Goal: Feedback & Contribution: Submit feedback/report problem

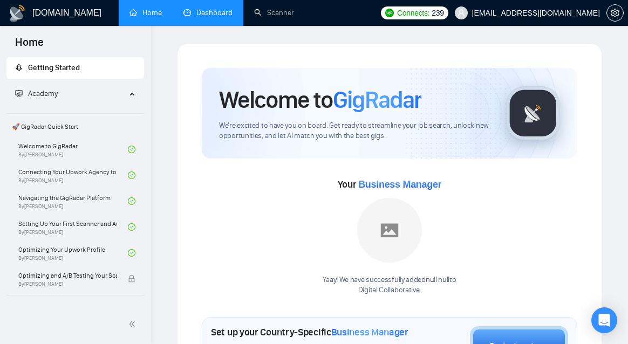
click at [205, 13] on link "Dashboard" at bounding box center [207, 12] width 49 height 9
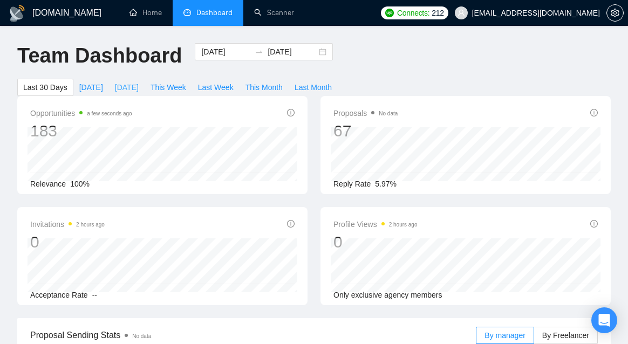
click at [120, 85] on span "[DATE]" at bounding box center [127, 87] width 24 height 12
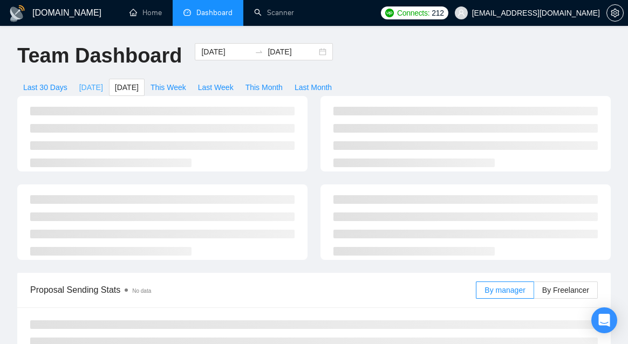
type input "2025-08-17"
click at [91, 90] on span "[DATE]" at bounding box center [91, 87] width 24 height 12
type input "[DATE]"
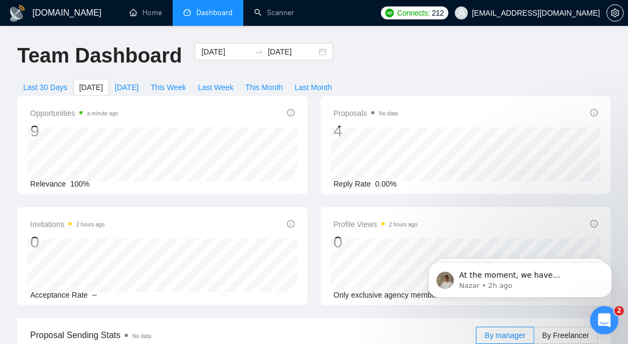
click at [604, 321] on icon "Open Intercom Messenger" at bounding box center [603, 319] width 18 height 18
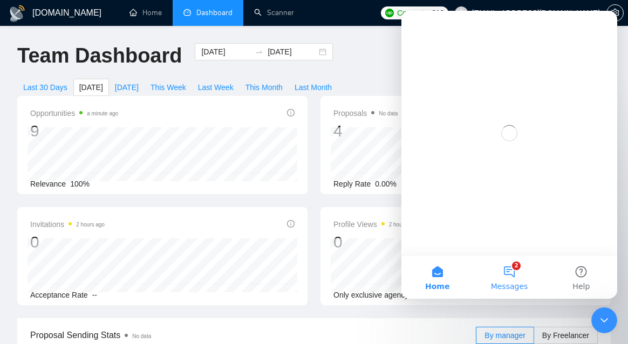
click at [510, 267] on button "2 Messages" at bounding box center [509, 277] width 72 height 43
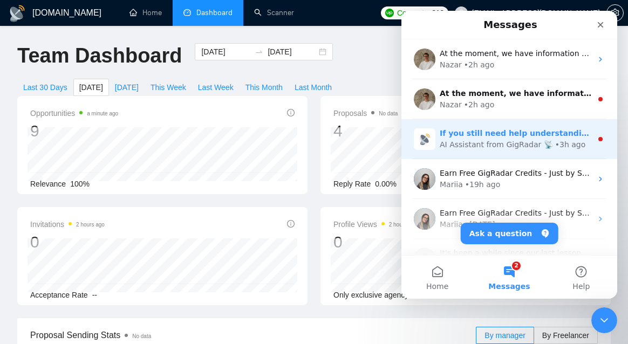
click at [518, 141] on div "AI Assistant from GigRadar 📡" at bounding box center [496, 144] width 113 height 11
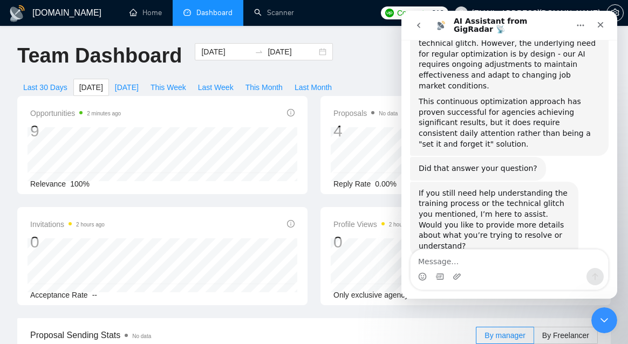
scroll to position [121, 0]
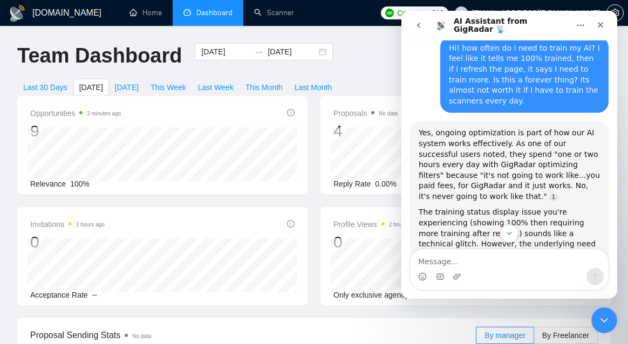
click at [421, 27] on icon "go back" at bounding box center [418, 25] width 9 height 9
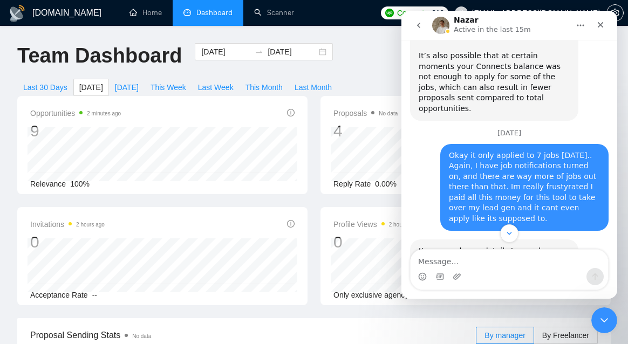
scroll to position [2052, 0]
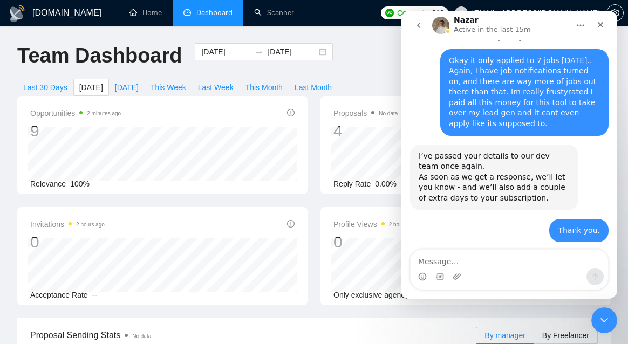
click at [501, 255] on textarea "Message…" at bounding box center [508, 259] width 197 height 18
type textarea "I"
click at [600, 25] on icon "Close" at bounding box center [601, 25] width 6 height 6
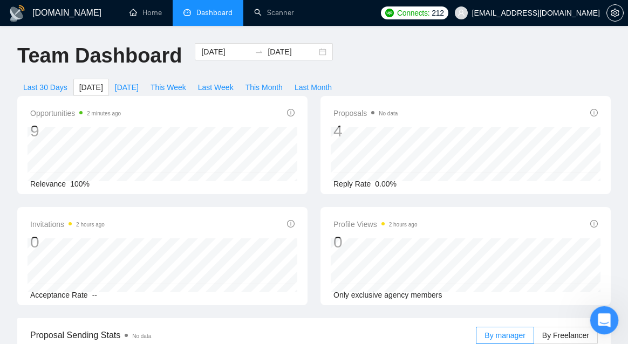
click at [596, 312] on div "Open Intercom Messenger" at bounding box center [603, 319] width 36 height 36
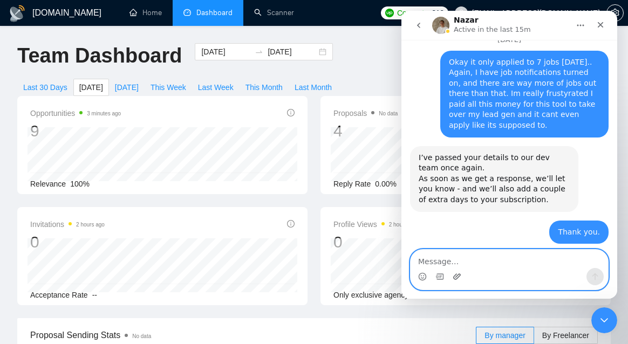
click at [453, 278] on icon "Upload attachment" at bounding box center [457, 276] width 8 height 6
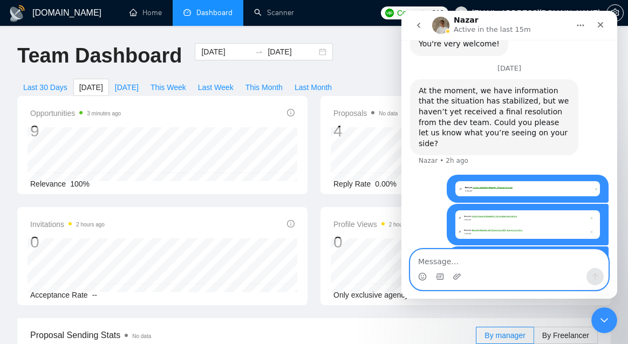
scroll to position [2315, 0]
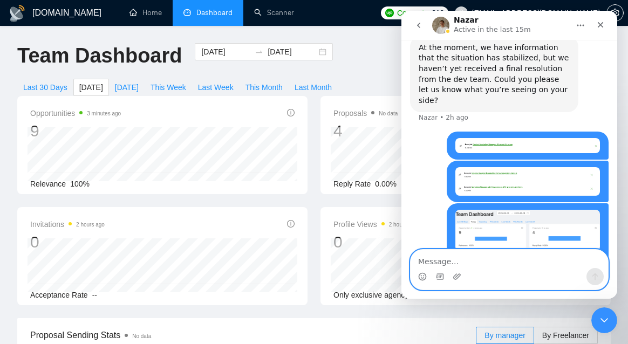
click at [454, 257] on textarea "Message…" at bounding box center [508, 259] width 197 height 18
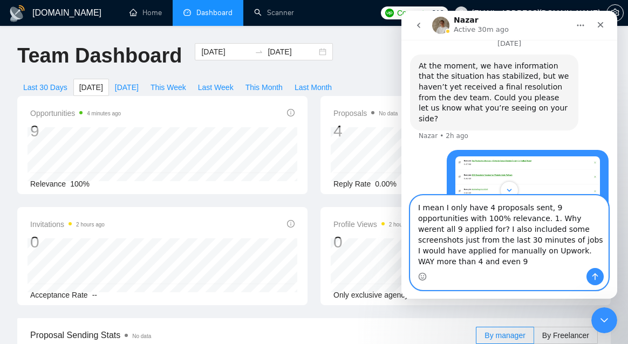
scroll to position [2358, 0]
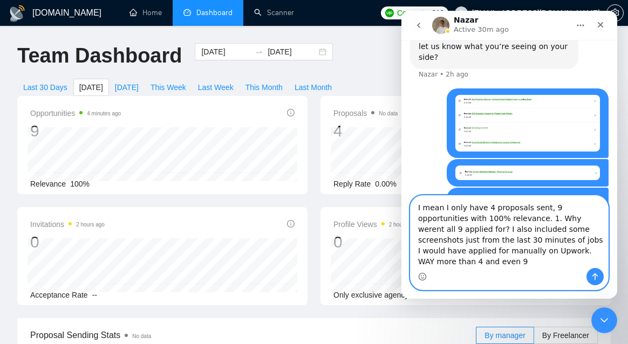
click at [568, 266] on textarea "I mean I only have 4 proposals sent, 9 opportunities with 100% relevance. 1. Wh…" at bounding box center [508, 232] width 197 height 72
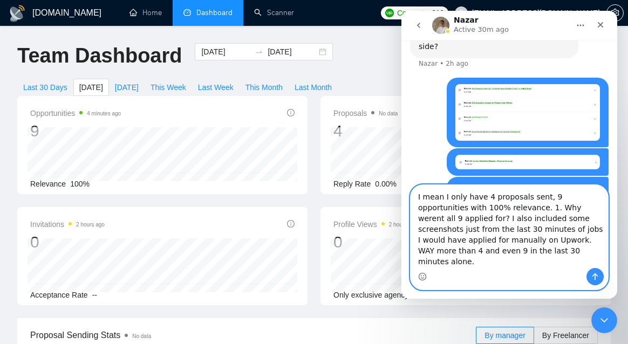
type textarea "I mean I only have 4 proposals sent, 9 opportunities with 100% relevance. 1. Wh…"
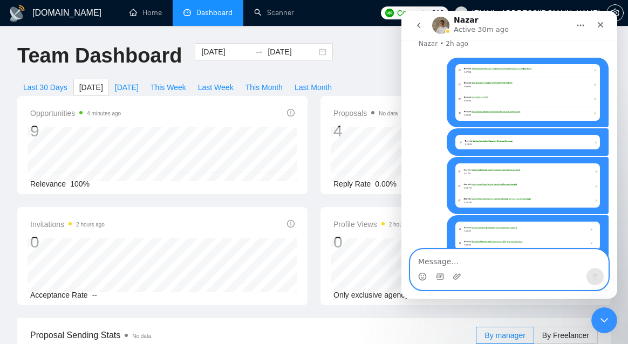
scroll to position [2403, 0]
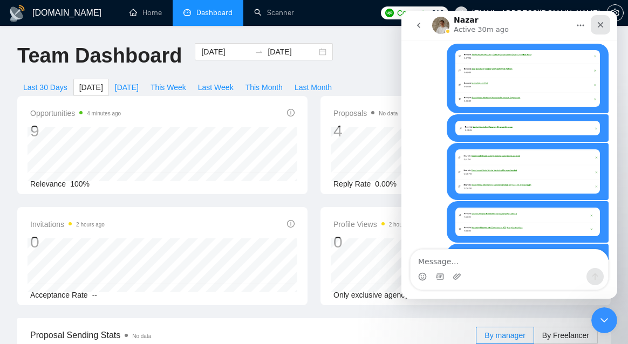
click at [600, 29] on icon "Close" at bounding box center [600, 24] width 9 height 9
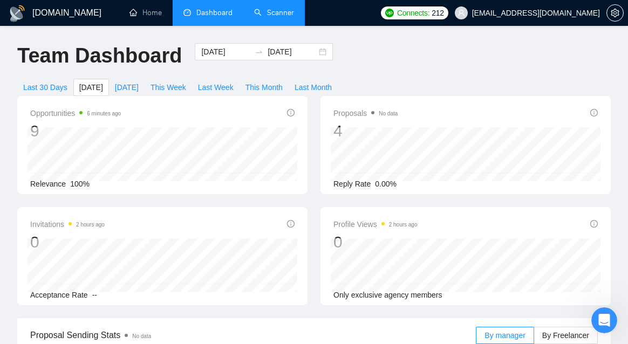
click at [270, 17] on link "Scanner" at bounding box center [274, 12] width 40 height 9
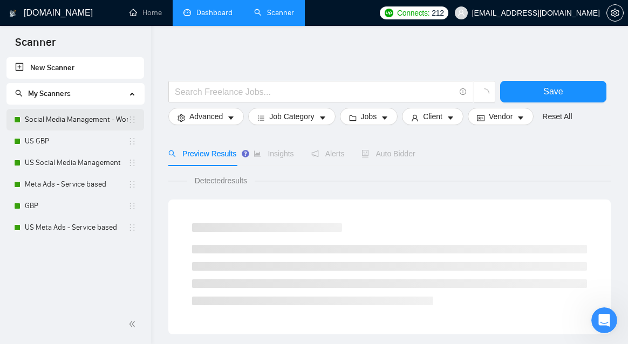
click at [87, 115] on link "Social Media Management - Worldwide" at bounding box center [76, 120] width 103 height 22
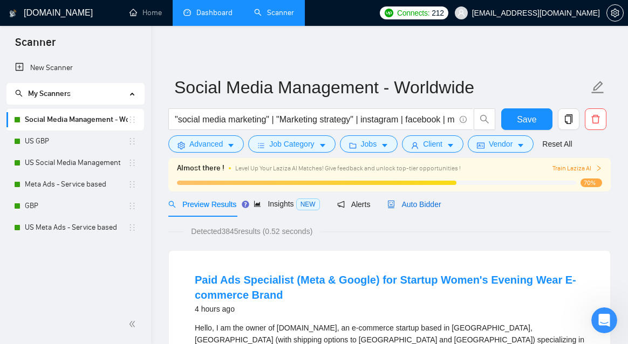
click at [439, 205] on span "Auto Bidder" at bounding box center [413, 204] width 53 height 9
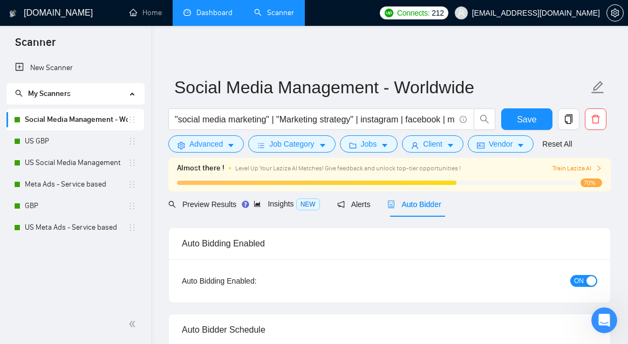
checkbox input "true"
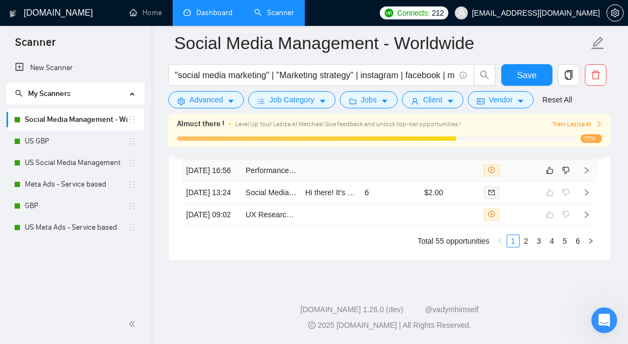
scroll to position [3195, 0]
click at [352, 182] on td at bounding box center [330, 171] width 59 height 22
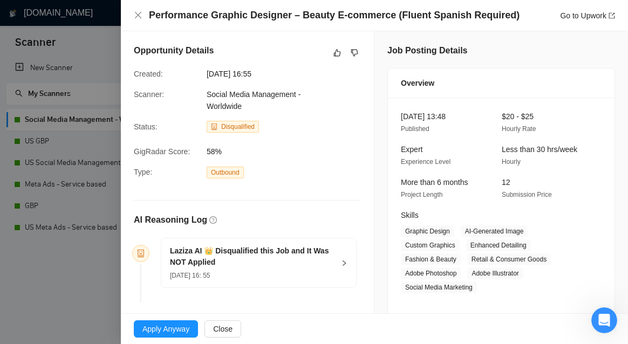
click at [321, 261] on h5 "Laziza AI 👑 Disqualified this Job and It Was NOT Applied" at bounding box center [252, 256] width 165 height 23
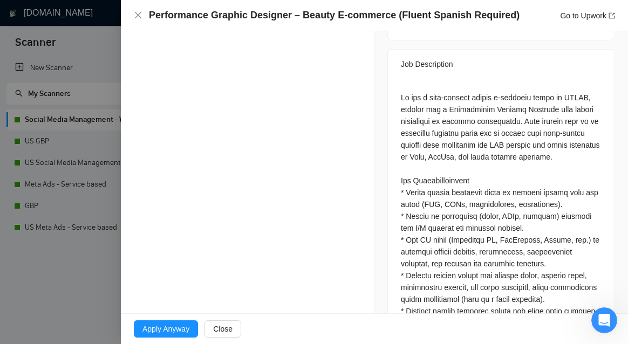
scroll to position [485, 0]
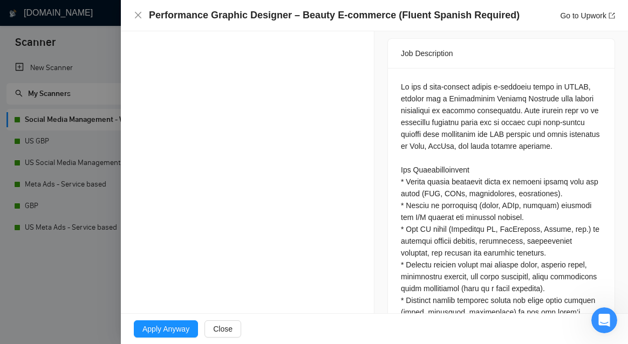
click at [86, 283] on div at bounding box center [314, 172] width 628 height 344
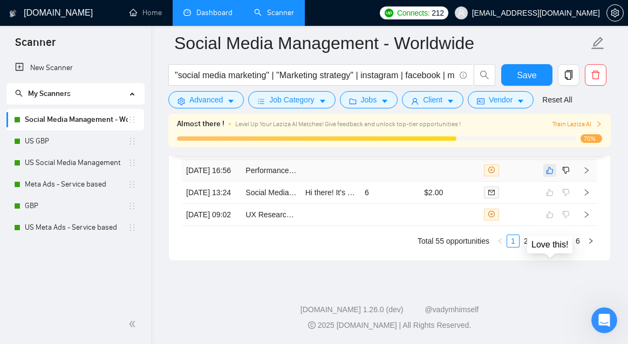
click at [549, 175] on icon "like" at bounding box center [550, 170] width 8 height 9
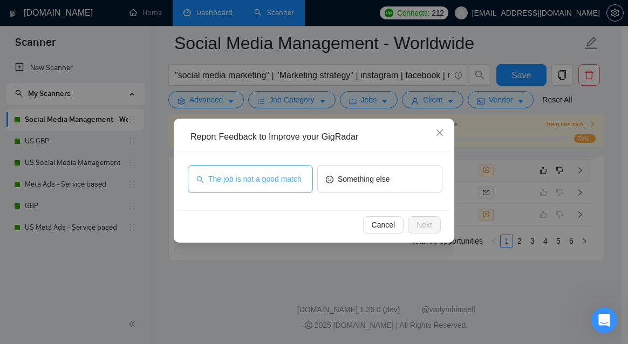
click at [291, 181] on span "The job is not a good match" at bounding box center [254, 179] width 93 height 12
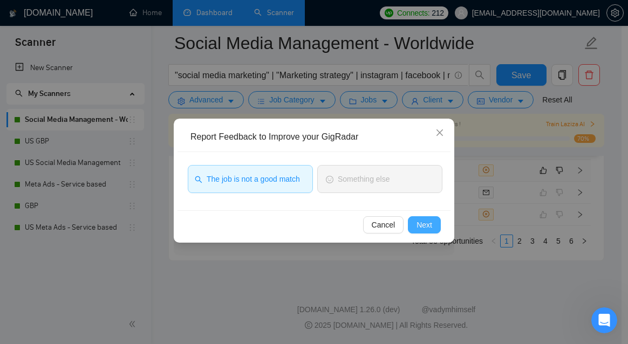
click at [435, 232] on button "Next" at bounding box center [424, 224] width 33 height 17
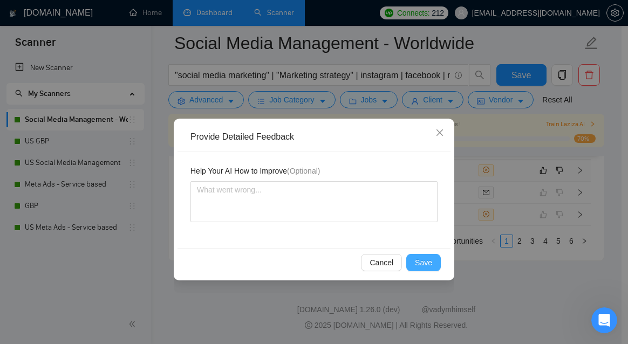
click at [419, 263] on span "Save" at bounding box center [423, 263] width 17 height 12
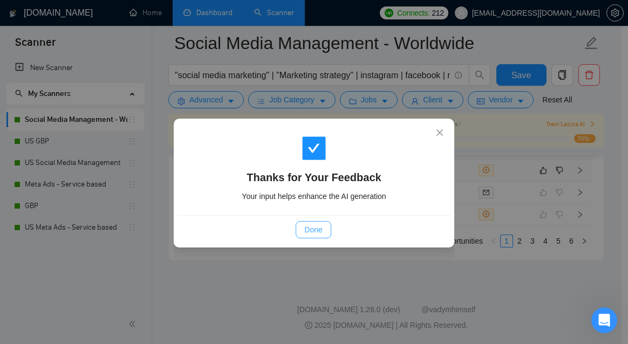
click at [327, 228] on button "Done" at bounding box center [313, 229] width 35 height 17
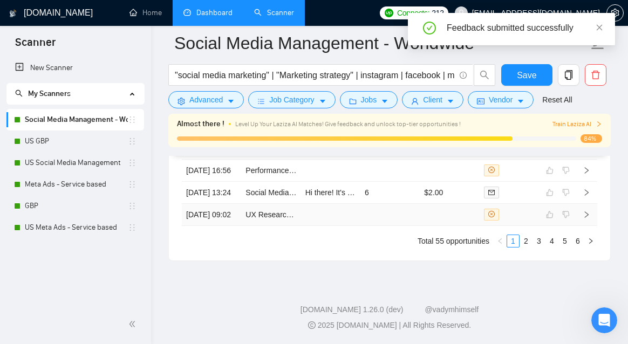
scroll to position [3167, 0]
click at [363, 160] on td at bounding box center [389, 149] width 59 height 22
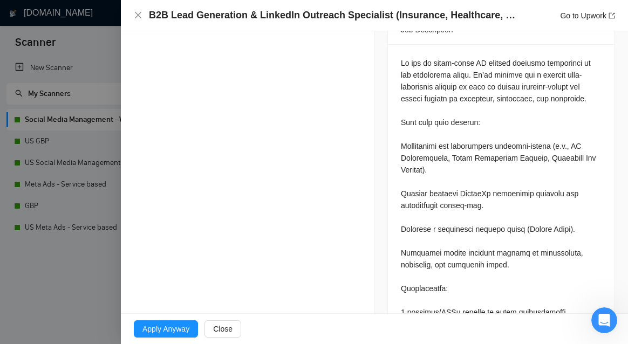
scroll to position [455, 0]
click at [94, 299] on div at bounding box center [314, 172] width 628 height 344
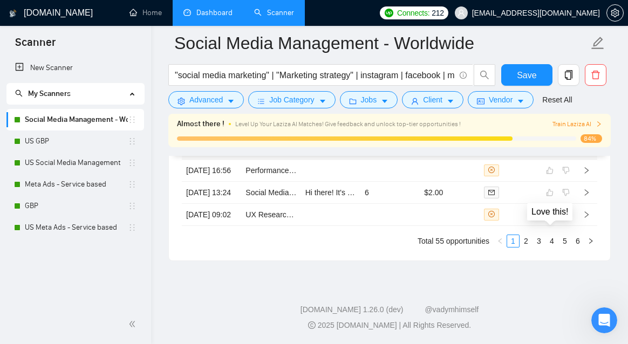
click at [547, 153] on icon "like" at bounding box center [550, 148] width 8 height 9
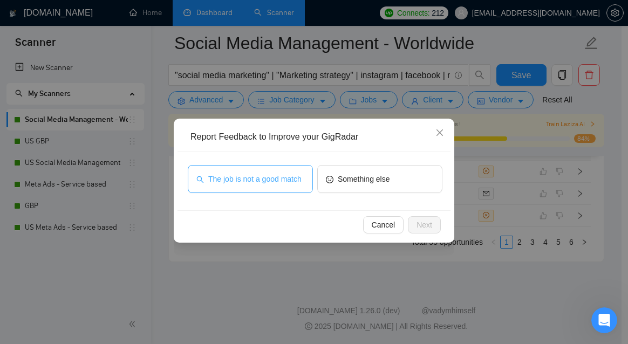
click at [249, 180] on span "The job is not a good match" at bounding box center [254, 179] width 93 height 12
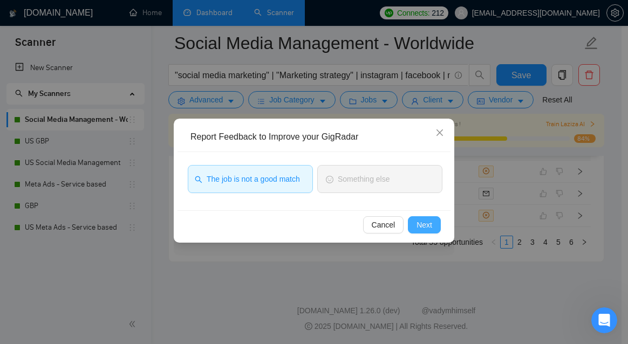
click at [419, 223] on span "Next" at bounding box center [424, 225] width 16 height 12
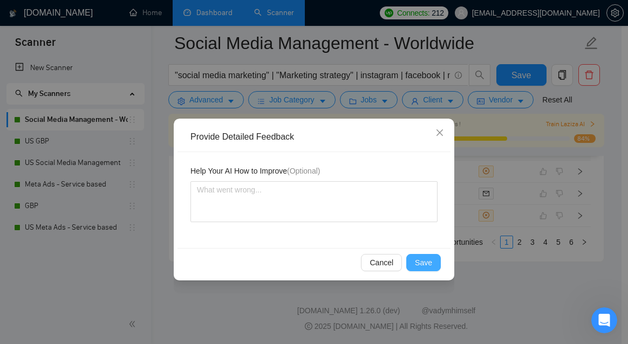
click at [428, 261] on span "Save" at bounding box center [423, 263] width 17 height 12
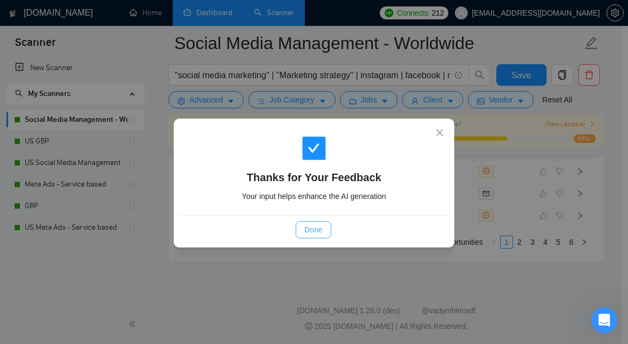
click at [319, 233] on span "Done" at bounding box center [313, 230] width 18 height 12
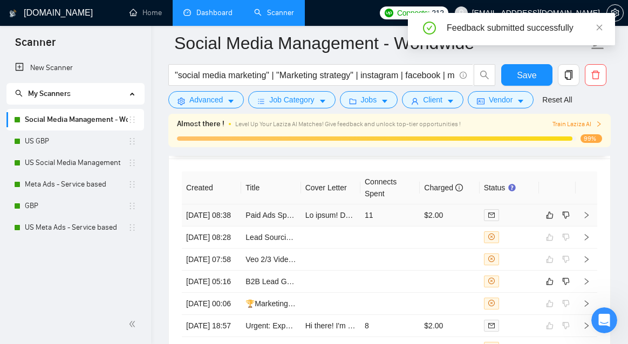
scroll to position [2948, 0]
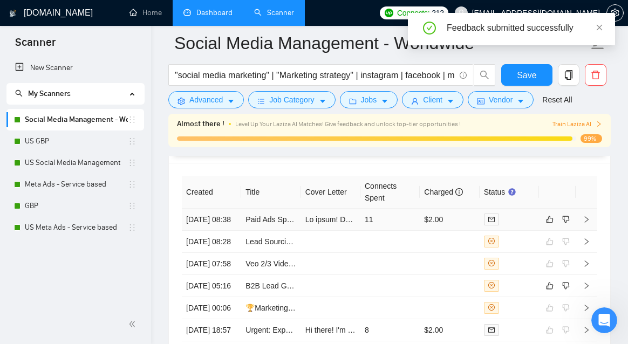
click at [407, 231] on td "11" at bounding box center [389, 220] width 59 height 22
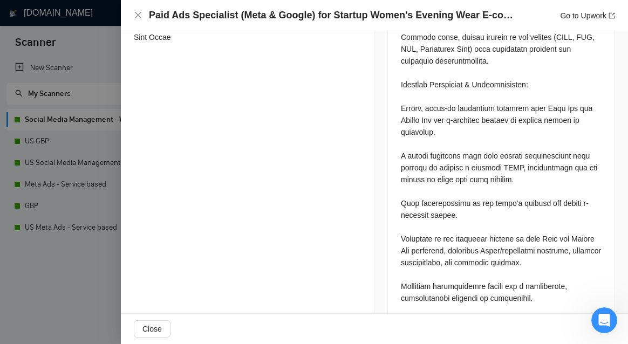
scroll to position [1400, 0]
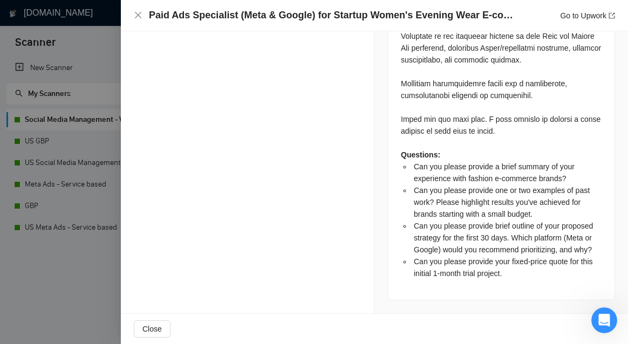
click at [61, 268] on div at bounding box center [314, 172] width 628 height 344
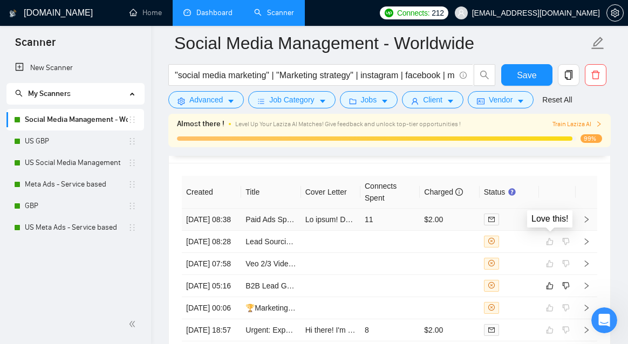
click at [551, 223] on icon "like" at bounding box center [549, 219] width 7 height 7
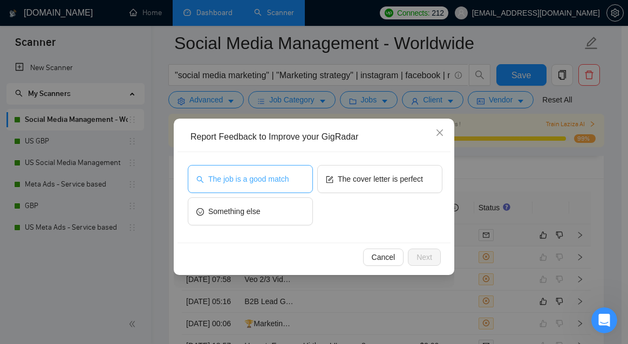
click at [258, 180] on span "The job is a good match" at bounding box center [248, 179] width 80 height 12
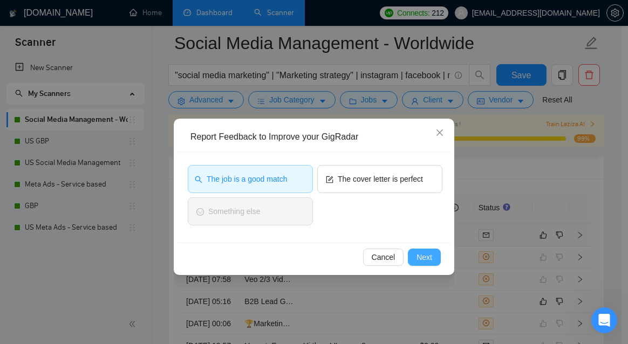
click at [429, 255] on span "Next" at bounding box center [424, 257] width 16 height 12
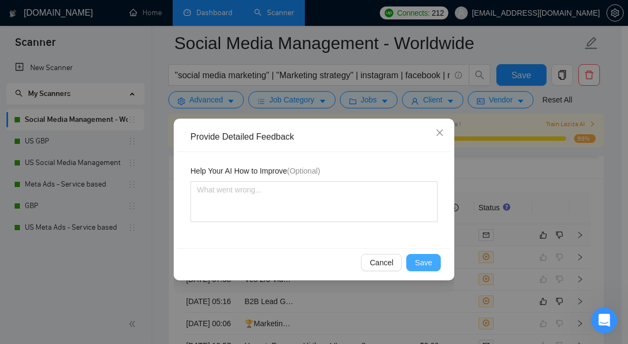
click at [427, 269] on button "Save" at bounding box center [423, 262] width 35 height 17
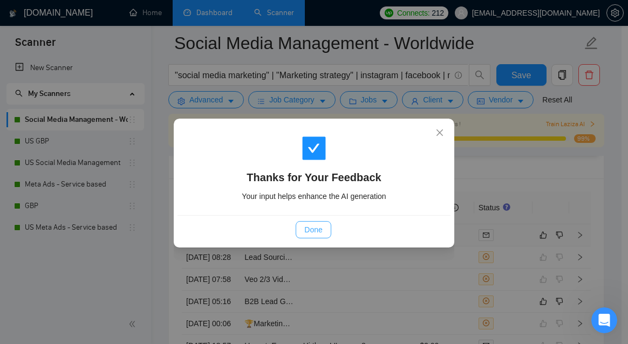
click at [305, 230] on span "Done" at bounding box center [313, 230] width 18 height 12
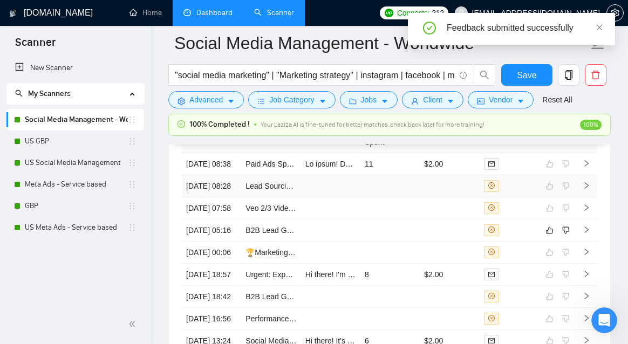
scroll to position [2994, 0]
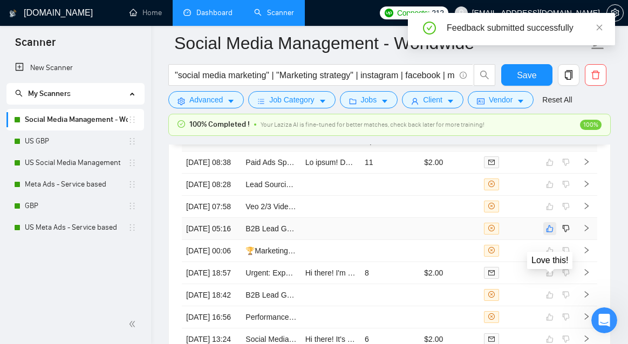
click at [551, 233] on icon "like" at bounding box center [550, 228] width 8 height 9
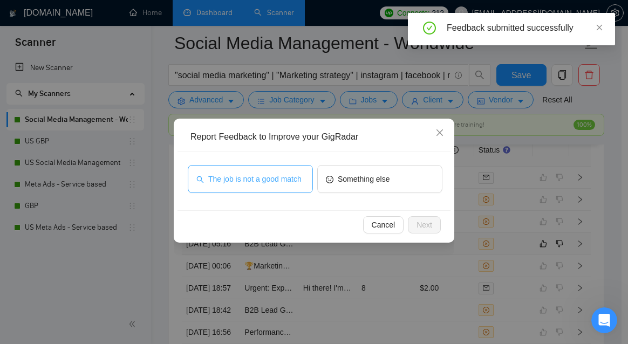
click at [291, 184] on span "The job is not a good match" at bounding box center [254, 179] width 93 height 12
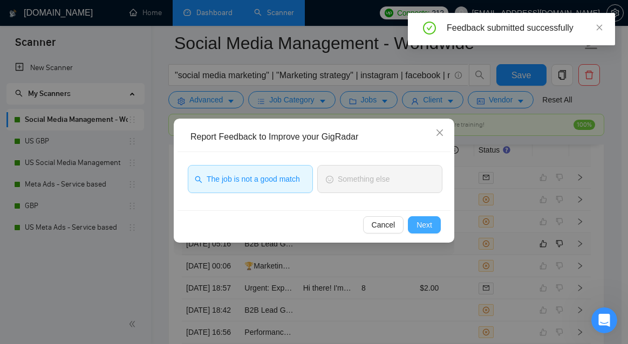
click at [427, 225] on span "Next" at bounding box center [424, 225] width 16 height 12
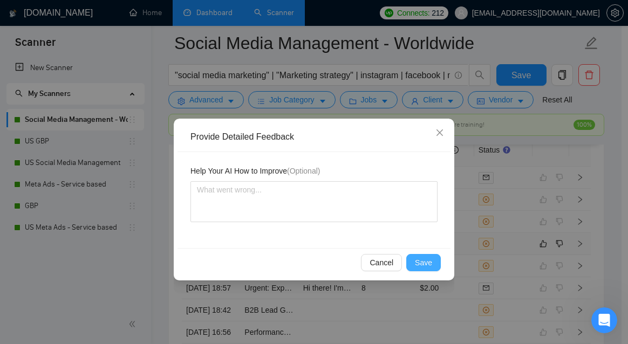
click at [419, 259] on span "Save" at bounding box center [423, 263] width 17 height 12
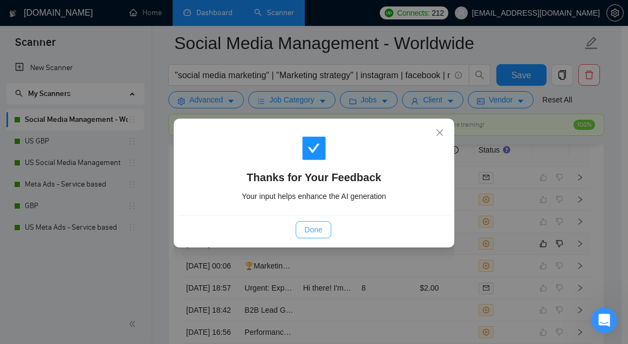
click at [313, 231] on span "Done" at bounding box center [313, 230] width 18 height 12
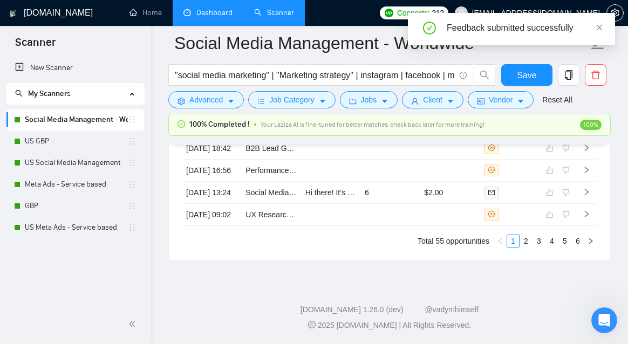
scroll to position [3259, 0]
click at [526, 244] on link "2" at bounding box center [526, 241] width 12 height 12
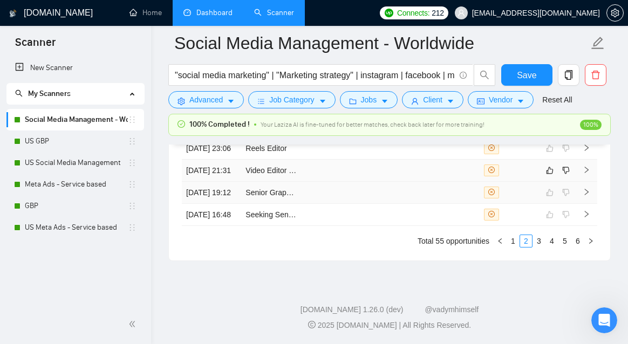
scroll to position [3175, 0]
click at [540, 182] on td at bounding box center [557, 171] width 37 height 22
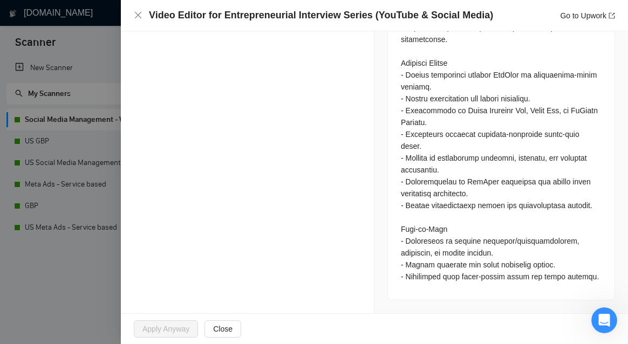
scroll to position [785, 0]
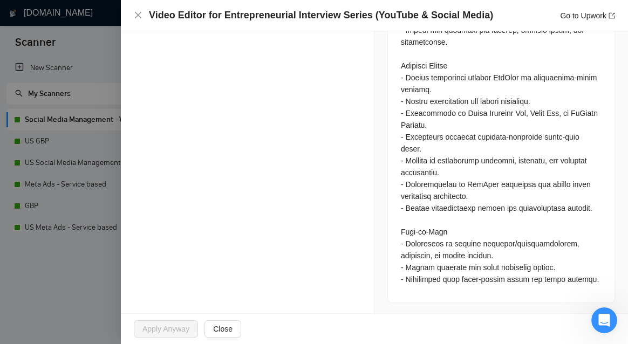
click at [60, 213] on div at bounding box center [314, 172] width 628 height 344
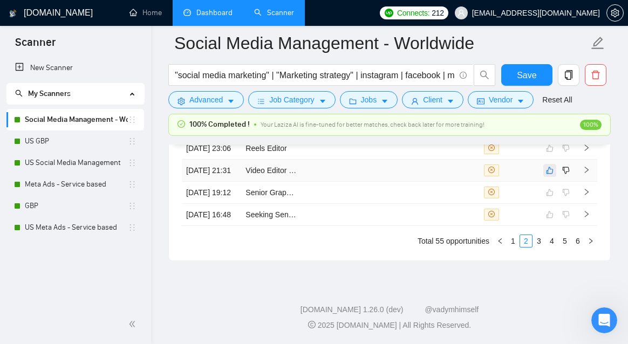
click at [552, 177] on button "button" at bounding box center [549, 170] width 13 height 13
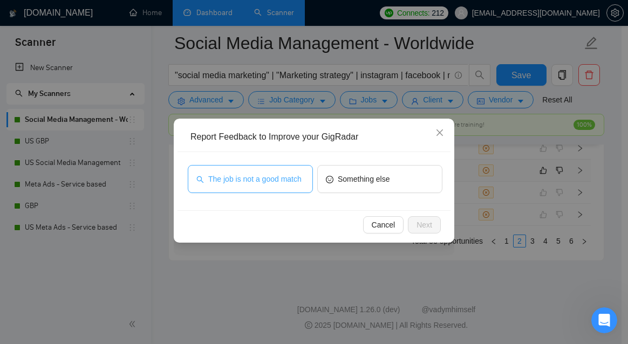
click at [278, 185] on span "The job is not a good match" at bounding box center [254, 179] width 93 height 12
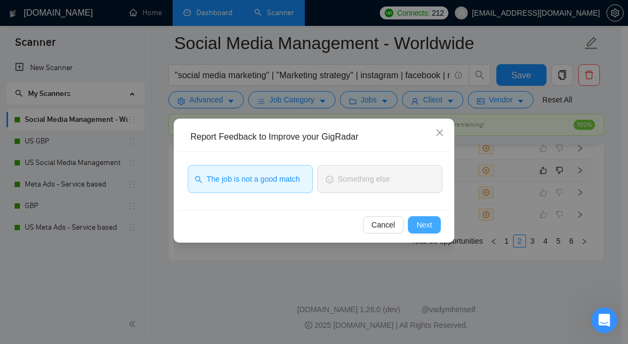
click at [428, 227] on span "Next" at bounding box center [424, 225] width 16 height 12
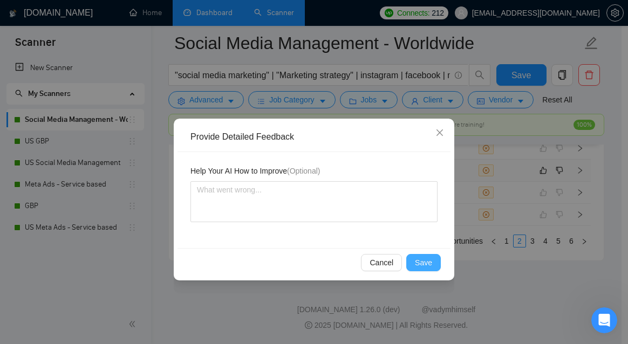
click at [421, 260] on span "Save" at bounding box center [423, 263] width 17 height 12
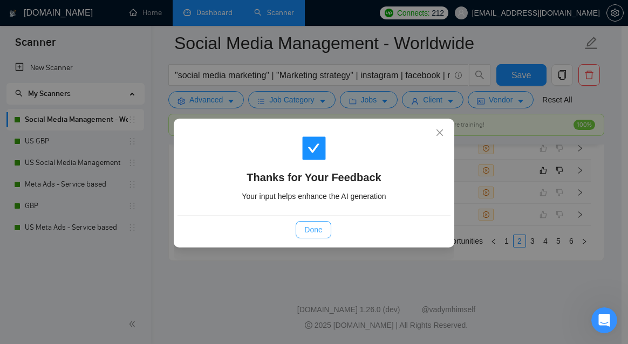
click at [316, 234] on span "Done" at bounding box center [313, 230] width 18 height 12
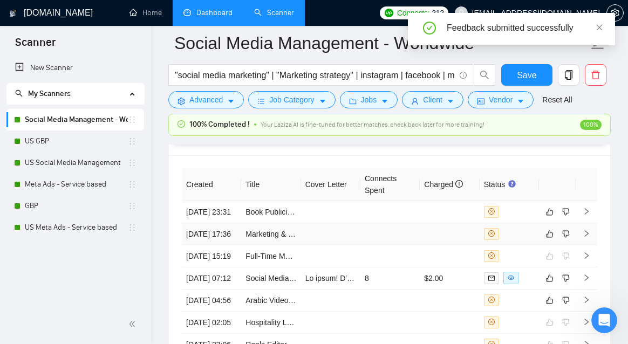
scroll to position [2951, 0]
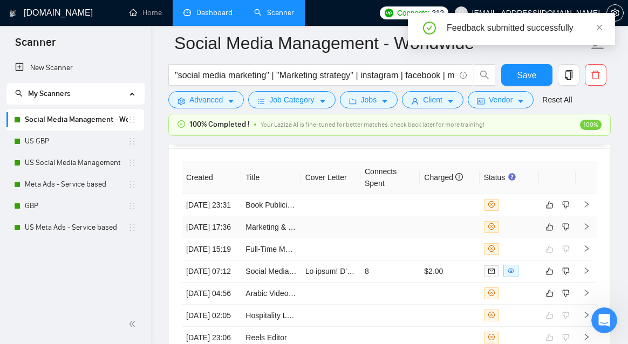
click at [358, 238] on td at bounding box center [330, 227] width 59 height 22
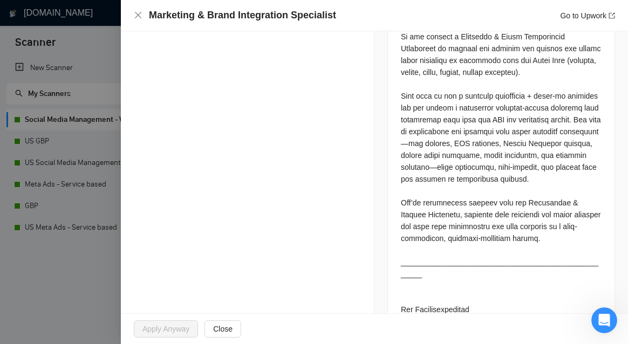
scroll to position [518, 0]
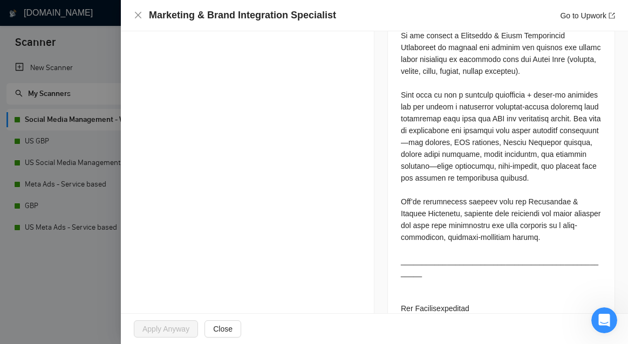
click at [77, 280] on div at bounding box center [314, 172] width 628 height 344
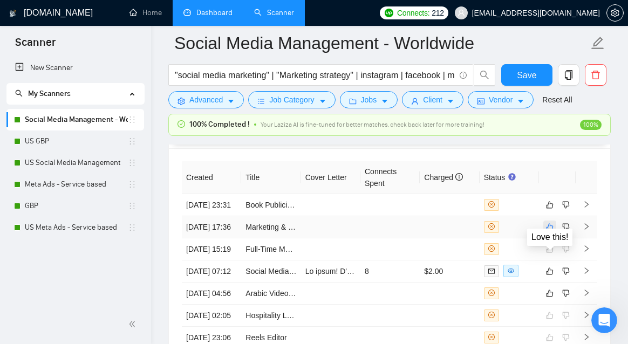
click at [549, 231] on icon "like" at bounding box center [550, 227] width 8 height 9
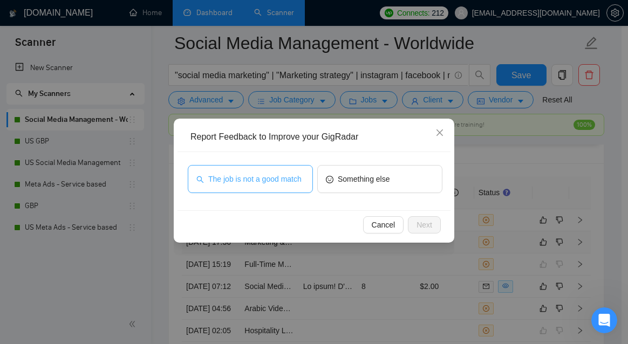
click at [250, 179] on span "The job is not a good match" at bounding box center [254, 179] width 93 height 12
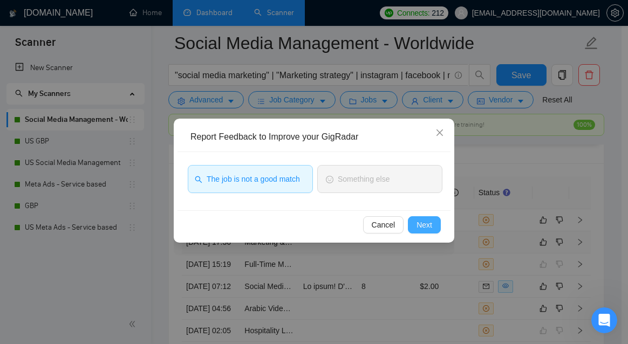
click at [426, 222] on span "Next" at bounding box center [424, 225] width 16 height 12
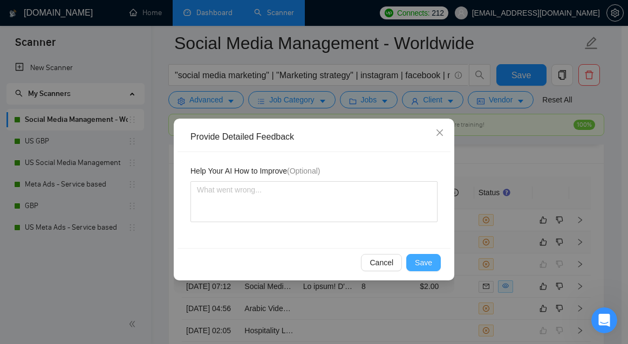
click at [425, 263] on span "Save" at bounding box center [423, 263] width 17 height 12
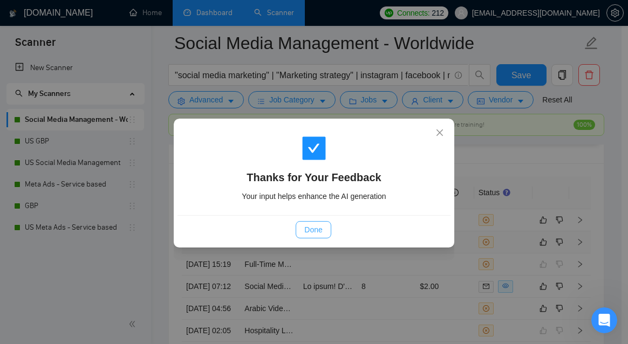
click at [325, 234] on button "Done" at bounding box center [313, 229] width 35 height 17
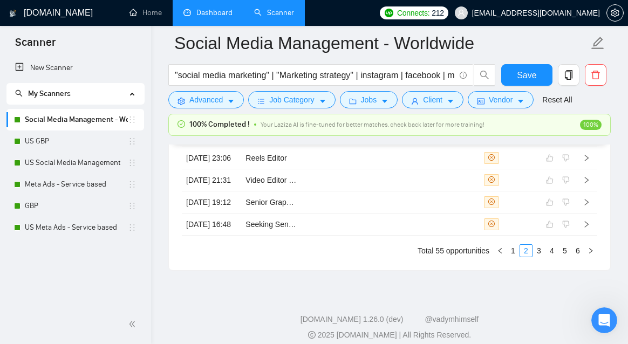
click at [331, 169] on td at bounding box center [330, 158] width 59 height 22
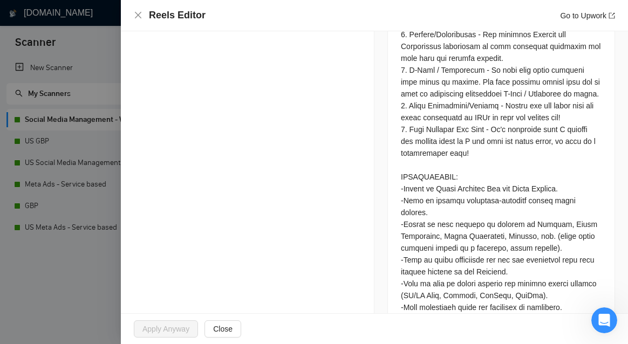
scroll to position [732, 0]
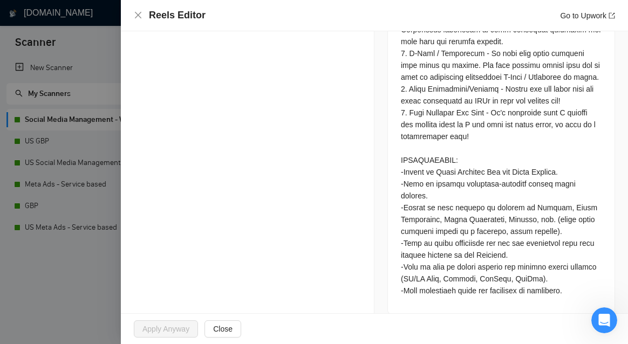
click at [77, 267] on div at bounding box center [314, 172] width 628 height 344
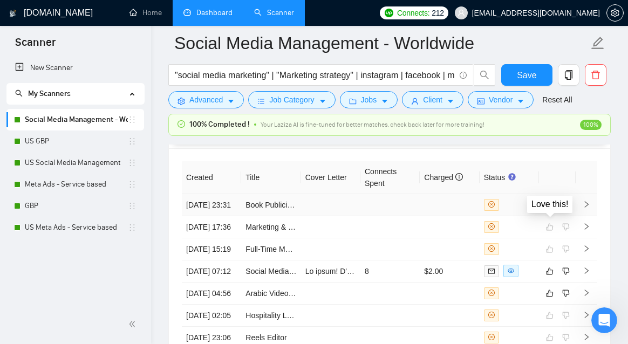
click at [551, 211] on button "button" at bounding box center [549, 204] width 13 height 13
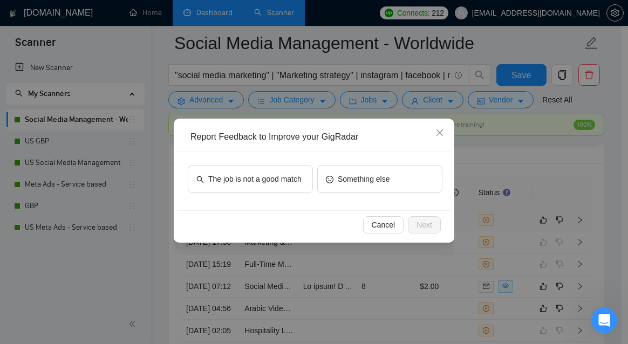
click at [250, 161] on div "The job is not a good match Something else" at bounding box center [313, 181] width 273 height 58
click at [250, 178] on span "The job is not a good match" at bounding box center [254, 179] width 93 height 12
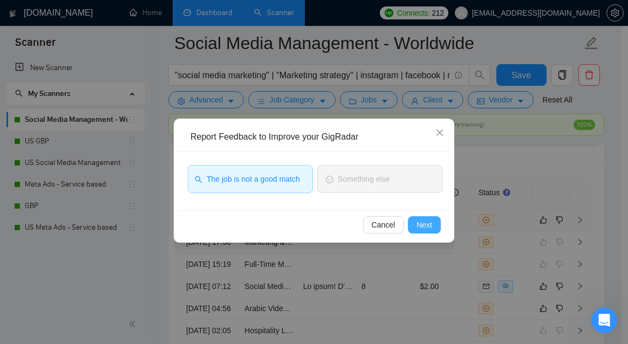
click at [426, 231] on button "Next" at bounding box center [424, 224] width 33 height 17
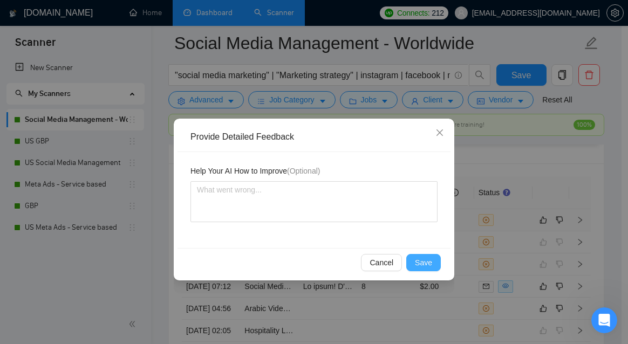
click at [427, 263] on span "Save" at bounding box center [423, 263] width 17 height 12
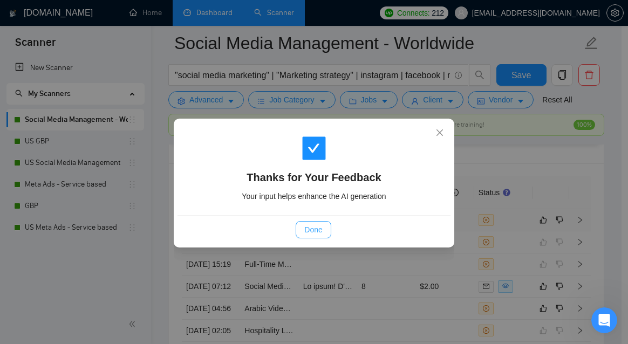
click at [316, 230] on span "Done" at bounding box center [313, 230] width 18 height 12
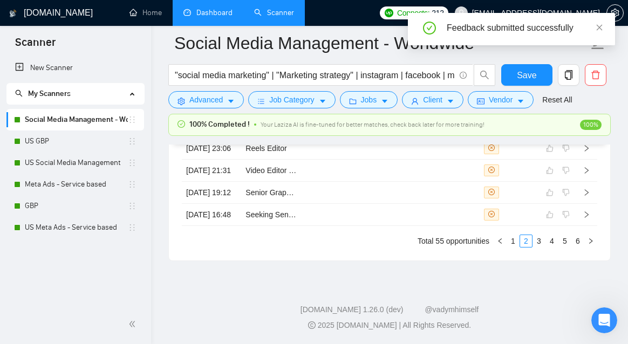
scroll to position [3001, 0]
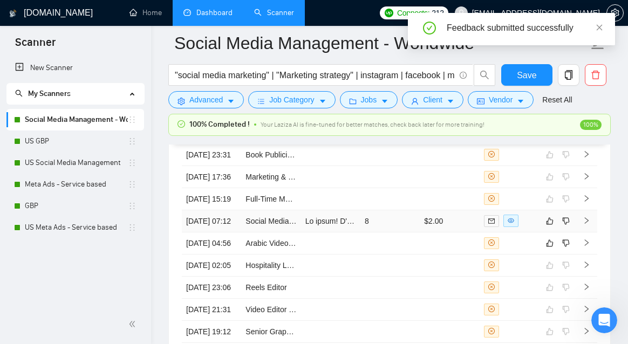
click at [371, 232] on td "8" at bounding box center [389, 221] width 59 height 22
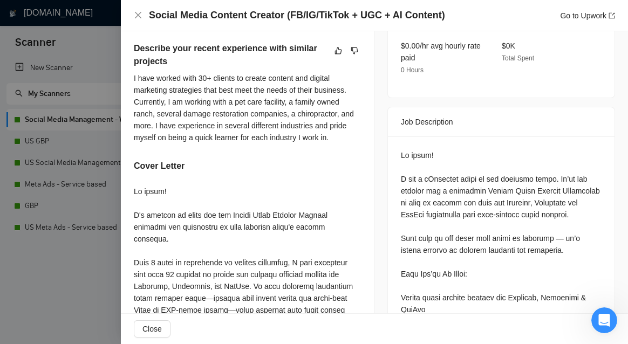
scroll to position [392, 0]
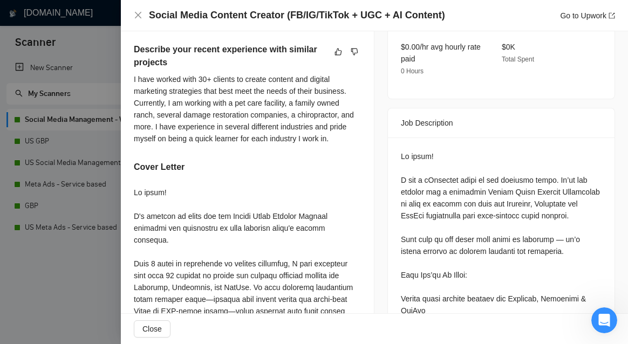
click at [73, 276] on div at bounding box center [314, 172] width 628 height 344
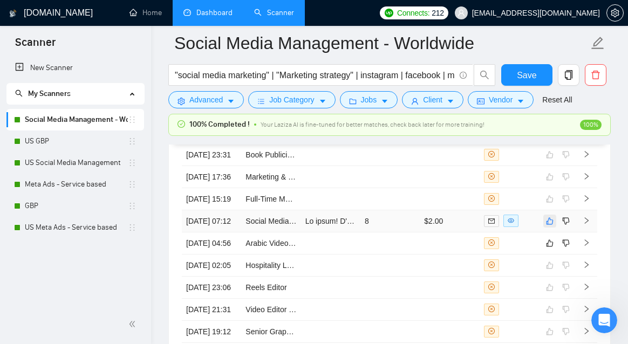
click at [551, 225] on icon "like" at bounding box center [550, 221] width 8 height 9
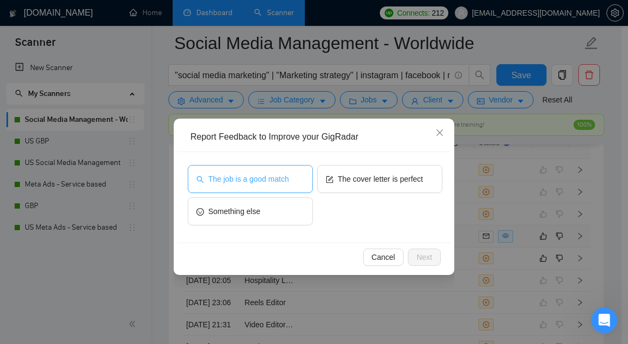
click at [299, 188] on button "The job is a good match" at bounding box center [250, 179] width 125 height 28
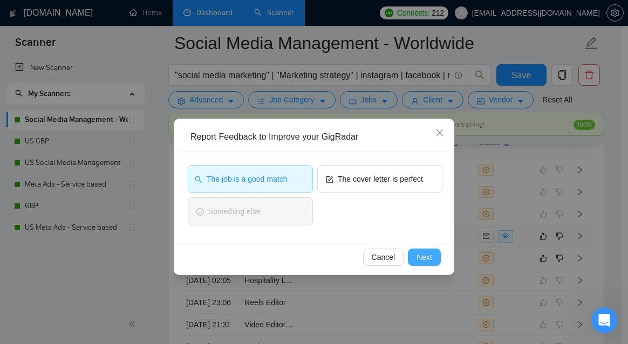
click at [431, 256] on span "Next" at bounding box center [424, 257] width 16 height 12
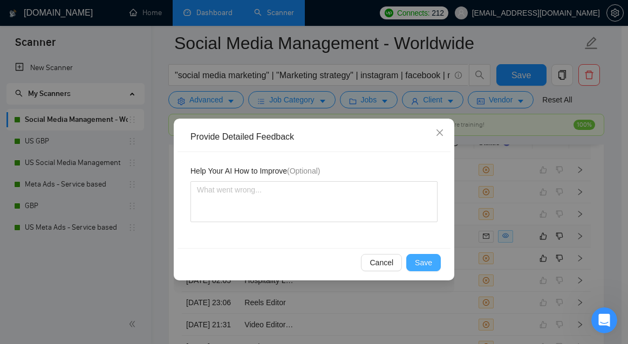
click at [417, 263] on span "Save" at bounding box center [423, 263] width 17 height 12
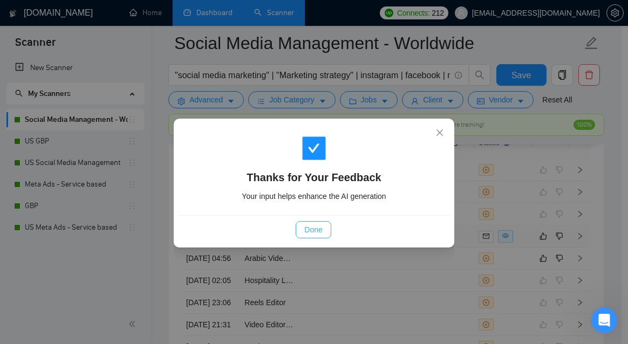
click at [324, 227] on button "Done" at bounding box center [313, 229] width 35 height 17
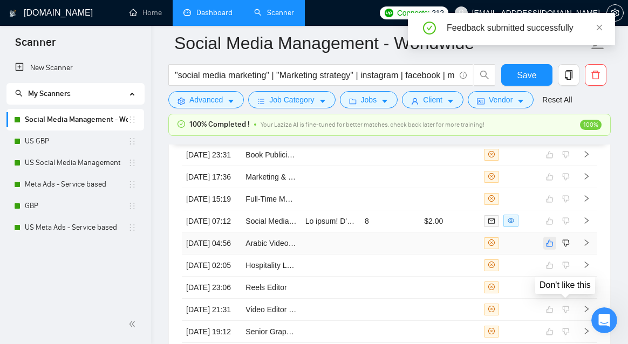
click at [553, 248] on icon "like" at bounding box center [550, 243] width 8 height 9
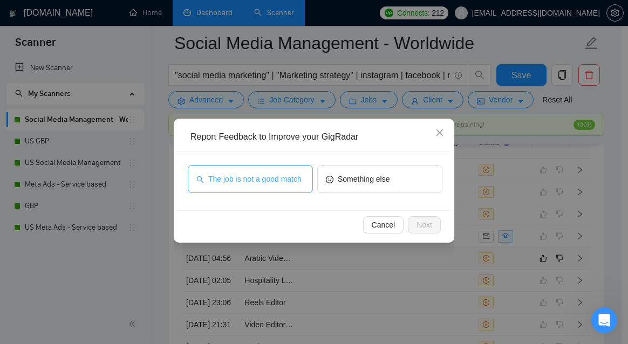
click at [312, 189] on button "The job is not a good match" at bounding box center [250, 179] width 125 height 28
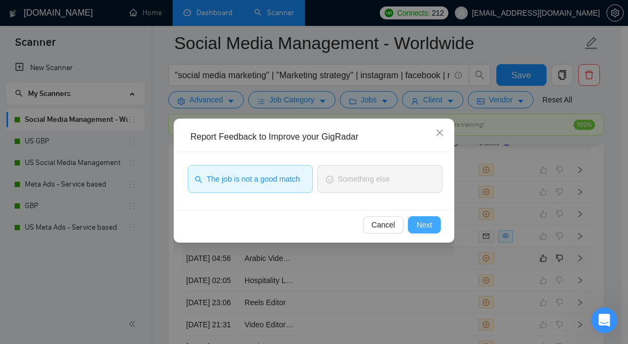
click at [424, 228] on span "Next" at bounding box center [424, 225] width 16 height 12
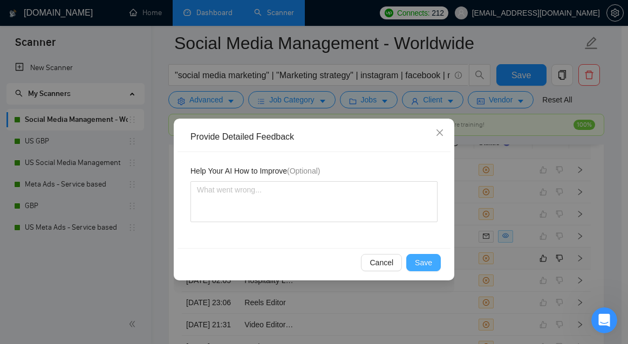
click at [417, 265] on span "Save" at bounding box center [423, 263] width 17 height 12
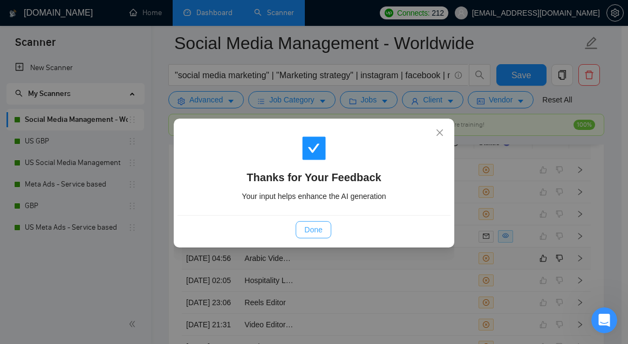
click at [310, 234] on span "Done" at bounding box center [313, 230] width 18 height 12
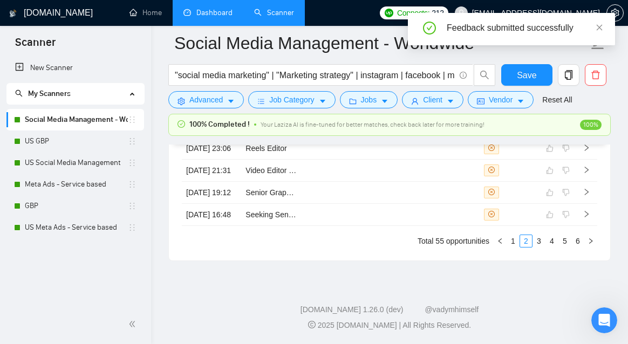
scroll to position [3250, 0]
click at [590, 244] on icon "right" at bounding box center [590, 241] width 6 height 6
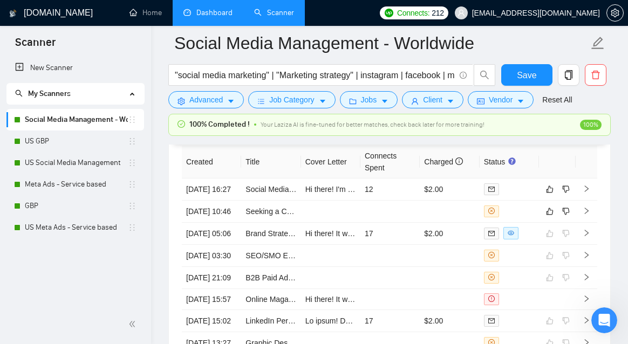
scroll to position [2966, 0]
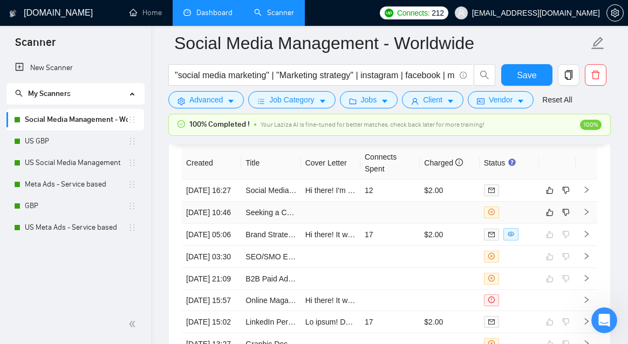
click at [313, 224] on td at bounding box center [330, 213] width 59 height 22
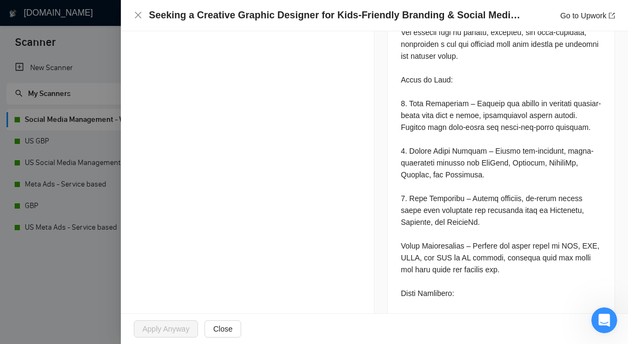
scroll to position [523, 0]
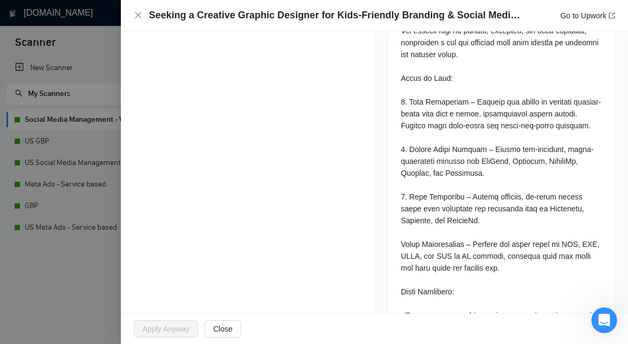
click at [108, 268] on div at bounding box center [314, 172] width 628 height 344
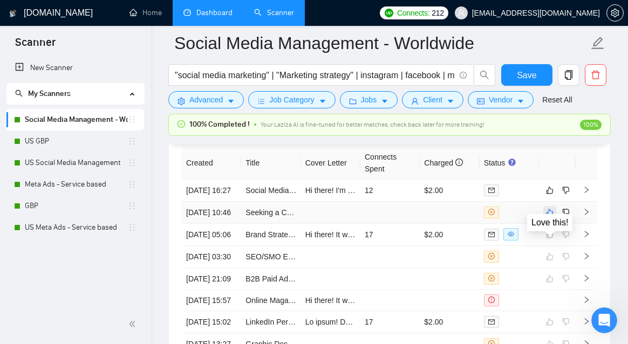
click at [548, 217] on icon "like" at bounding box center [550, 212] width 8 height 9
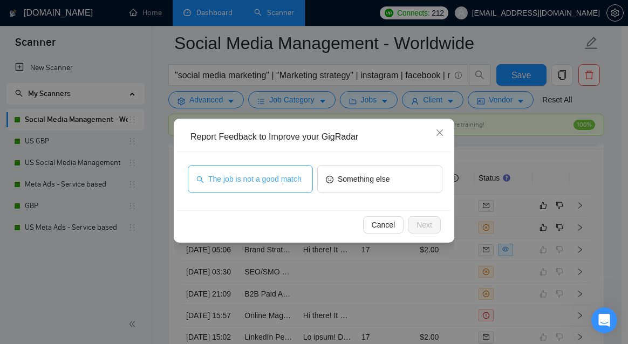
click at [276, 181] on span "The job is not a good match" at bounding box center [254, 179] width 93 height 12
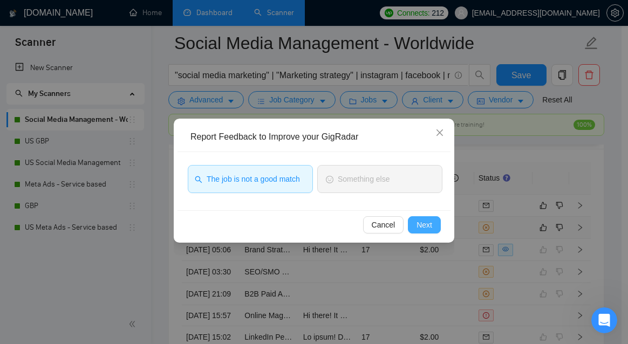
click at [426, 228] on span "Next" at bounding box center [424, 225] width 16 height 12
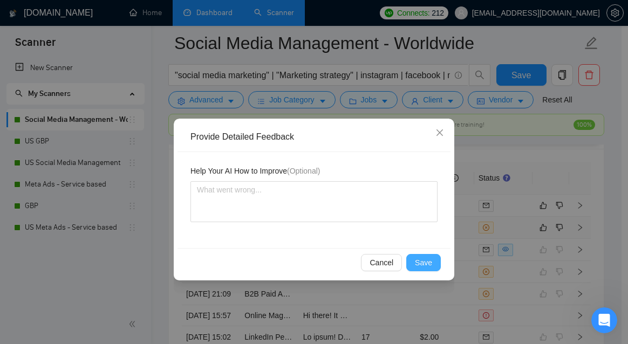
click at [427, 263] on span "Save" at bounding box center [423, 263] width 17 height 12
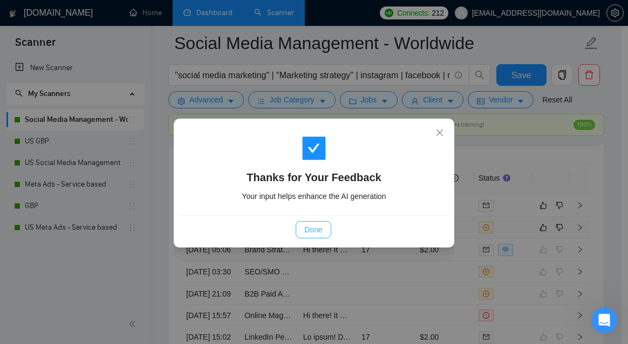
click at [323, 233] on button "Done" at bounding box center [313, 229] width 35 height 17
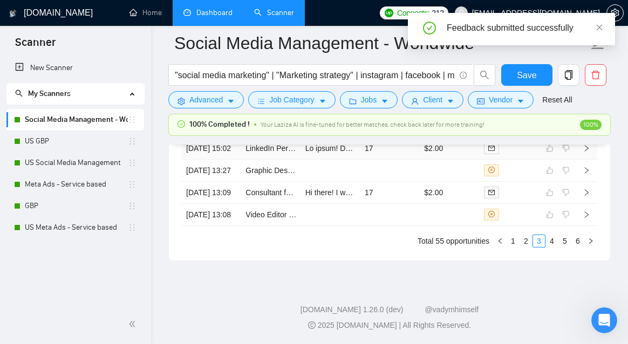
click at [386, 160] on td "17" at bounding box center [389, 149] width 59 height 22
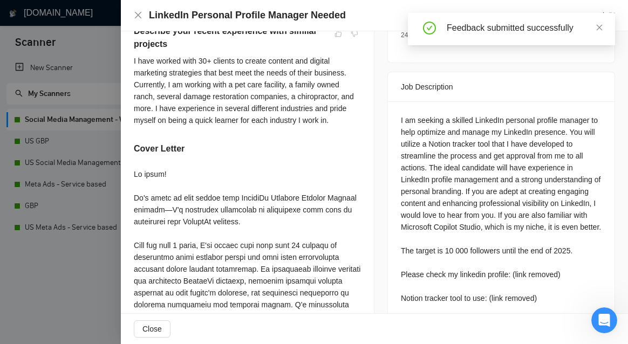
scroll to position [410, 0]
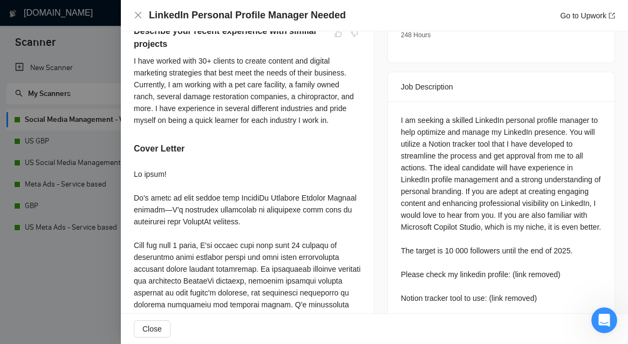
click at [59, 281] on div at bounding box center [314, 172] width 628 height 344
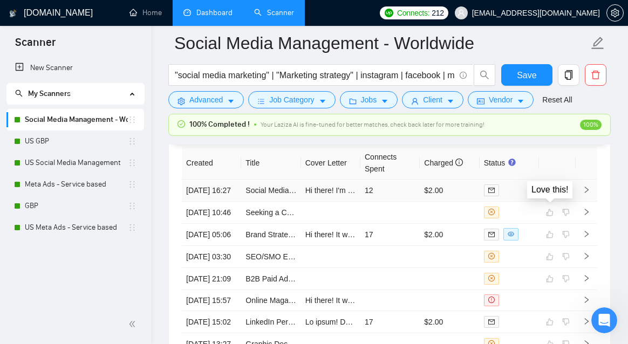
click at [547, 195] on icon "like" at bounding box center [550, 190] width 8 height 9
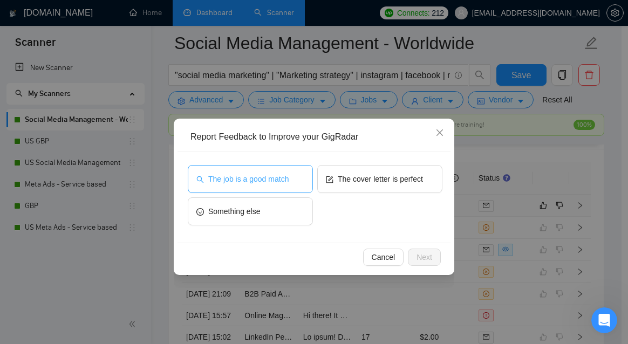
click at [263, 187] on button "The job is a good match" at bounding box center [250, 179] width 125 height 28
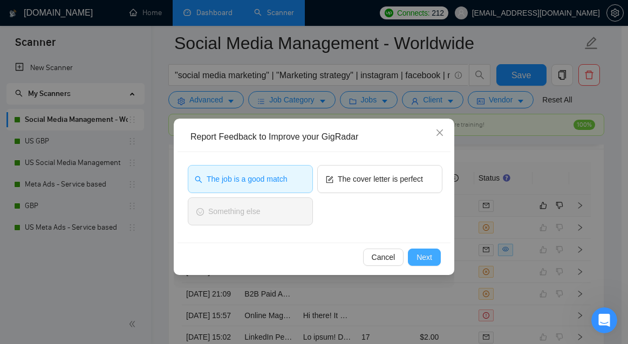
click at [426, 256] on span "Next" at bounding box center [424, 257] width 16 height 12
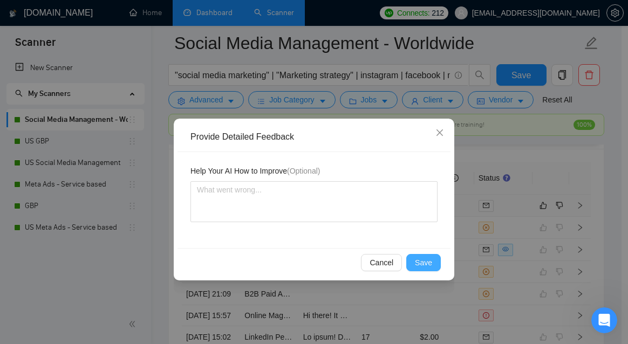
click at [437, 271] on button "Save" at bounding box center [423, 262] width 35 height 17
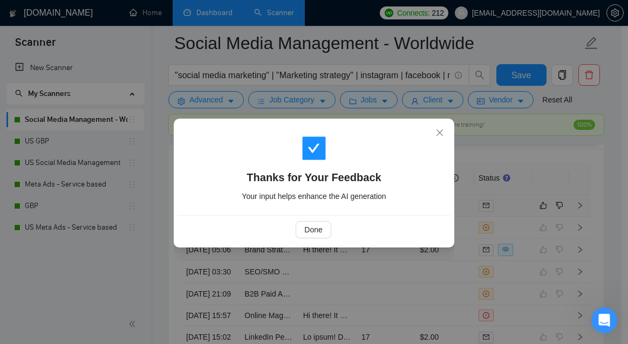
click at [331, 238] on div "Done" at bounding box center [313, 229] width 273 height 29
click at [318, 232] on span "Done" at bounding box center [313, 230] width 18 height 12
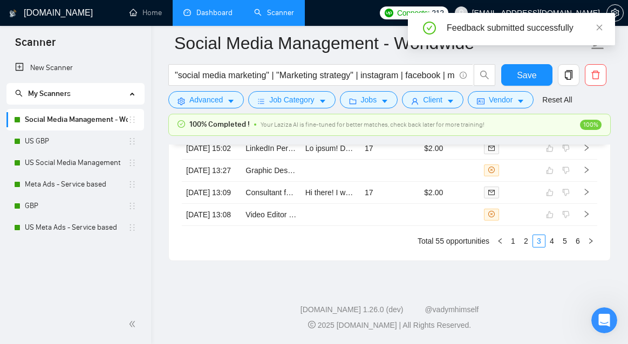
scroll to position [3259, 0]
click at [556, 242] on link "4" at bounding box center [552, 241] width 12 height 12
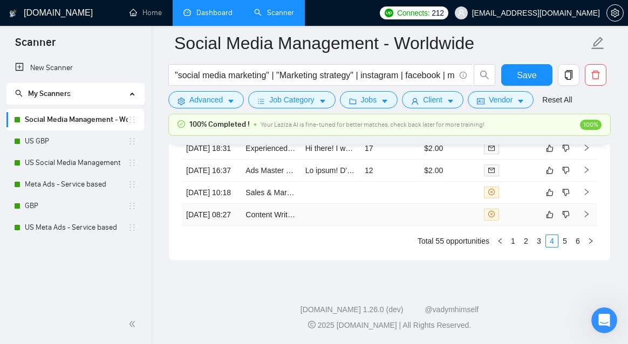
click at [387, 213] on td at bounding box center [389, 215] width 59 height 22
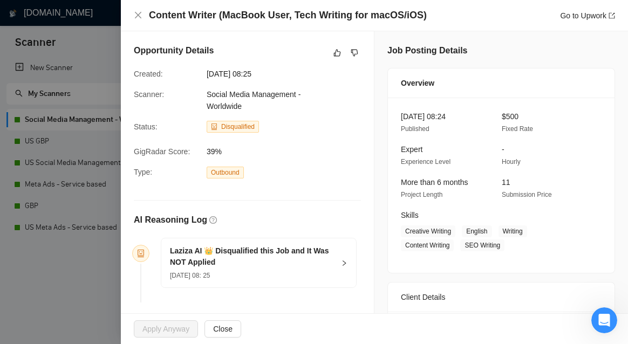
click at [72, 271] on div at bounding box center [314, 172] width 628 height 344
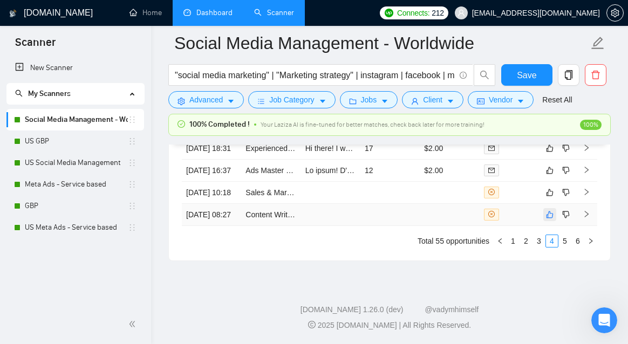
click at [551, 211] on icon "like" at bounding box center [550, 214] width 8 height 9
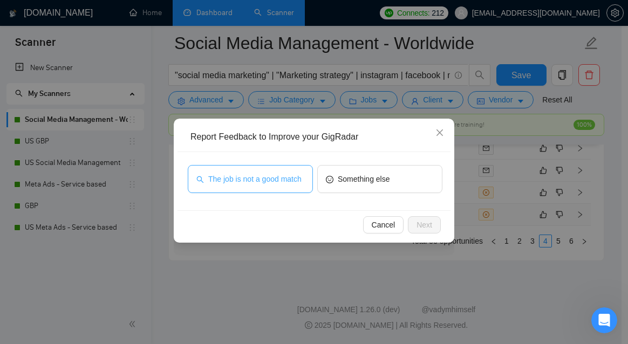
click at [259, 179] on span "The job is not a good match" at bounding box center [254, 179] width 93 height 12
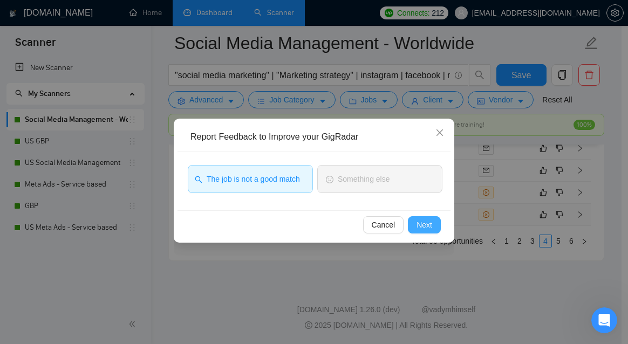
click at [429, 220] on span "Next" at bounding box center [424, 225] width 16 height 12
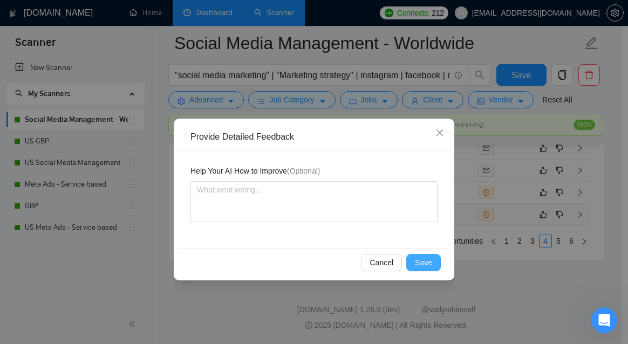
click at [436, 263] on button "Save" at bounding box center [423, 262] width 35 height 17
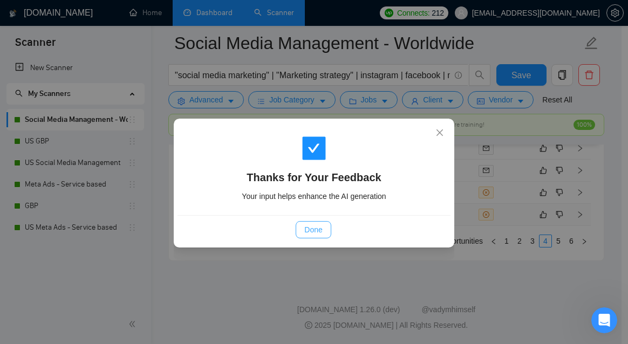
click at [301, 228] on button "Done" at bounding box center [313, 229] width 35 height 17
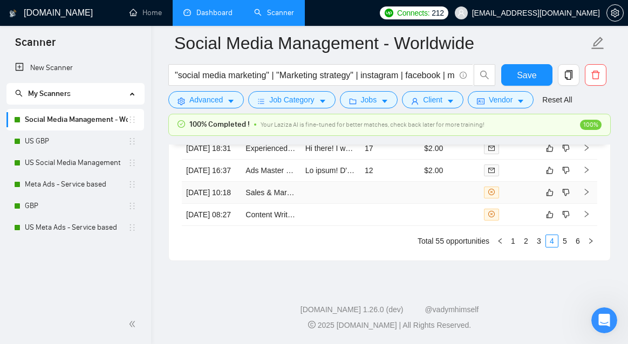
click at [299, 182] on td "Sales & Marketing Support" at bounding box center [270, 193] width 59 height 22
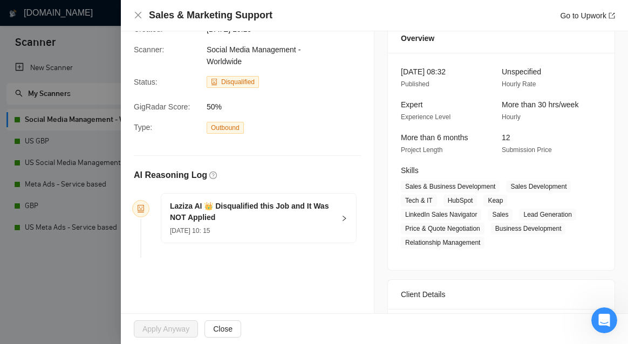
click at [345, 224] on div "Laziza AI 👑 Disqualified this Job and It Was NOT Applied 13 Aug, 2025 10: 15" at bounding box center [258, 218] width 195 height 49
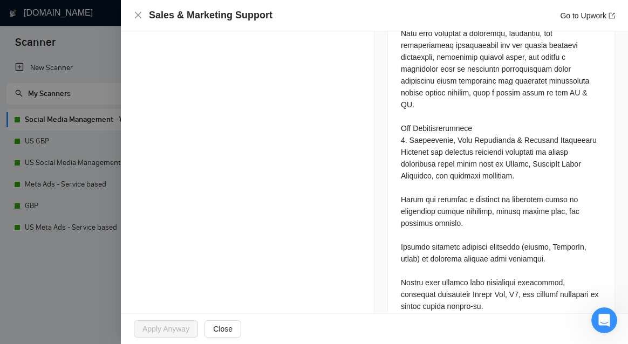
scroll to position [645, 0]
click at [118, 272] on div at bounding box center [314, 172] width 628 height 344
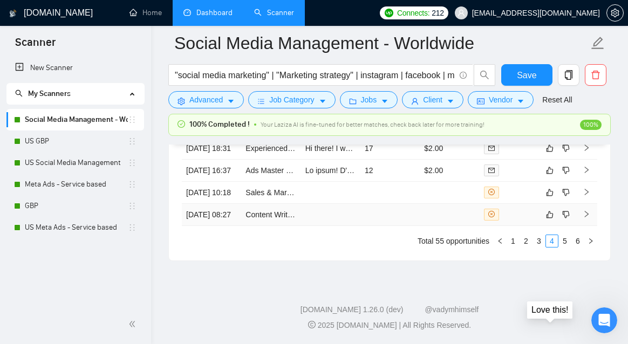
click at [552, 305] on div "Love this!" at bounding box center [549, 310] width 37 height 10
click at [551, 188] on icon "like" at bounding box center [550, 192] width 8 height 9
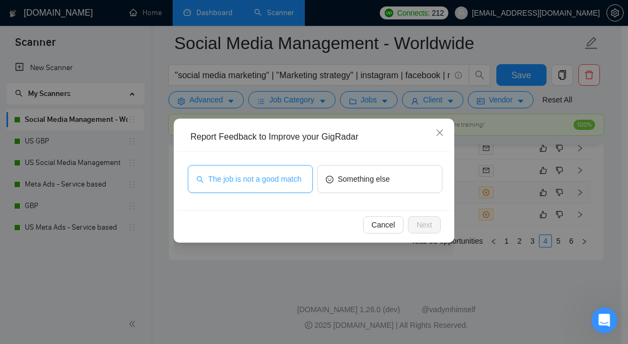
click at [290, 191] on button "The job is not a good match" at bounding box center [250, 179] width 125 height 28
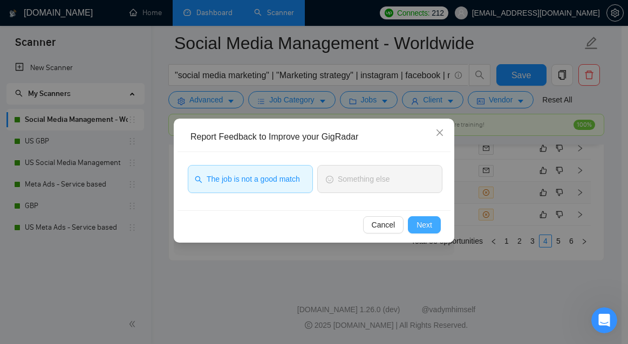
click at [420, 222] on span "Next" at bounding box center [424, 225] width 16 height 12
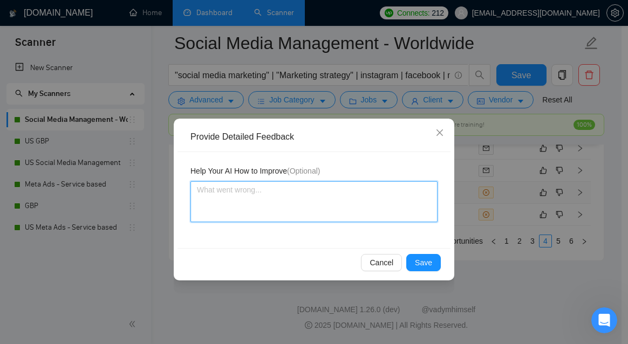
click at [254, 193] on textarea at bounding box center [313, 201] width 247 height 41
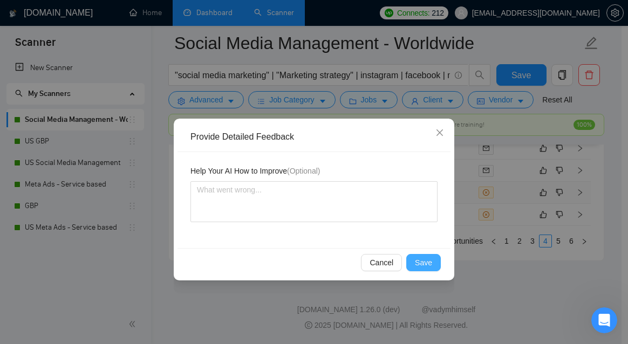
click at [419, 260] on span "Save" at bounding box center [423, 263] width 17 height 12
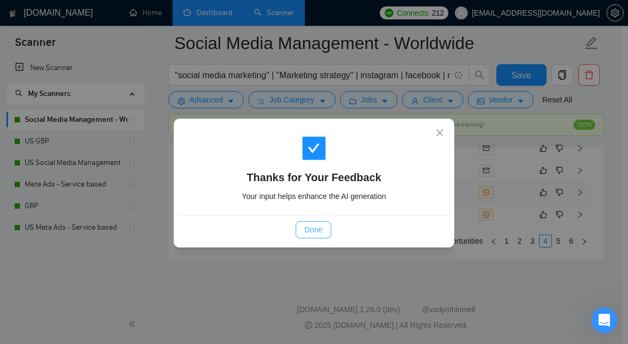
click at [310, 231] on span "Done" at bounding box center [313, 230] width 18 height 12
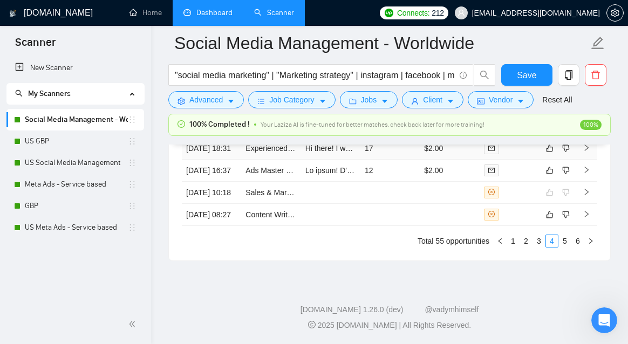
scroll to position [3182, 0]
click at [550, 218] on icon "like" at bounding box center [549, 214] width 7 height 7
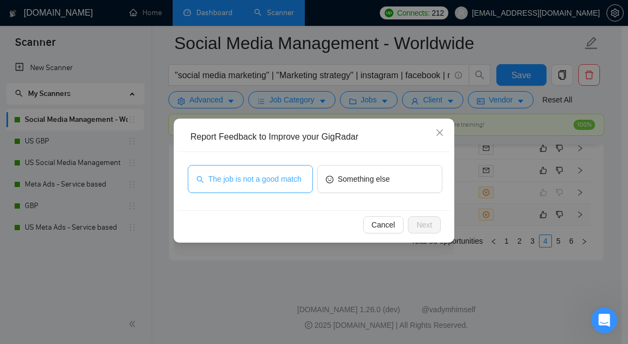
click at [264, 173] on span "The job is not a good match" at bounding box center [254, 179] width 93 height 12
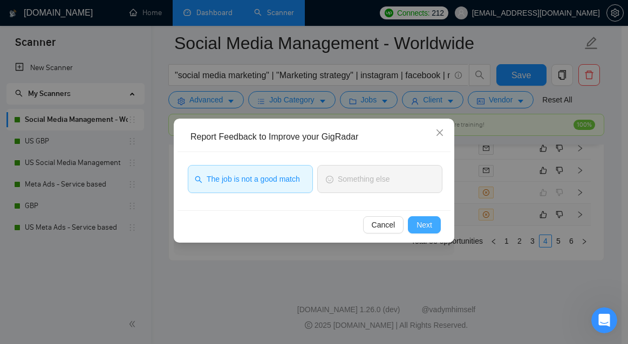
click at [430, 224] on span "Next" at bounding box center [424, 225] width 16 height 12
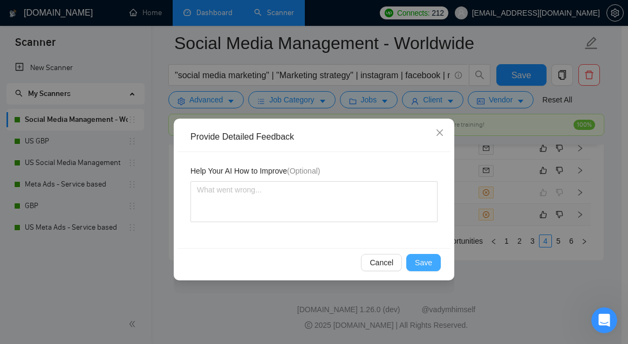
click at [416, 261] on span "Save" at bounding box center [423, 263] width 17 height 12
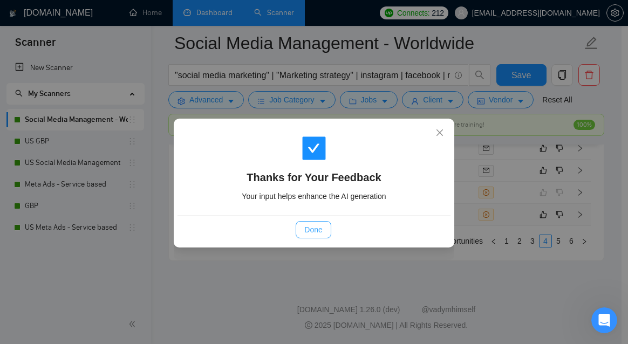
click at [315, 231] on span "Done" at bounding box center [313, 230] width 18 height 12
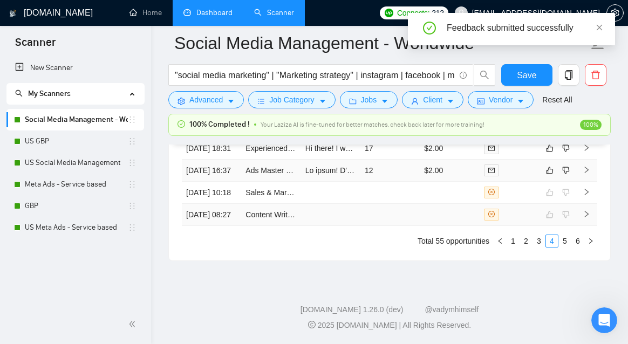
scroll to position [3144, 0]
click at [399, 182] on td "12" at bounding box center [389, 171] width 59 height 22
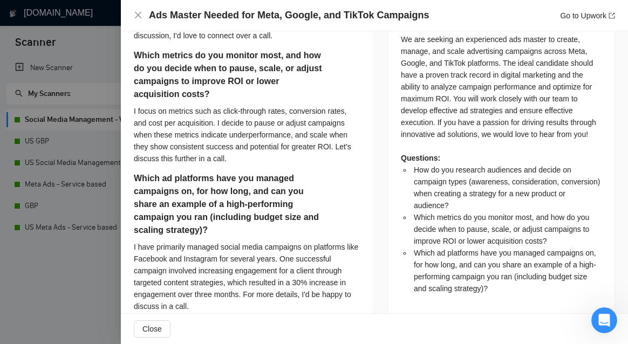
scroll to position [523, 0]
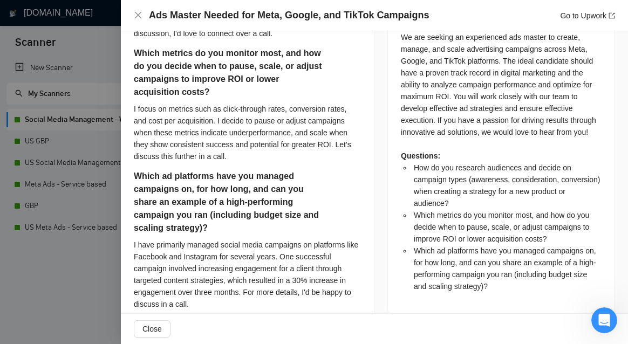
click at [66, 252] on div at bounding box center [314, 172] width 628 height 344
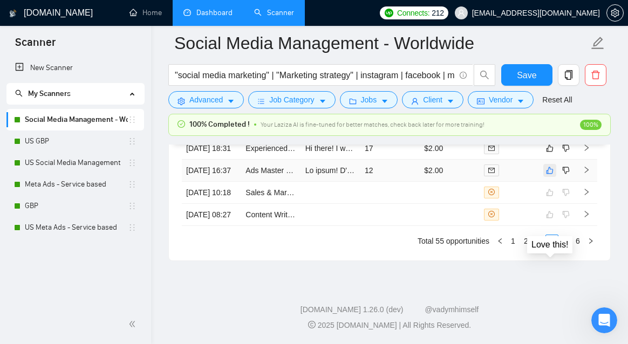
click at [550, 175] on icon "like" at bounding box center [550, 170] width 8 height 9
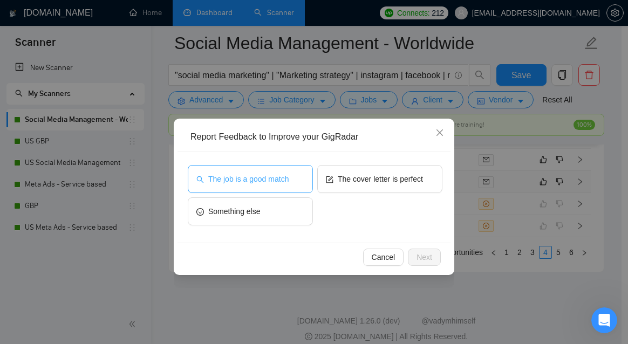
click at [251, 176] on span "The job is a good match" at bounding box center [248, 179] width 80 height 12
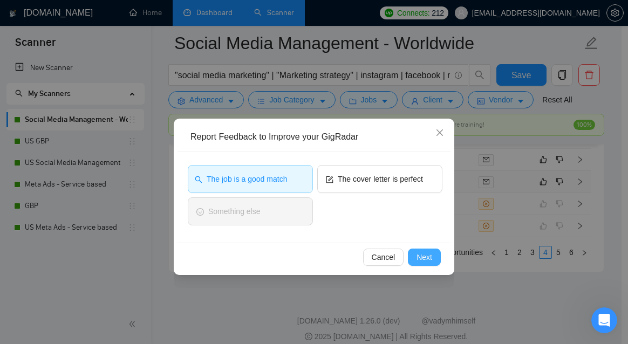
click at [429, 257] on span "Next" at bounding box center [424, 257] width 16 height 12
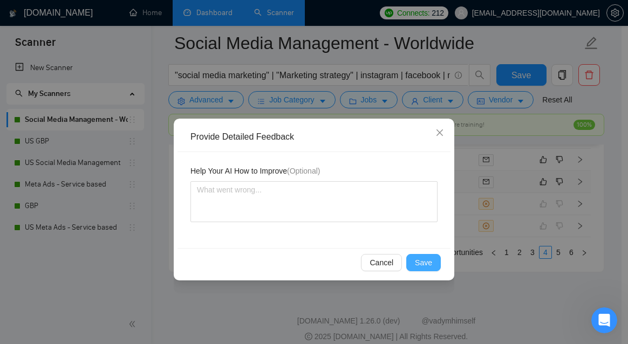
click at [422, 264] on span "Save" at bounding box center [423, 263] width 17 height 12
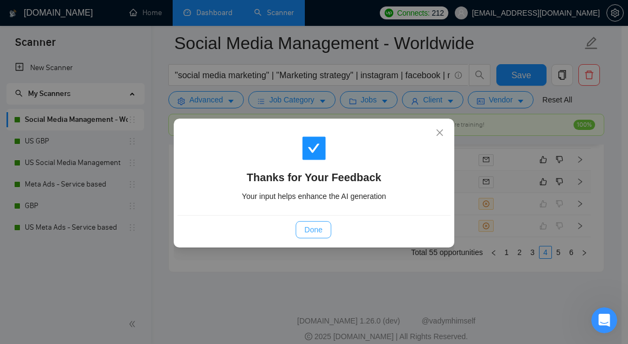
click at [299, 230] on button "Done" at bounding box center [313, 229] width 35 height 17
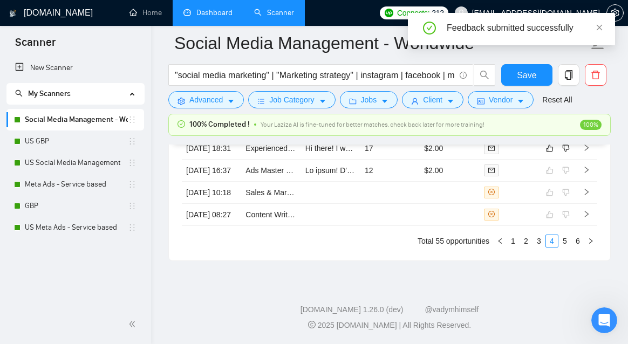
scroll to position [3141, 0]
click at [393, 160] on td "17" at bounding box center [389, 149] width 59 height 22
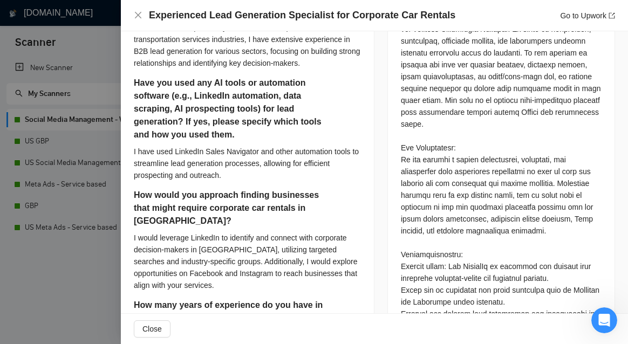
scroll to position [594, 0]
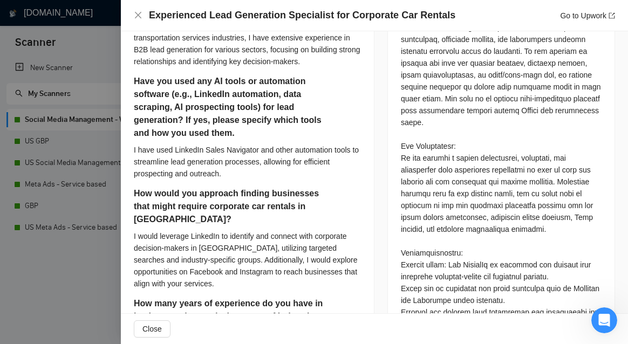
click at [57, 268] on div at bounding box center [314, 172] width 628 height 344
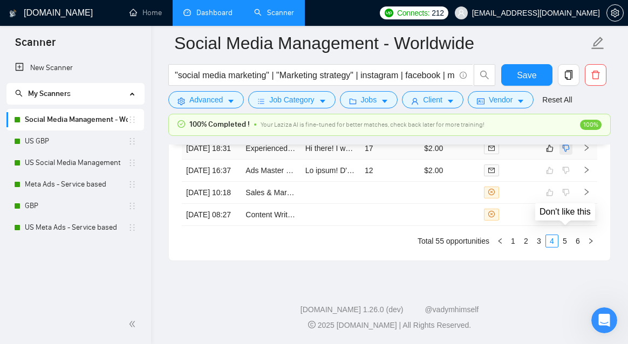
click at [564, 153] on icon "dislike" at bounding box center [566, 148] width 8 height 9
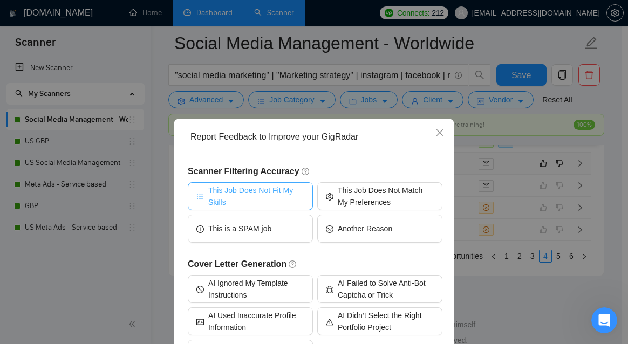
click at [255, 202] on span "This Job Does Not Fit My Skills" at bounding box center [256, 196] width 96 height 24
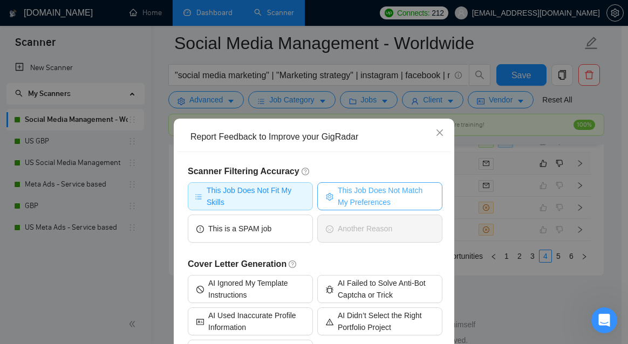
click at [349, 199] on span "This Job Does Not Match My Preferences" at bounding box center [386, 196] width 96 height 24
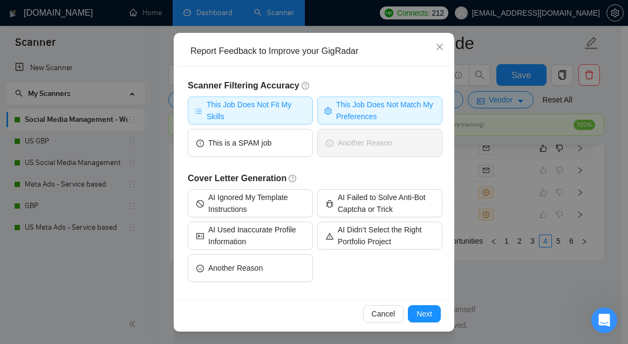
scroll to position [3179, 0]
click at [422, 311] on span "Next" at bounding box center [424, 314] width 16 height 12
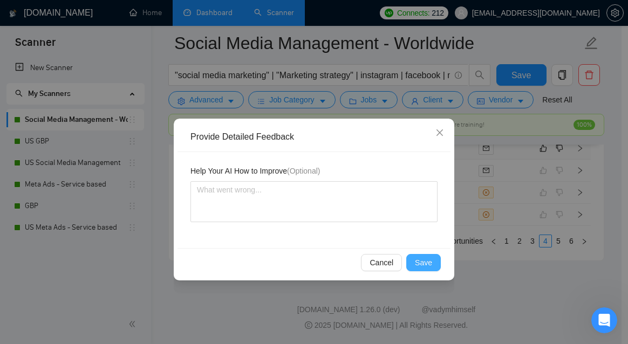
click at [427, 264] on span "Save" at bounding box center [423, 263] width 17 height 12
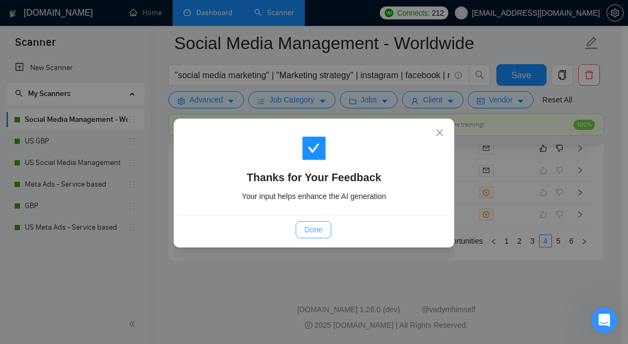
click at [320, 231] on span "Done" at bounding box center [313, 230] width 18 height 12
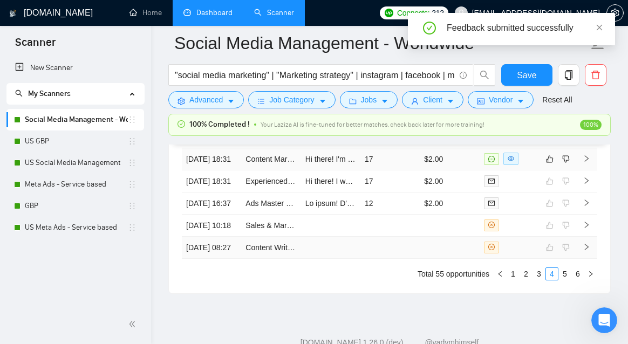
scroll to position [3117, 0]
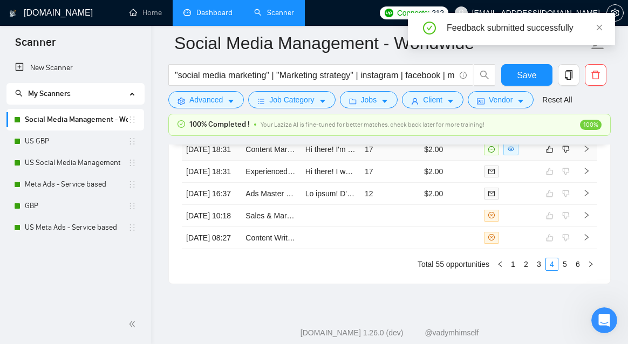
click at [373, 161] on td "17" at bounding box center [389, 150] width 59 height 22
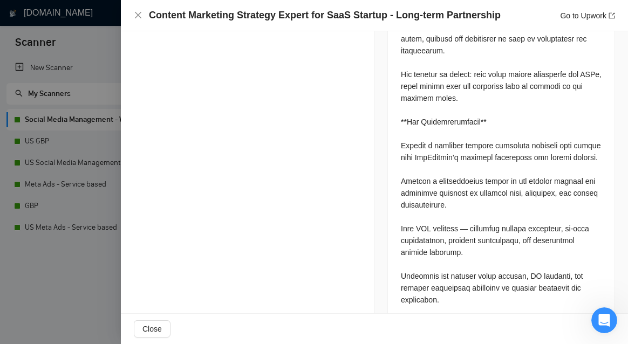
scroll to position [968, 0]
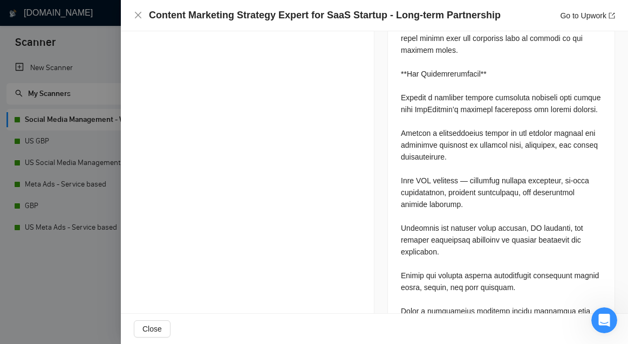
click at [89, 274] on div at bounding box center [314, 172] width 628 height 344
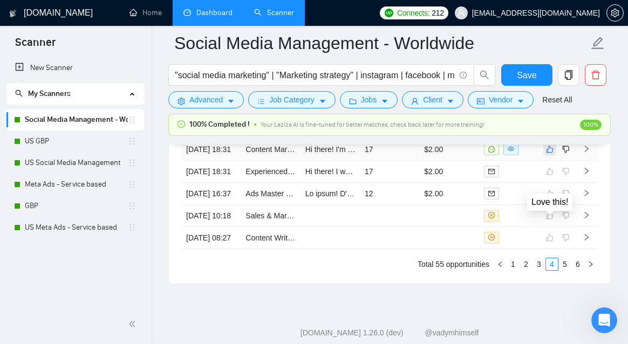
click at [551, 154] on icon "like" at bounding box center [550, 149] width 8 height 9
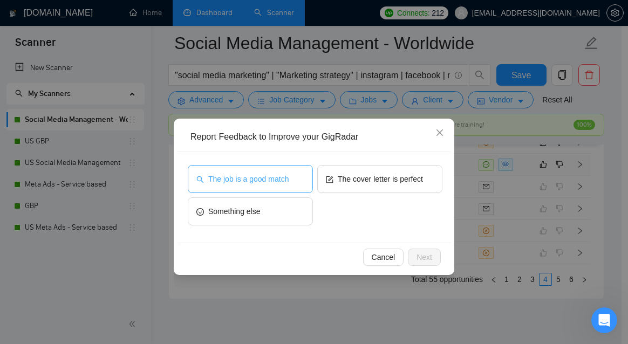
click at [281, 183] on span "The job is a good match" at bounding box center [248, 179] width 80 height 12
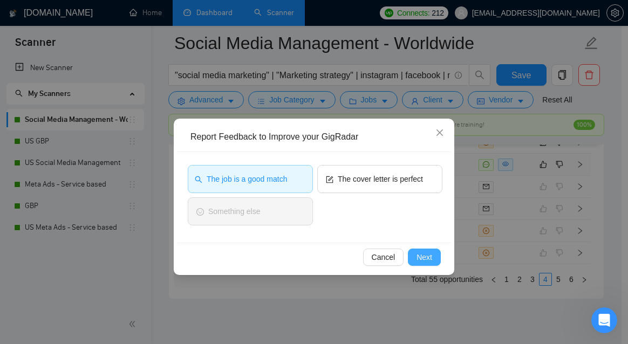
click at [421, 259] on span "Next" at bounding box center [424, 257] width 16 height 12
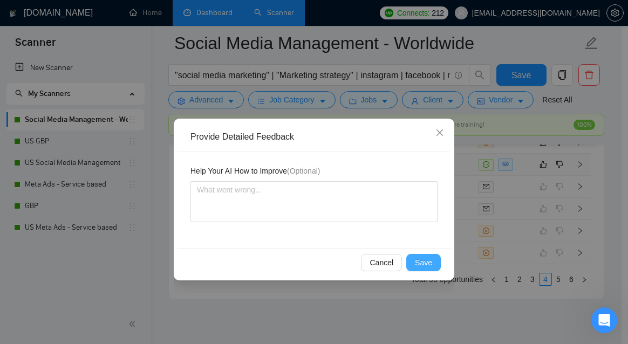
click at [436, 267] on button "Save" at bounding box center [423, 262] width 35 height 17
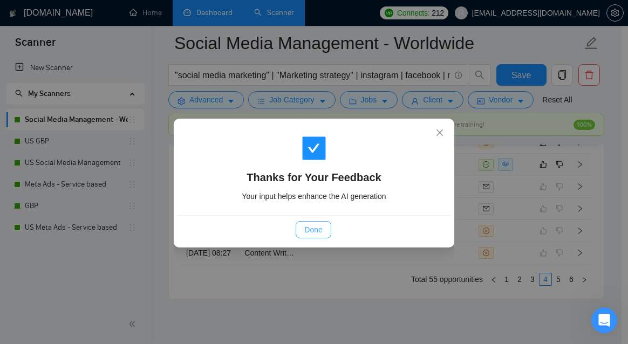
click at [317, 229] on span "Done" at bounding box center [313, 230] width 18 height 12
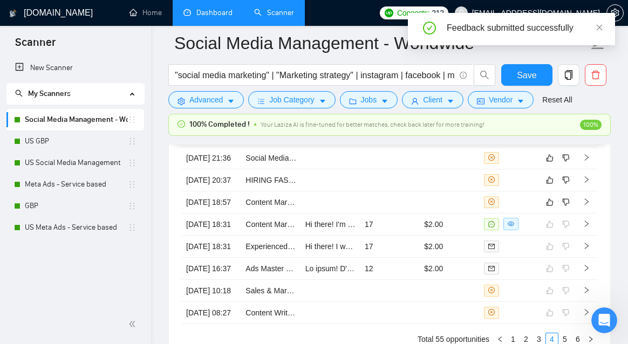
scroll to position [3041, 0]
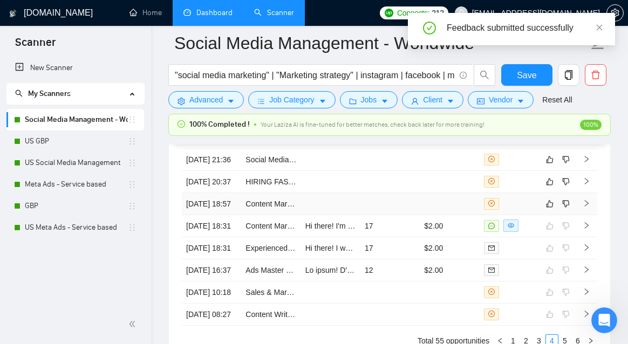
click at [301, 215] on td at bounding box center [330, 204] width 59 height 22
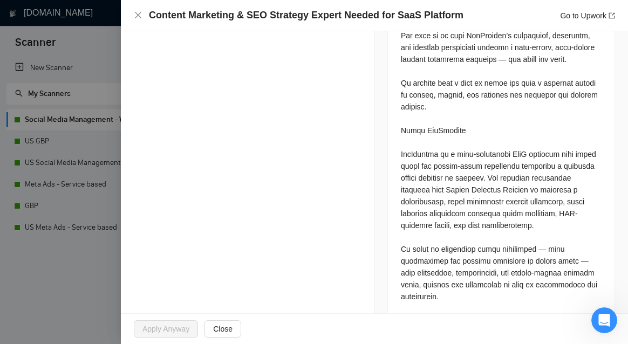
scroll to position [561, 0]
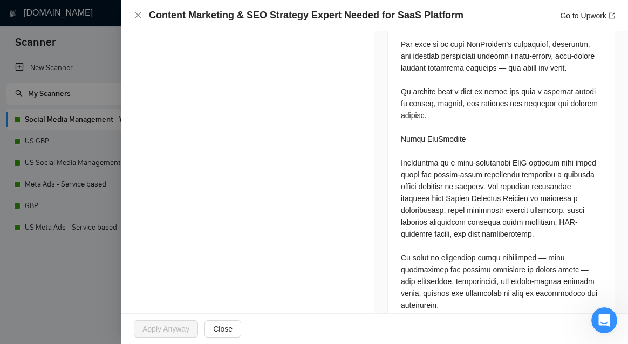
click at [10, 307] on div at bounding box center [314, 172] width 628 height 344
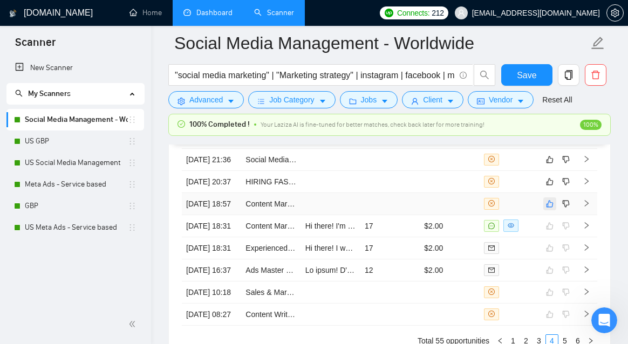
click at [552, 207] on icon "like" at bounding box center [549, 203] width 7 height 7
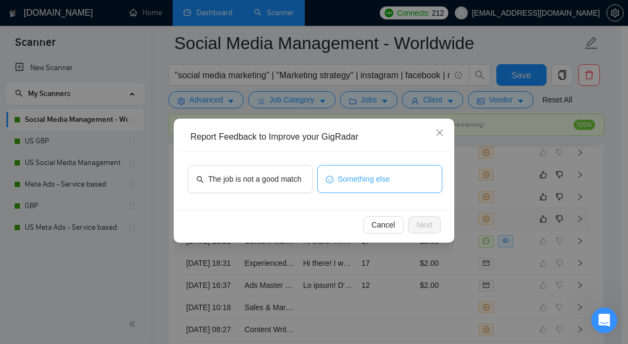
click at [387, 185] on button "Something else" at bounding box center [379, 179] width 125 height 28
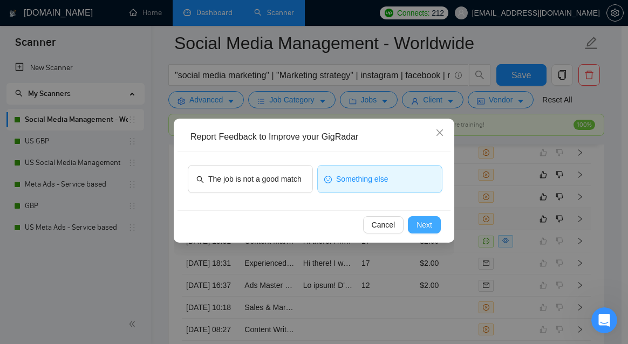
click at [427, 222] on span "Next" at bounding box center [424, 225] width 16 height 12
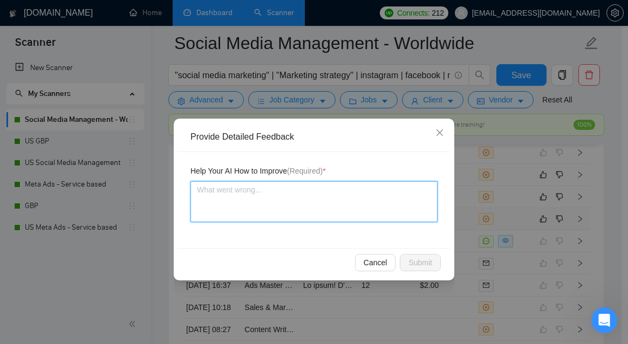
click at [341, 209] on textarea at bounding box center [313, 201] width 247 height 41
type textarea "Th"
type textarea "Thi"
type textarea "This"
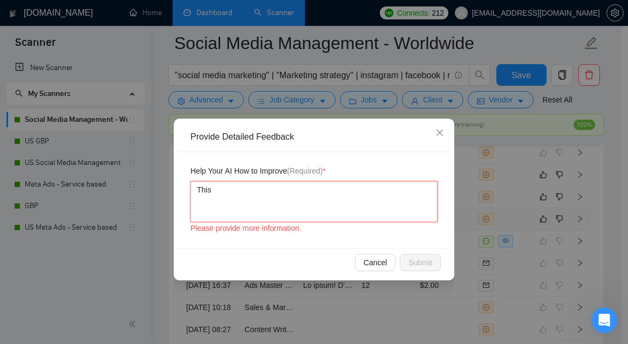
type textarea "This"
type textarea "This l"
type textarea "This lo"
type textarea "This loo"
type textarea "This looks"
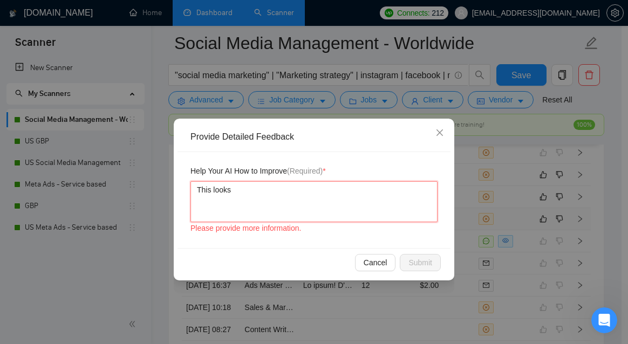
type textarea "This looks"
type textarea "This looks li"
type textarea "This looks lik"
type textarea "This looks like"
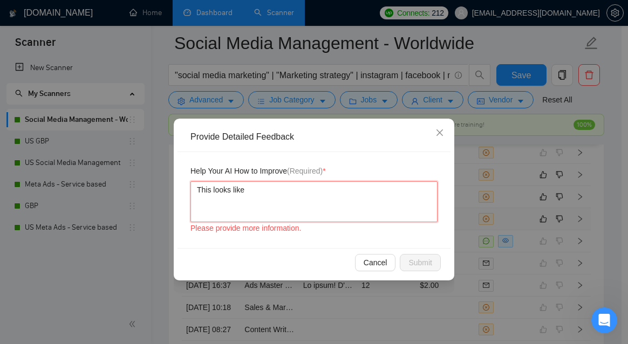
type textarea "This looks like a"
type textarea "This looks like a d"
type textarea "This looks like a du"
type textarea "This looks like a dup"
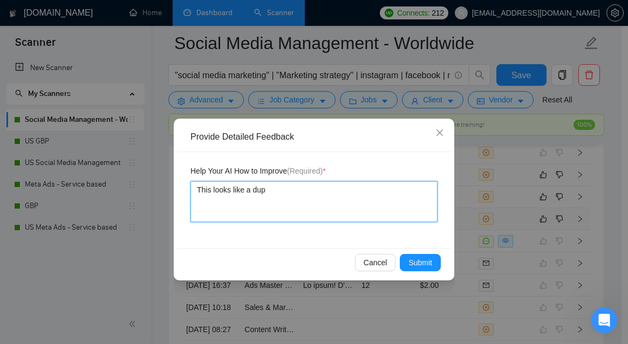
type textarea "This looks like a dupl"
type textarea "This looks like a dupli"
type textarea "This looks like a duplic"
type textarea "This looks like a duplica"
type textarea "This looks like a duplicat"
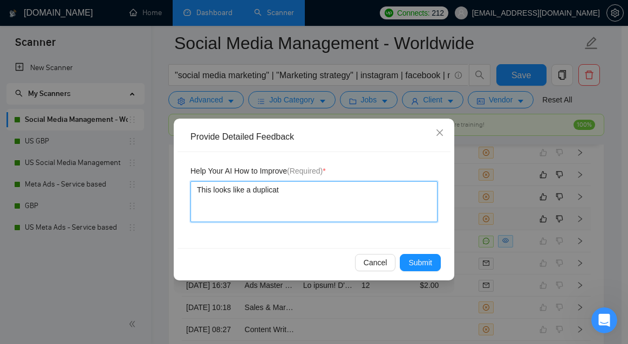
type textarea "This looks like a duplicate"
type textarea "This looks like a duplicate l"
type textarea "This looks like a duplicate li"
type textarea "This looks like a duplicate lis"
type textarea "This looks like a duplicate listi"
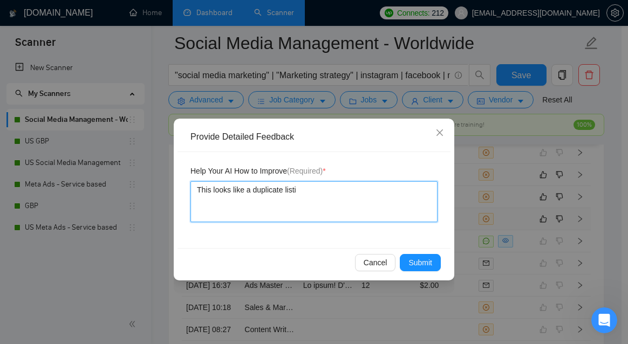
type textarea "This looks like a duplicate listin"
type textarea "This looks like a duplicate listing"
type textarea "This looks like a duplicate listing."
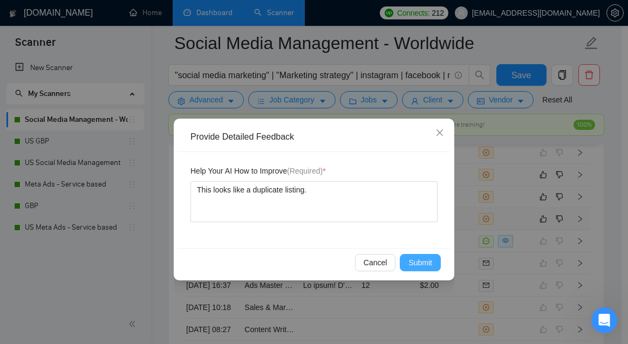
click at [413, 270] on button "Submit" at bounding box center [420, 262] width 41 height 17
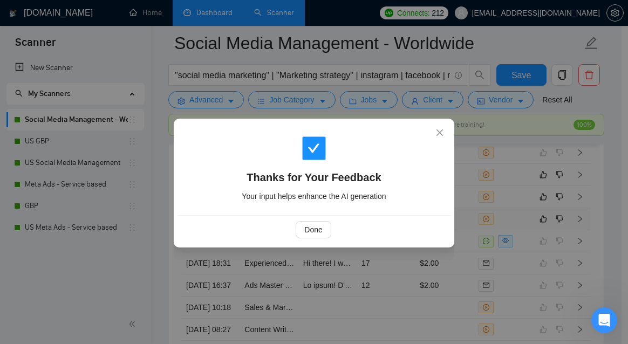
click at [313, 218] on div "Done" at bounding box center [313, 229] width 273 height 29
click at [309, 226] on span "Done" at bounding box center [313, 230] width 18 height 12
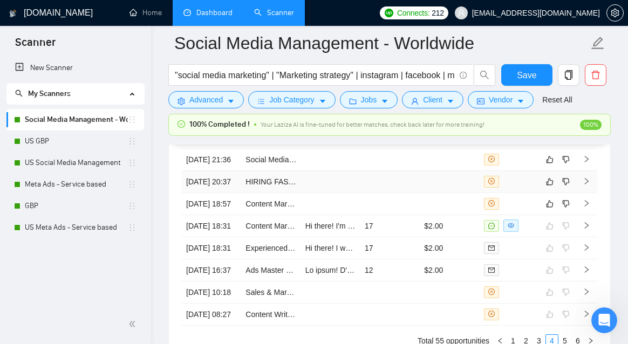
click at [316, 231] on tbody "14 Aug, 2025 09:08 Social Media Video Editor and Graphic Designer Needed 14 Aug…" at bounding box center [389, 215] width 415 height 221
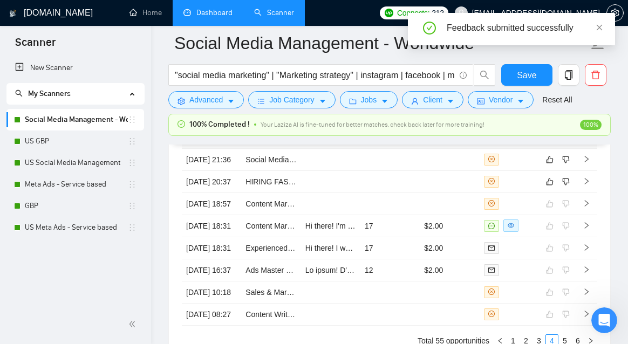
click at [328, 149] on td at bounding box center [330, 138] width 59 height 22
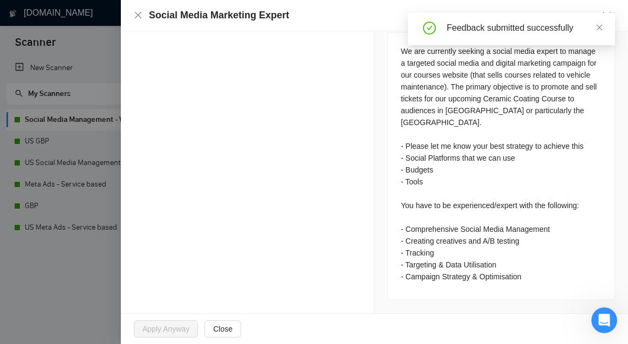
scroll to position [509, 0]
click at [136, 13] on icon "close" at bounding box center [138, 15] width 6 height 6
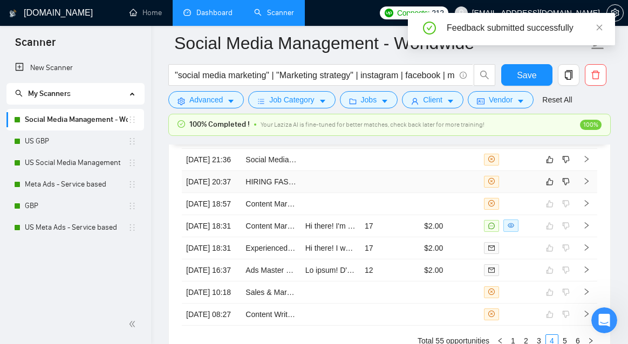
click at [322, 193] on td at bounding box center [330, 182] width 59 height 22
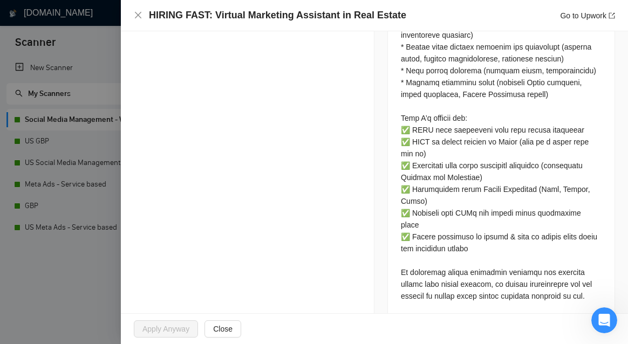
scroll to position [600, 0]
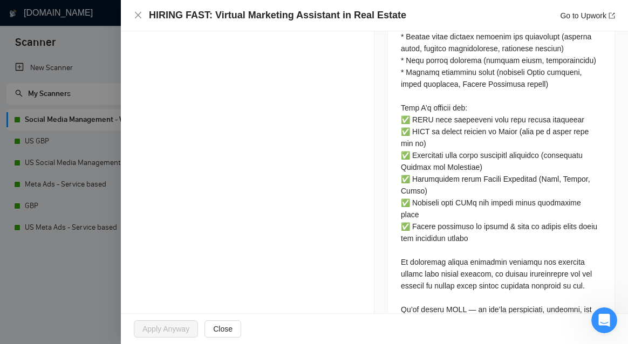
click at [84, 290] on div at bounding box center [314, 172] width 628 height 344
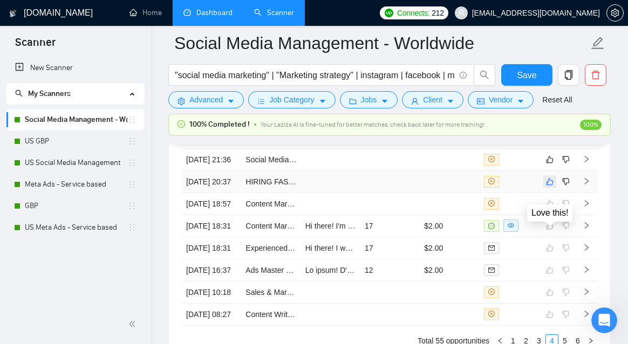
click at [549, 186] on icon "like" at bounding box center [550, 181] width 8 height 9
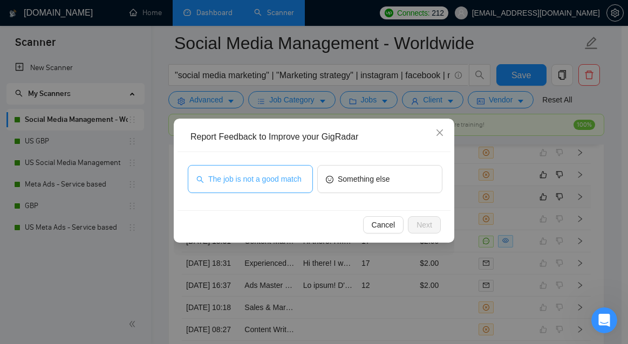
click at [299, 182] on span "The job is not a good match" at bounding box center [254, 179] width 93 height 12
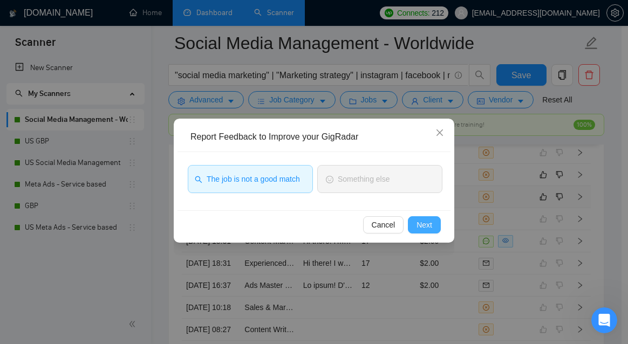
click at [436, 223] on button "Next" at bounding box center [424, 224] width 33 height 17
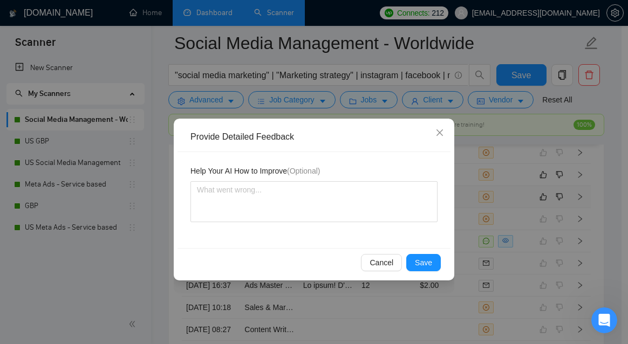
click at [436, 272] on div "Cancel Save" at bounding box center [313, 262] width 273 height 29
click at [435, 268] on button "Save" at bounding box center [423, 262] width 35 height 17
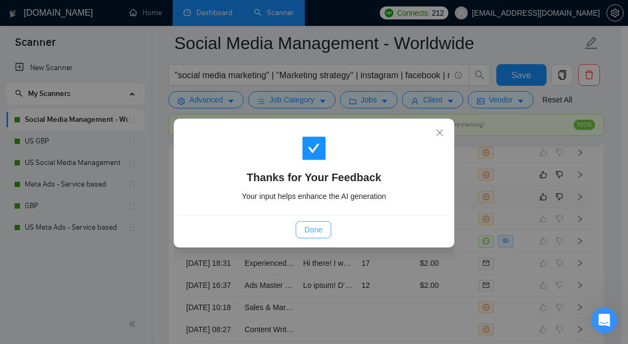
click at [319, 233] on span "Done" at bounding box center [313, 230] width 18 height 12
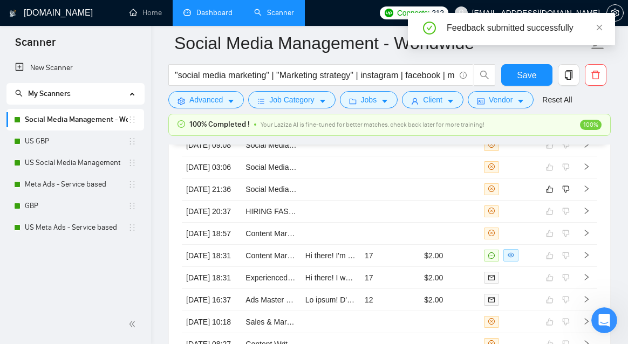
scroll to position [3007, 0]
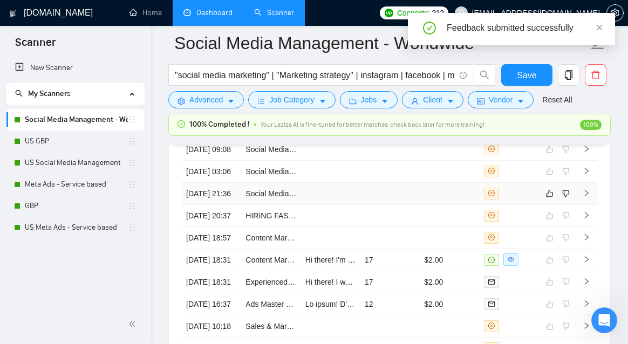
click at [333, 205] on td at bounding box center [330, 194] width 59 height 22
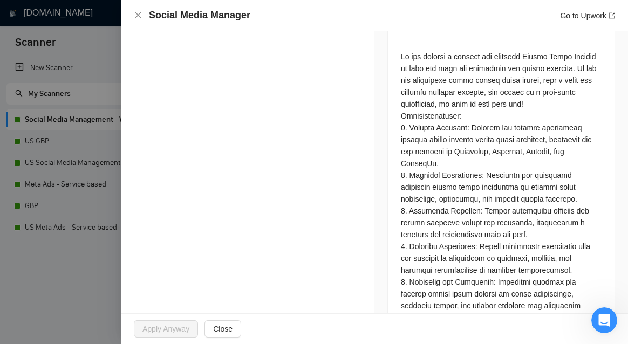
scroll to position [469, 0]
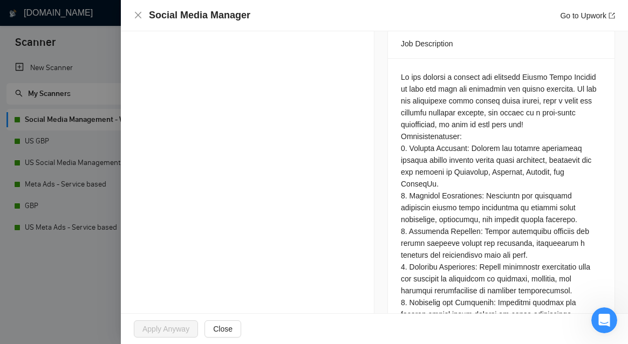
click at [97, 71] on div at bounding box center [314, 172] width 628 height 344
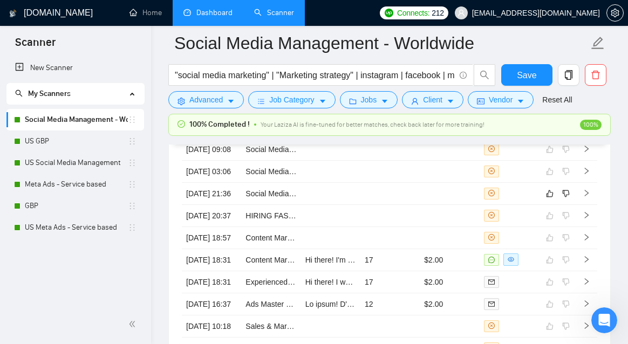
click at [215, 10] on link "Dashboard" at bounding box center [207, 12] width 49 height 9
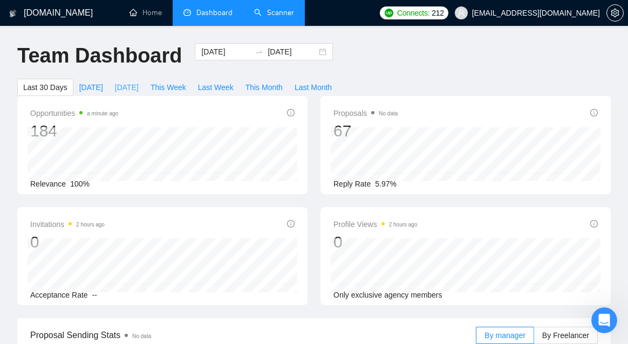
click at [127, 92] on span "[DATE]" at bounding box center [127, 87] width 24 height 12
type input "2025-08-17"
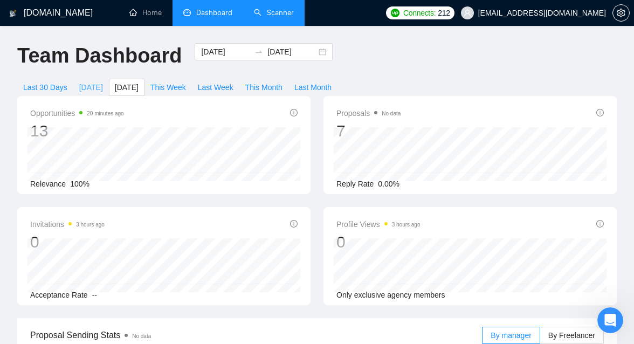
click at [97, 90] on span "[DATE]" at bounding box center [91, 87] width 24 height 12
type input "[DATE]"
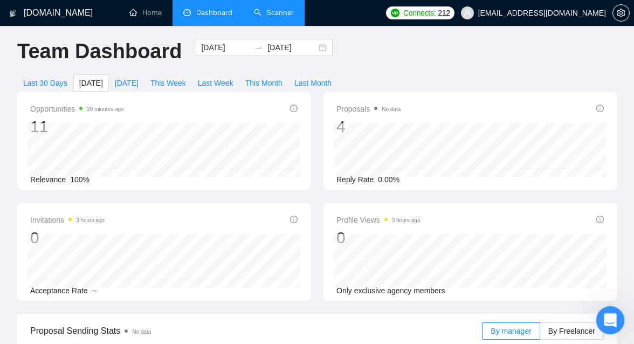
click at [602, 323] on div "Open Intercom Messenger" at bounding box center [609, 319] width 36 height 36
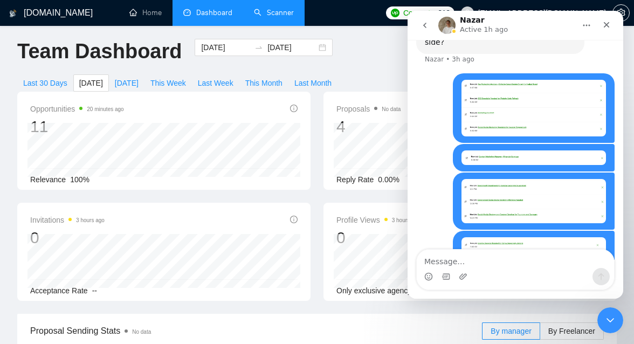
scroll to position [2403, 0]
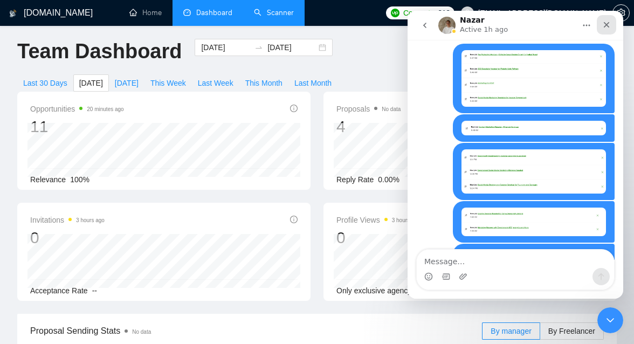
click at [609, 25] on icon "Close" at bounding box center [606, 24] width 9 height 9
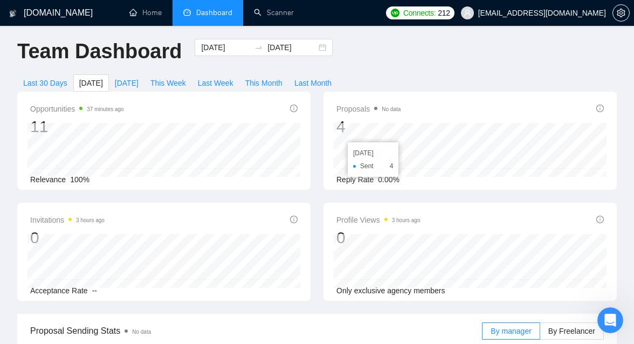
scroll to position [0, 0]
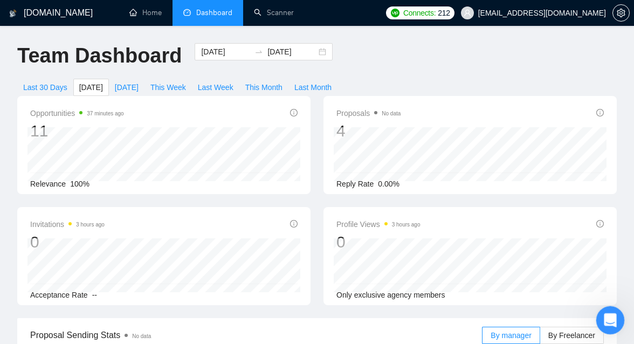
click at [601, 323] on div "Open Intercom Messenger" at bounding box center [609, 319] width 36 height 36
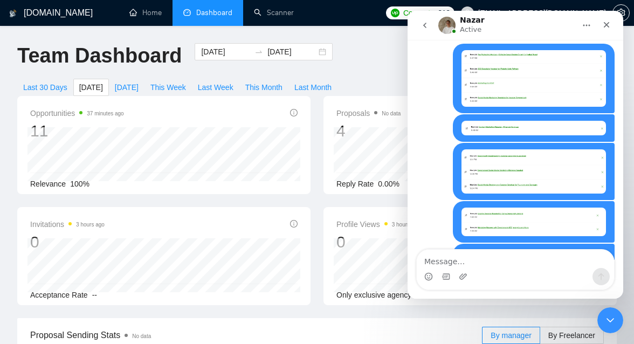
scroll to position [2402, 0]
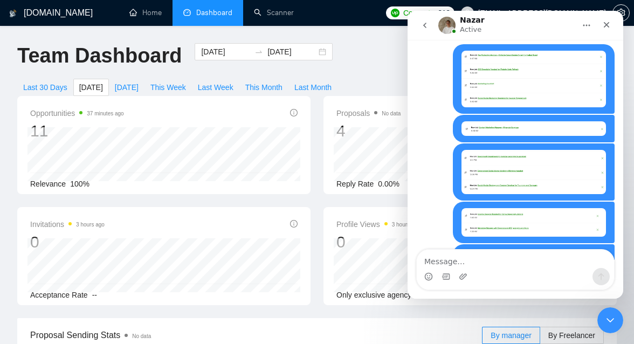
click at [44, 117] on span "Opportunities 37 minutes ago" at bounding box center [77, 113] width 94 height 13
click at [426, 30] on button "go back" at bounding box center [425, 25] width 20 height 20
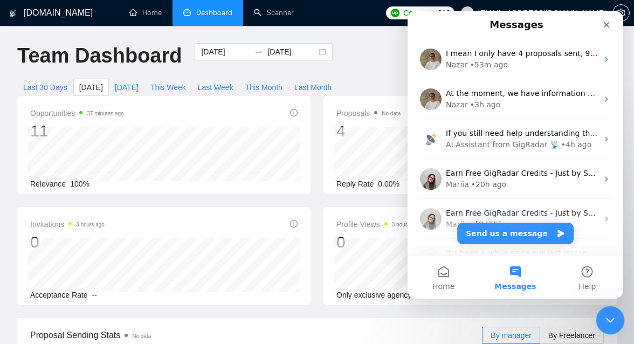
click at [608, 317] on icon "Close Intercom Messenger" at bounding box center [608, 318] width 13 height 13
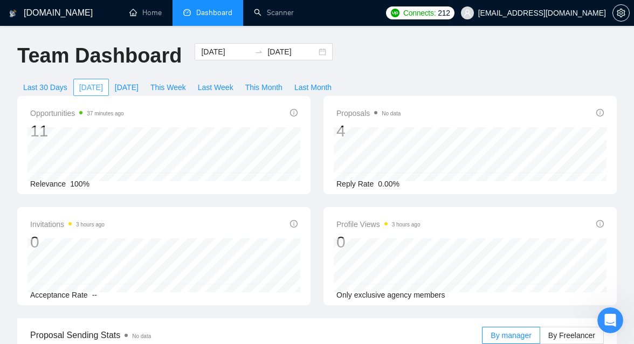
click at [76, 84] on button "[DATE]" at bounding box center [91, 87] width 36 height 17
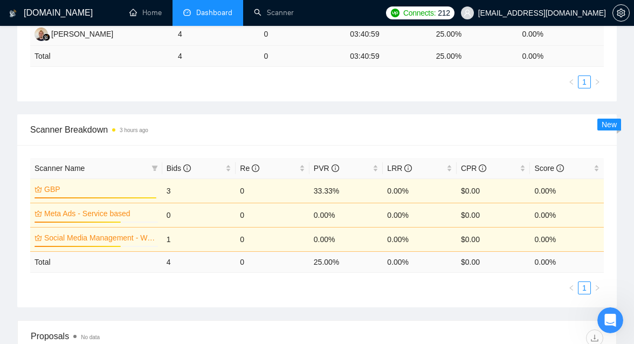
scroll to position [365, 0]
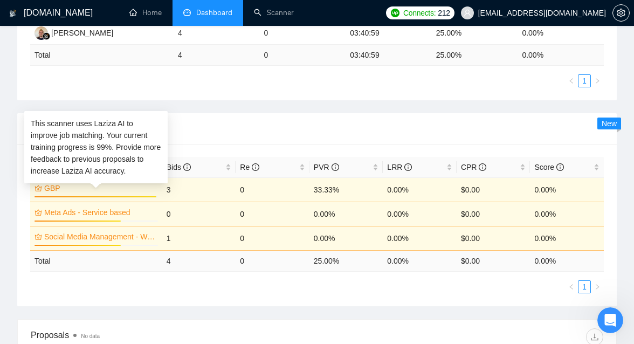
click at [42, 190] on div at bounding box center [38, 188] width 10 height 12
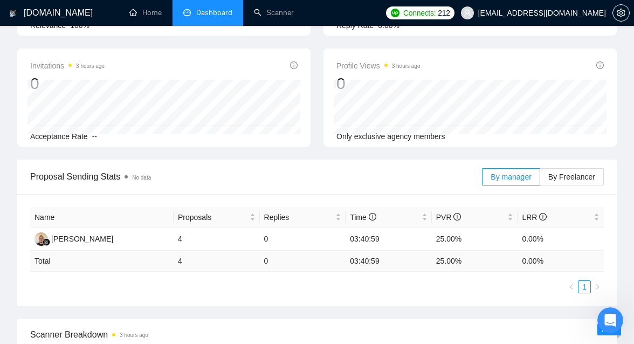
scroll to position [0, 0]
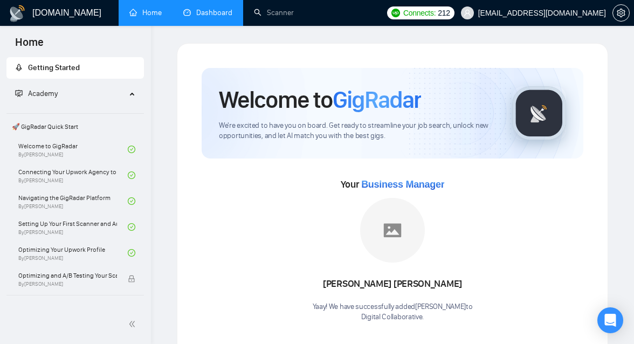
click at [218, 8] on link "Dashboard" at bounding box center [207, 12] width 49 height 9
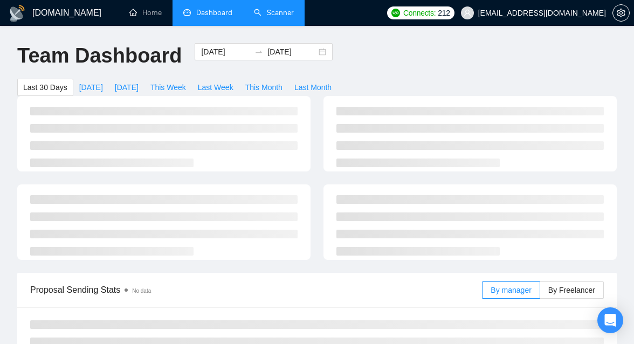
click at [290, 8] on link "Scanner" at bounding box center [274, 12] width 40 height 9
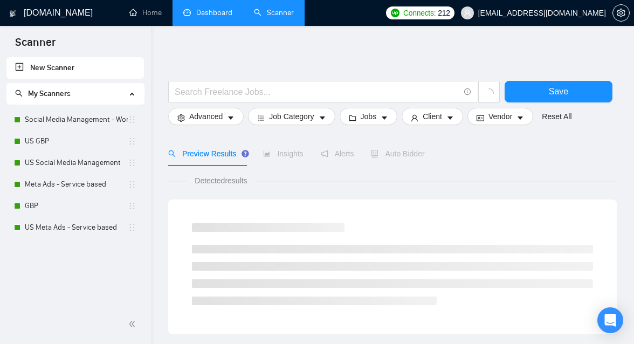
click at [203, 10] on link "Dashboard" at bounding box center [207, 12] width 49 height 9
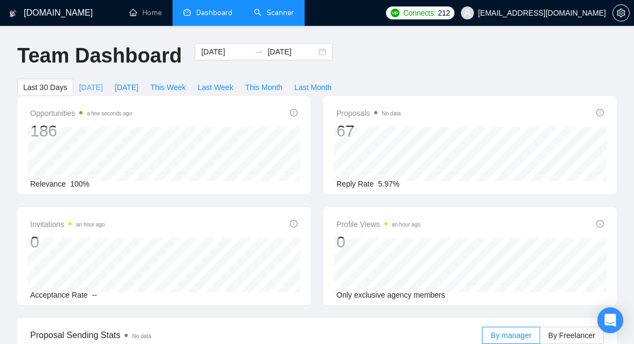
click at [93, 90] on span "[DATE]" at bounding box center [91, 87] width 24 height 12
type input "[DATE]"
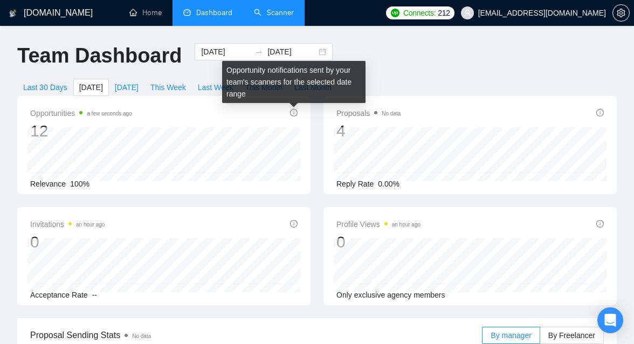
click at [296, 113] on icon "info-circle" at bounding box center [294, 113] width 8 height 8
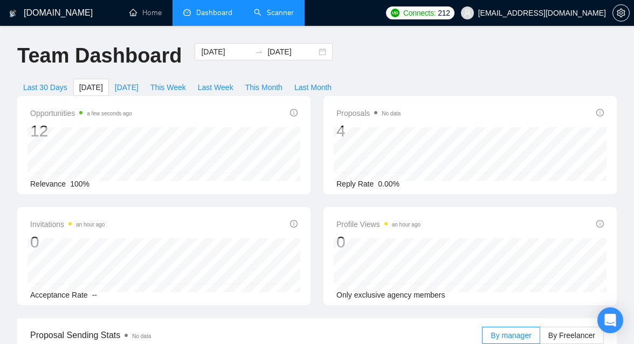
click at [276, 15] on link "Scanner" at bounding box center [274, 12] width 40 height 9
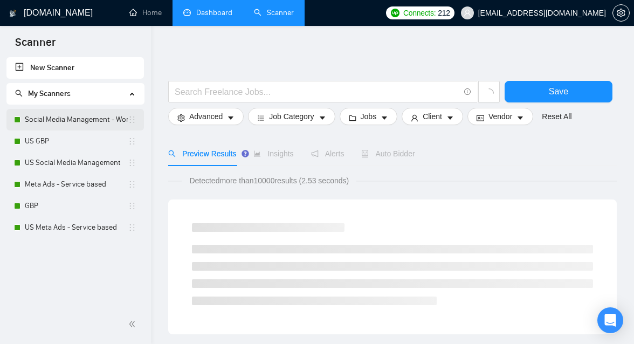
click at [57, 122] on link "Social Media Management - Worldwide" at bounding box center [76, 120] width 103 height 22
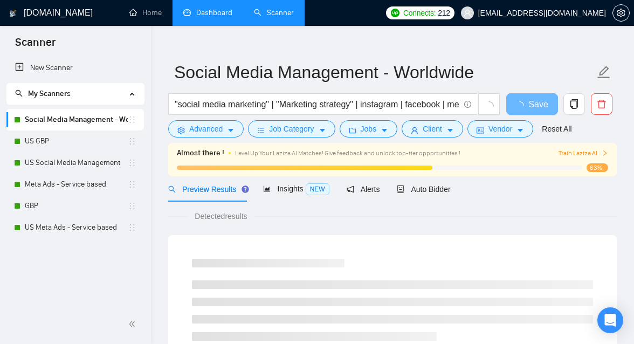
scroll to position [50, 0]
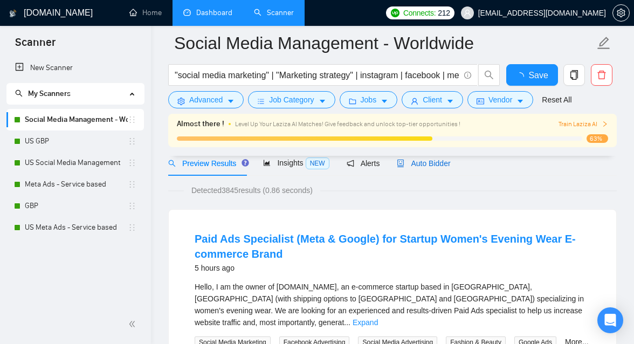
click at [443, 163] on span "Auto Bidder" at bounding box center [423, 163] width 53 height 9
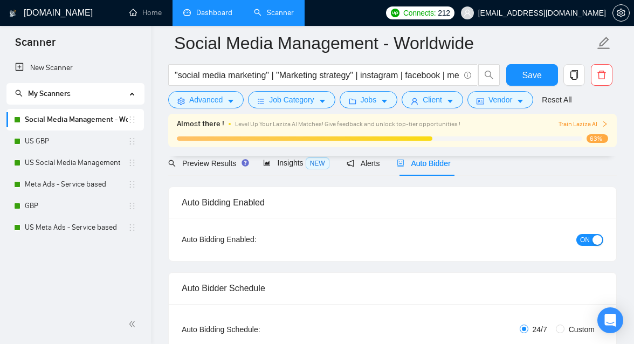
checkbox input "true"
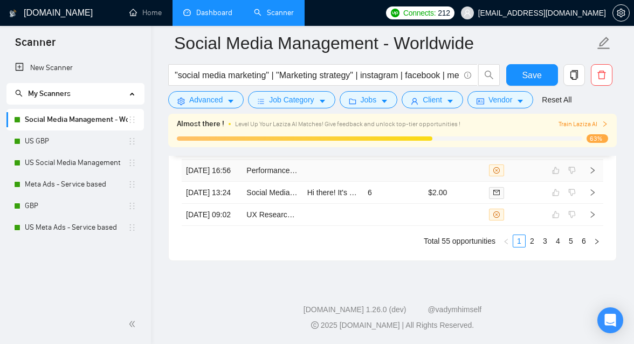
scroll to position [3206, 0]
click at [595, 243] on icon "right" at bounding box center [597, 241] width 6 height 6
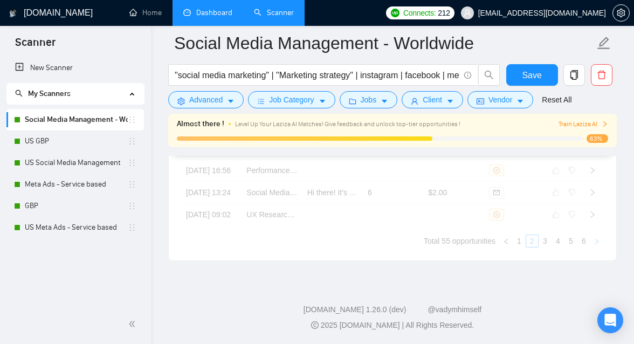
click at [595, 243] on div "Created Title Cover Letter Connects Spent Charged Status [DATE] 08:38 Paid Ads …" at bounding box center [393, 110] width 422 height 276
click at [595, 243] on icon "right" at bounding box center [597, 241] width 6 height 6
click at [595, 243] on div "Created Title Cover Letter Connects Spent Charged Status [DATE] 23:31 Book Publ…" at bounding box center [393, 110] width 422 height 276
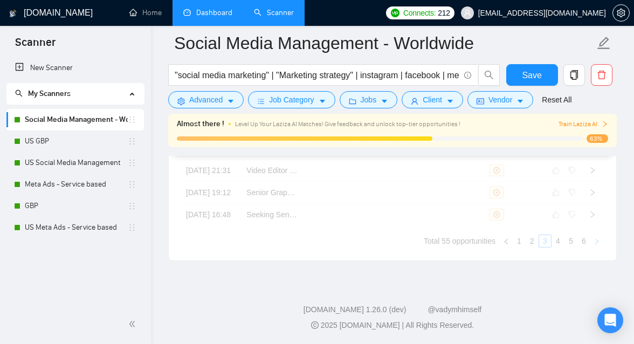
click at [595, 243] on div "Created Title Cover Letter Connects Spent Charged Status [DATE] 23:31 Book Publ…" at bounding box center [393, 110] width 422 height 276
click at [595, 243] on div "Created Title Cover Letter Connects Spent Charged Status [DATE] 16:27 Social Me…" at bounding box center [393, 110] width 422 height 275
click at [595, 243] on icon "right" at bounding box center [597, 241] width 6 height 6
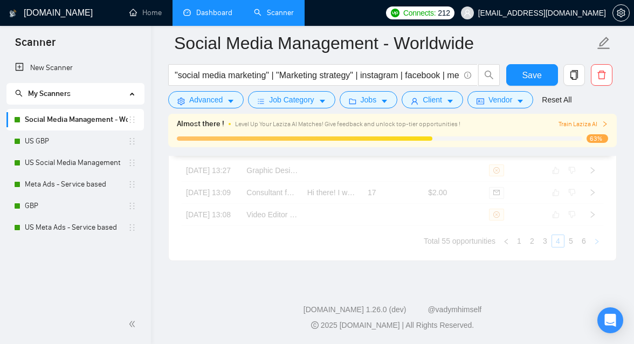
click at [595, 243] on div "Created Title Cover Letter Connects Spent Charged Status [DATE] 16:27 Social Me…" at bounding box center [393, 110] width 422 height 275
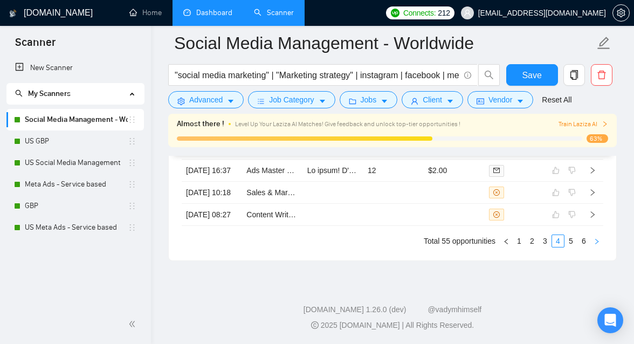
click at [595, 243] on div "Created Title Cover Letter Connects Spent Charged Status [DATE] 09:08 Social Me…" at bounding box center [393, 110] width 422 height 276
click at [595, 243] on icon "right" at bounding box center [597, 241] width 6 height 6
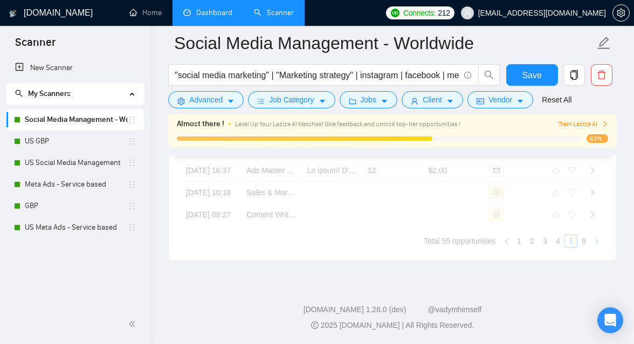
click at [595, 243] on div "Created Title Cover Letter Connects Spent Charged Status [DATE] 09:08 Social Me…" at bounding box center [393, 110] width 422 height 276
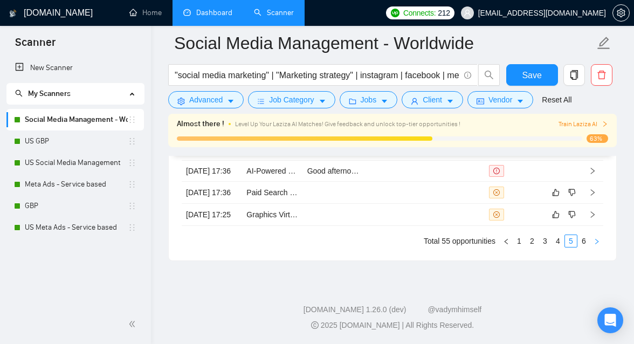
click at [595, 243] on icon "right" at bounding box center [597, 241] width 6 height 6
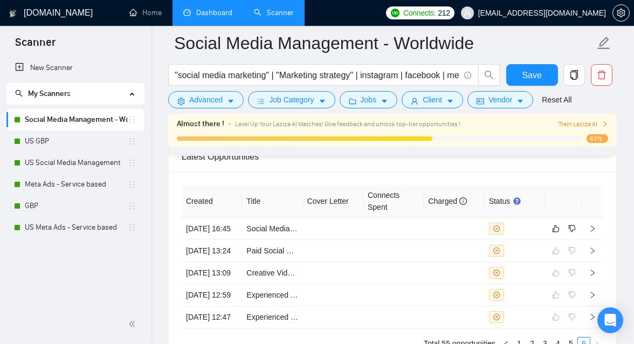
scroll to position [2889, 0]
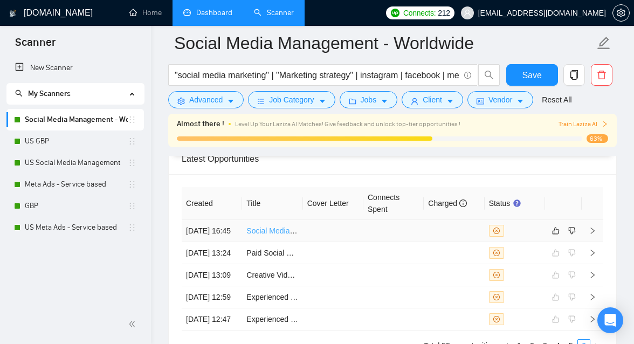
click at [274, 230] on link "Social Media Content Creator & Copywriter" at bounding box center [318, 231] width 145 height 9
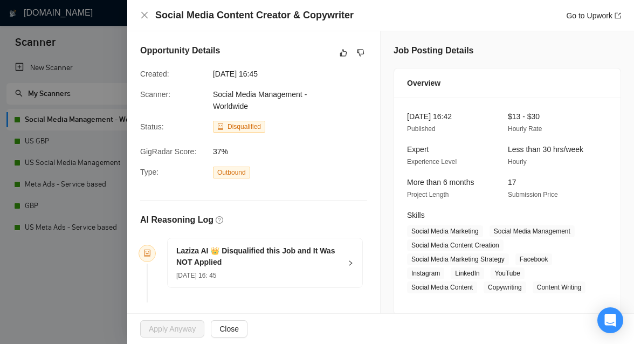
click at [350, 258] on div "Laziza AI 👑 Disqualified this Job and It Was NOT Applied [DATE] 16: 45" at bounding box center [265, 262] width 195 height 49
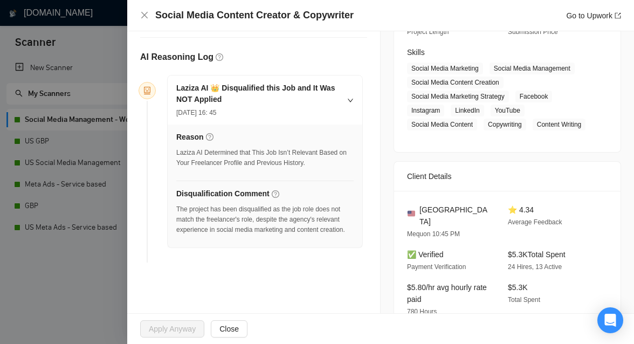
scroll to position [165, 0]
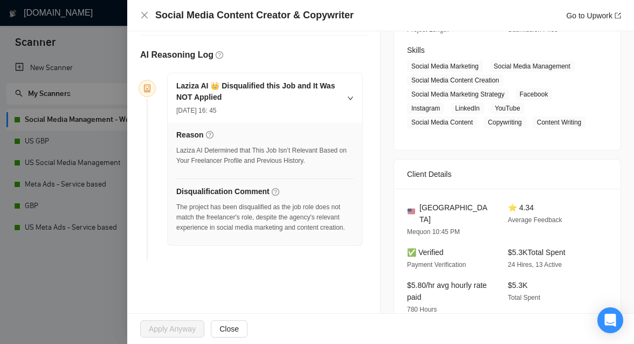
click at [84, 278] on div at bounding box center [317, 172] width 634 height 344
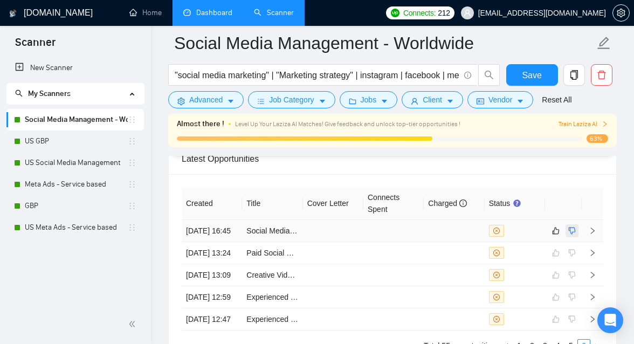
click at [572, 232] on icon "dislike" at bounding box center [572, 231] width 8 height 9
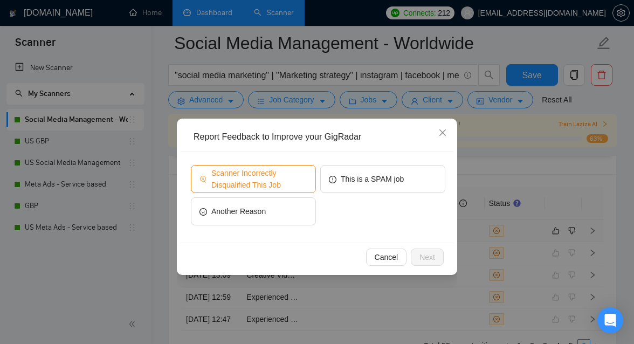
click at [266, 183] on span "Scanner Incorrectly Disqualified This Job" at bounding box center [259, 179] width 96 height 24
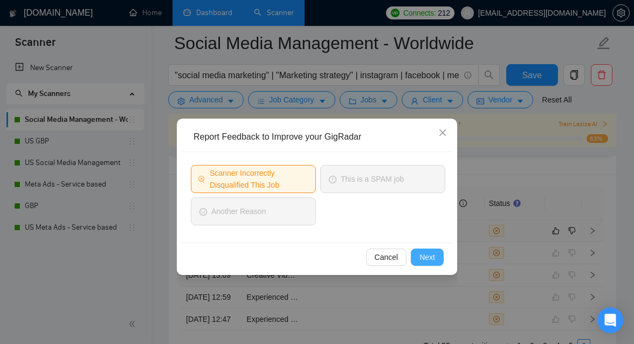
click at [430, 257] on span "Next" at bounding box center [428, 257] width 16 height 12
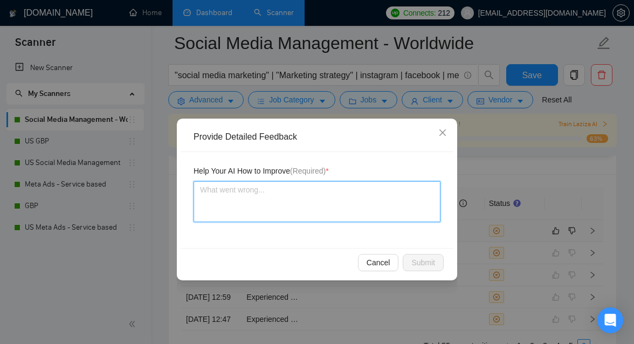
click at [286, 201] on textarea at bounding box center [317, 201] width 247 height 41
type textarea "T"
type textarea "Ths"
type textarea "Thsi"
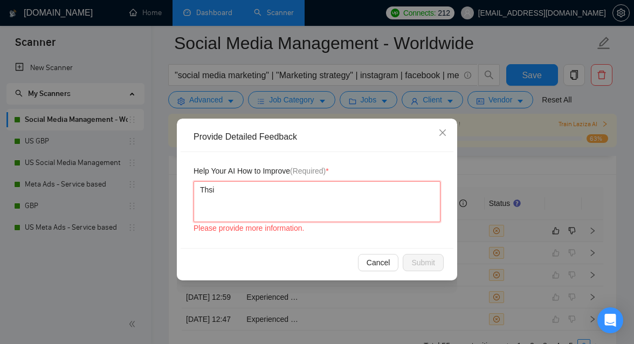
type textarea "Thsi"
type textarea "Thsi j"
type textarea "Thsi jo"
type textarea "Thsi job"
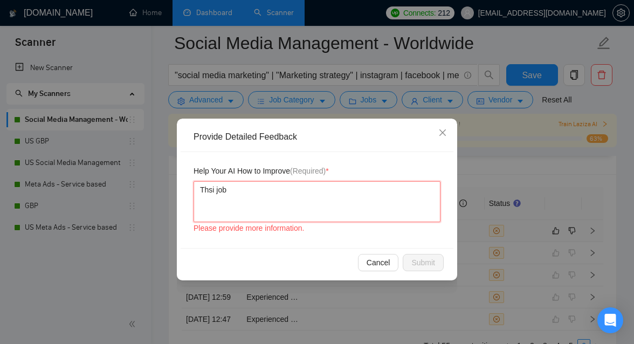
type textarea "Thsi job i"
type textarea "Thsi job"
type textarea "Thsi jo"
type textarea "Thsi j"
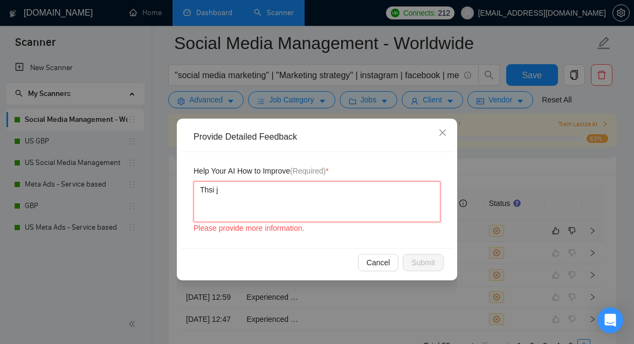
type textarea "Thsi"
type textarea "Ths"
type textarea "Th"
type textarea "Thi"
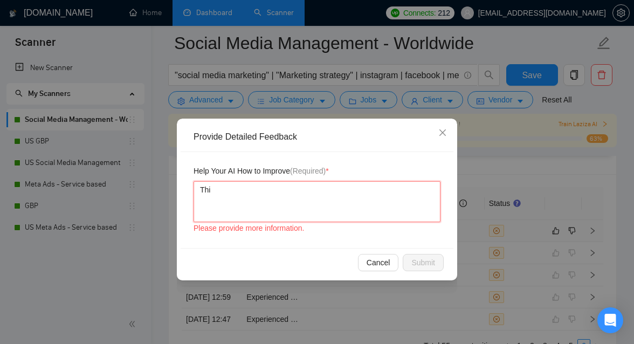
type textarea "This"
type textarea "This j"
type textarea "This jo"
type textarea "This job"
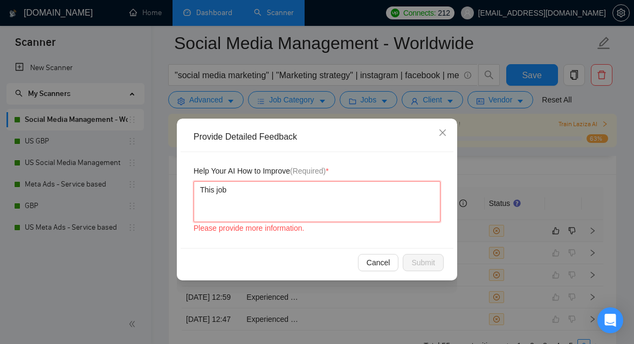
type textarea "This job"
type textarea "This job i"
type textarea "This job is"
type textarea "This job is a"
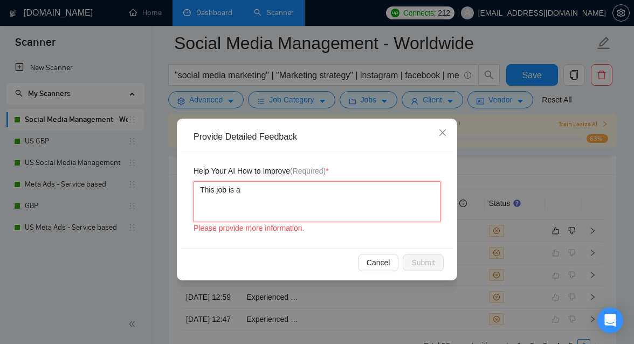
type textarea "This job is a"
type textarea "This job is a c"
type textarea "This job is a co"
type textarea "This job is a con"
type textarea "This job is a [PERSON_NAME]"
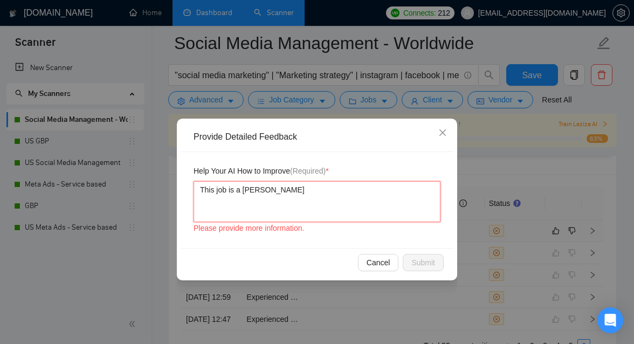
type textarea "This job is a conten"
type textarea "This job is a content"
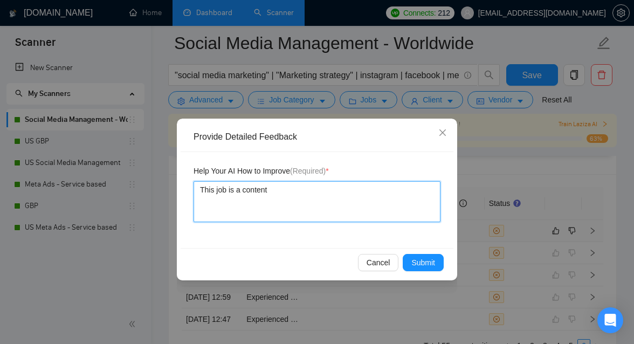
type textarea "This job is a content c"
type textarea "This job is a content cr"
type textarea "This job is a content cre"
type textarea "This job is a content crea"
type textarea "This job is a content creat"
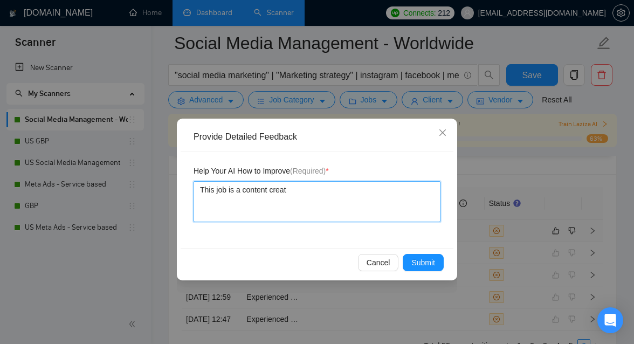
type textarea "This job is a content creati"
type textarea "This job is a content creatio"
type textarea "This job is a content creation"
type textarea "This job is a content creation j"
type textarea "This job is a content creation [PERSON_NAME]"
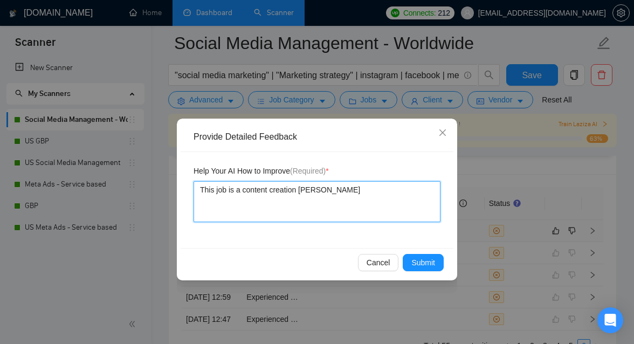
type textarea "This job is a content creation joh"
type textarea "This job is a content creation [PERSON_NAME]"
type textarea "This job is a content creation job"
type textarea "This job is a content creation job."
type textarea "This job is a content creation job.."
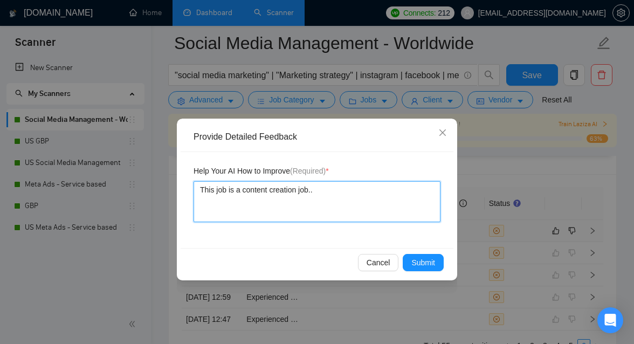
type textarea "This job is a content creation job.."
type textarea "This job is a content creation job.. wh"
type textarea "This job is a content creation job.. whi"
type textarea "This job is a content creation job.. whic"
type textarea "This job is a content creation job.. which"
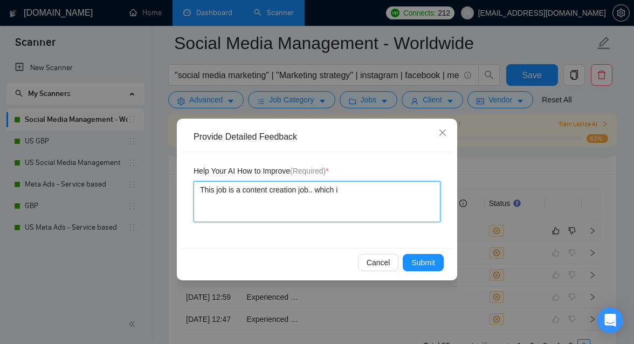
type textarea "This job is a content creation job.. which is"
type textarea "This job is a content creation job.. which is w"
type textarea "This job is a content creation job.. which is wh"
type textarea "This job is a content creation job.. which is wha"
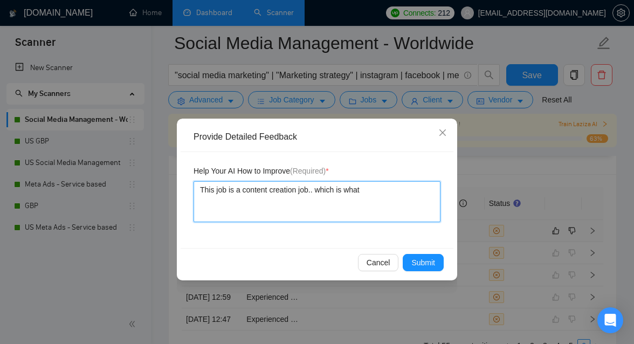
type textarea "This job is a content creation job.. which is what"
type textarea "This job is a content creation job.. which is what i"
type textarea "This job is a content creation job.. which is what i d"
type textarea "This job is a content creation job.. which is what i do"
type textarea "This job is a content creation job.. which is what i do."
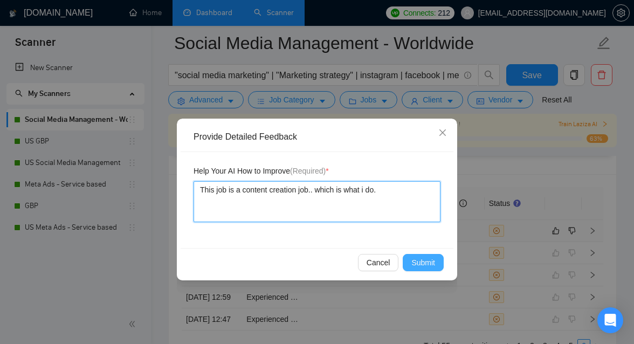
type textarea "This job is a content creation job.. which is what i do."
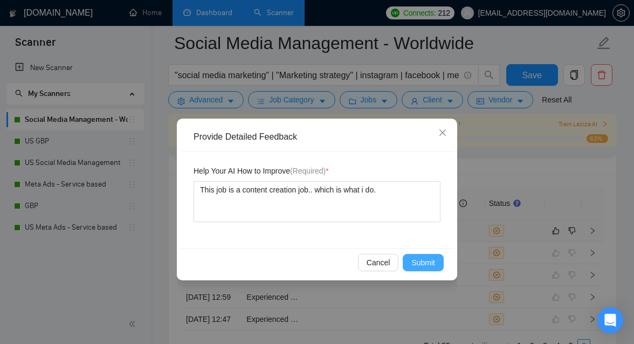
click at [426, 259] on span "Submit" at bounding box center [424, 263] width 24 height 12
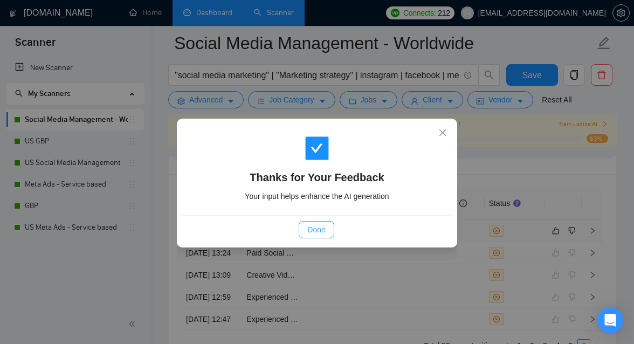
click at [321, 233] on span "Done" at bounding box center [316, 230] width 18 height 12
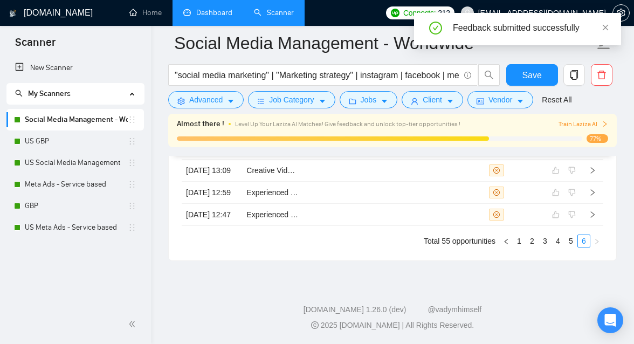
scroll to position [3042, 0]
click at [571, 241] on link "5" at bounding box center [571, 241] width 12 height 12
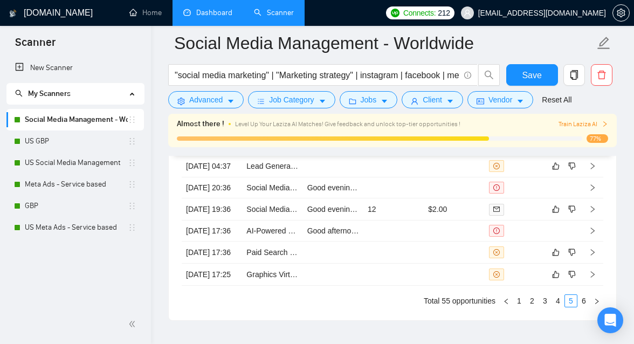
click at [317, 155] on td at bounding box center [333, 144] width 60 height 22
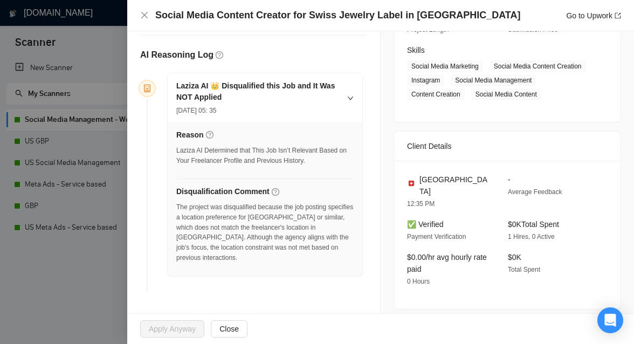
click at [87, 279] on div at bounding box center [317, 172] width 634 height 344
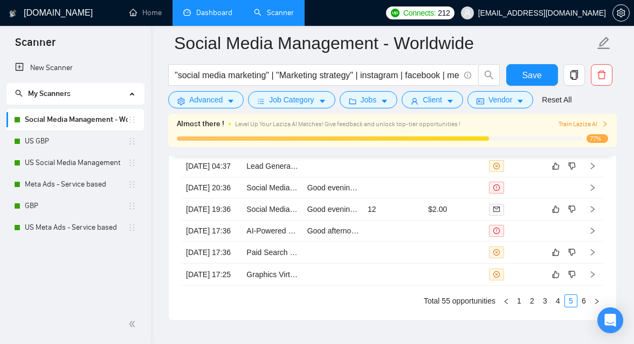
click at [559, 148] on icon "like" at bounding box center [556, 144] width 7 height 7
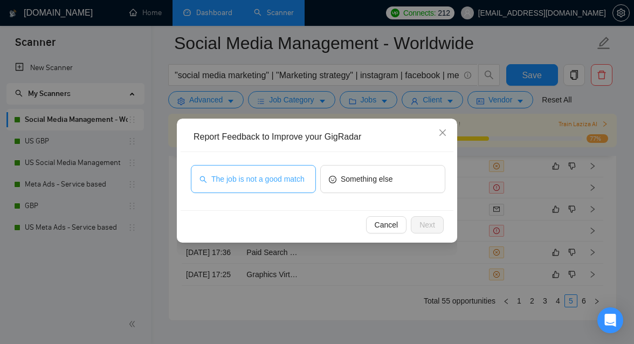
drag, startPoint x: 254, startPoint y: 170, endPoint x: 301, endPoint y: 172, distance: 47.5
click at [254, 173] on span "The job is not a good match" at bounding box center [257, 179] width 93 height 12
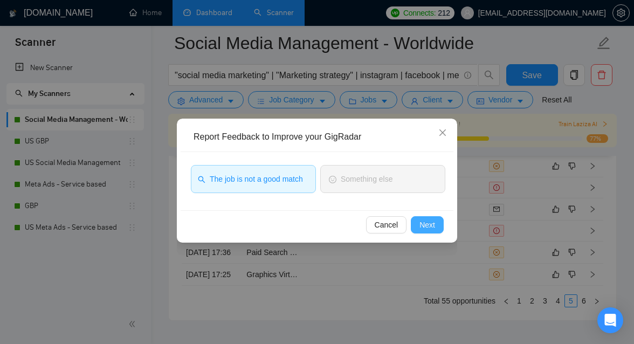
click at [436, 224] on button "Next" at bounding box center [427, 224] width 33 height 17
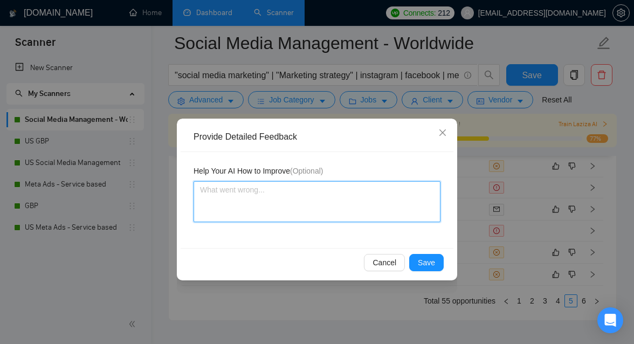
click at [314, 211] on textarea at bounding box center [317, 201] width 247 height 41
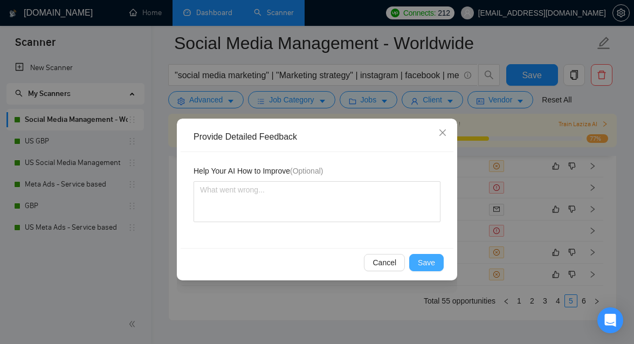
click at [424, 260] on span "Save" at bounding box center [426, 263] width 17 height 12
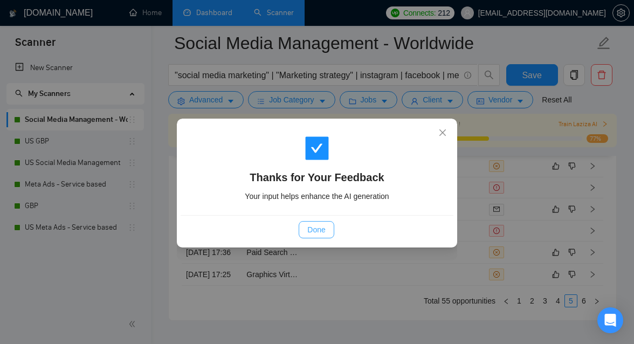
click at [324, 233] on span "Done" at bounding box center [316, 230] width 18 height 12
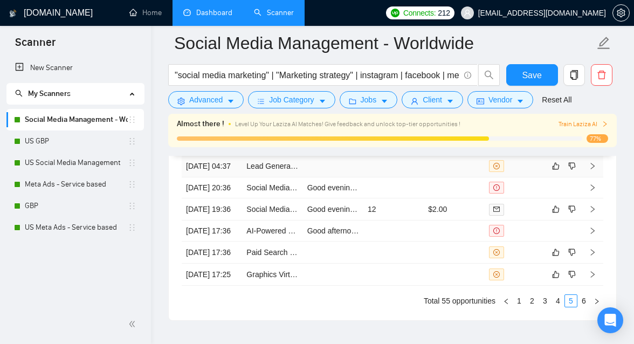
click at [344, 177] on td at bounding box center [333, 166] width 60 height 22
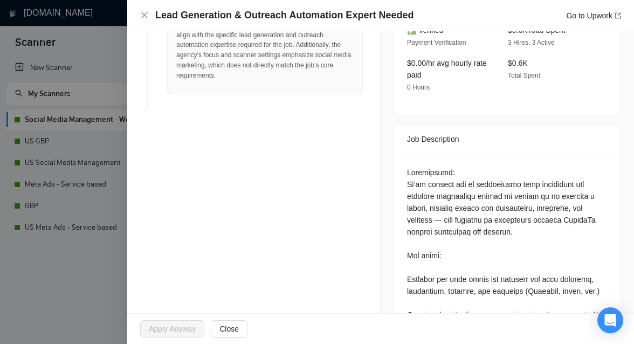
scroll to position [358, 0]
click at [85, 269] on div at bounding box center [317, 172] width 634 height 344
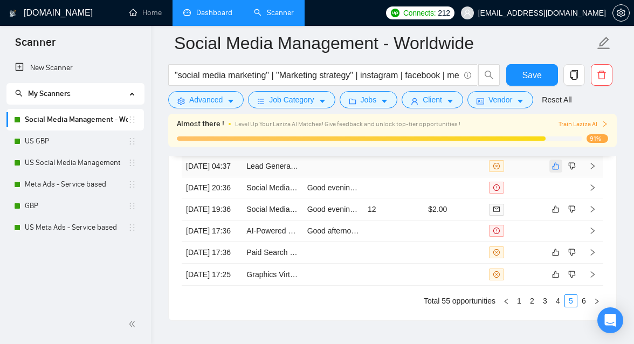
click at [554, 170] on icon "like" at bounding box center [556, 166] width 8 height 9
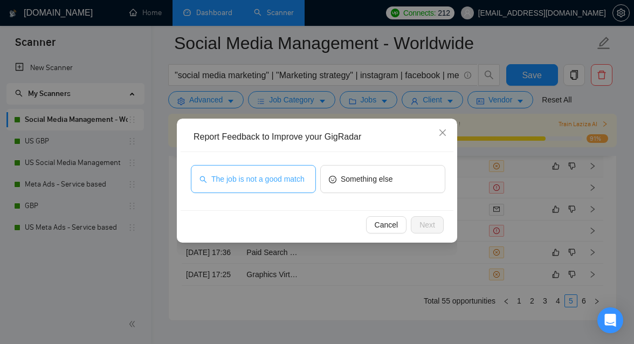
click at [295, 182] on span "The job is not a good match" at bounding box center [257, 179] width 93 height 12
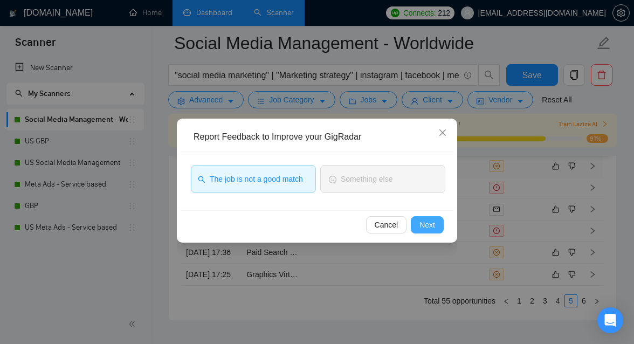
click at [427, 224] on span "Next" at bounding box center [428, 225] width 16 height 12
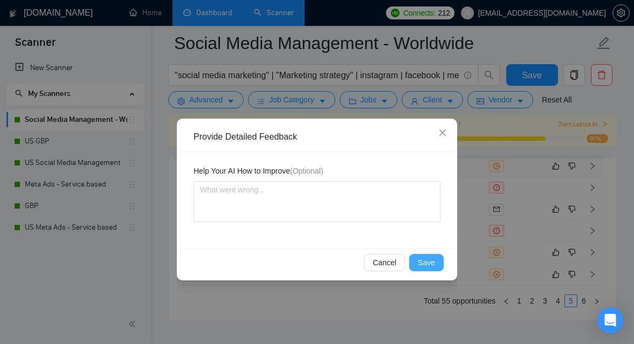
click at [440, 265] on button "Save" at bounding box center [426, 262] width 35 height 17
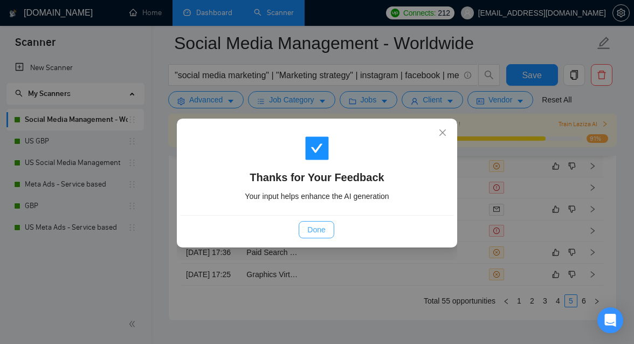
click at [310, 227] on span "Done" at bounding box center [316, 230] width 18 height 12
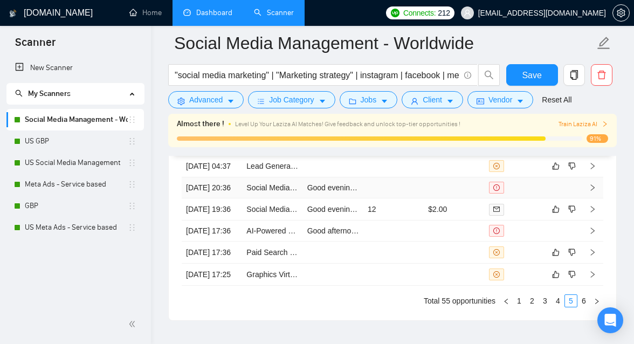
click at [407, 198] on td at bounding box center [394, 187] width 60 height 21
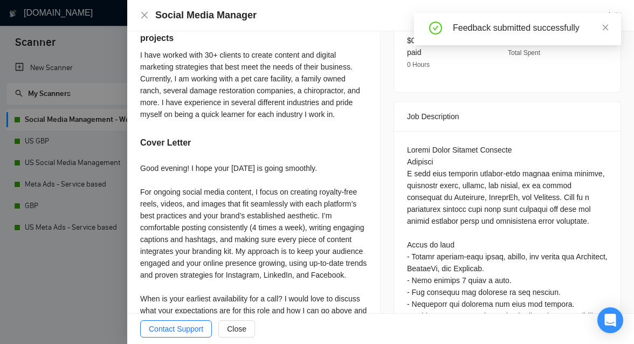
scroll to position [538, 0]
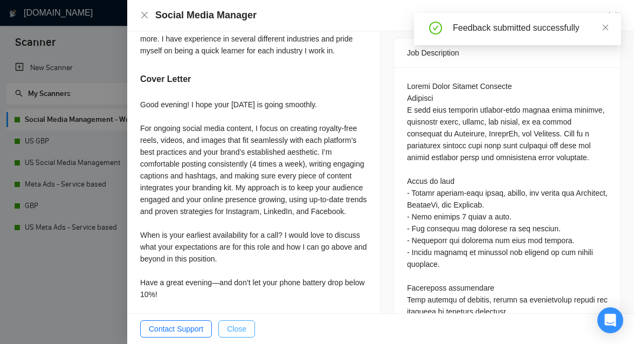
click at [245, 331] on span "Close" at bounding box center [236, 329] width 19 height 12
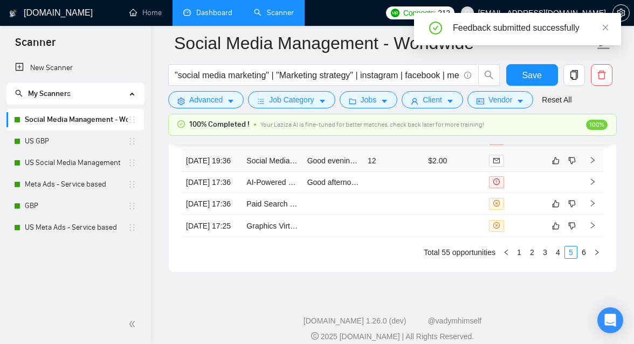
scroll to position [3081, 0]
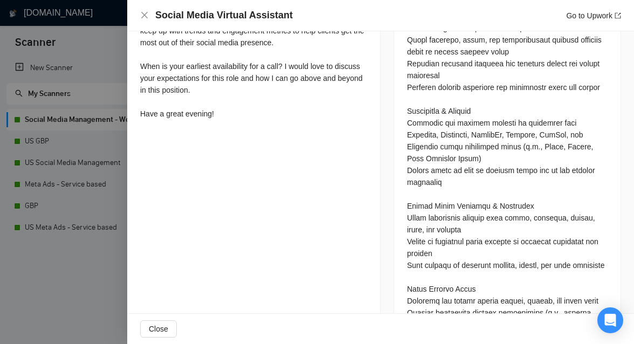
scroll to position [718, 0]
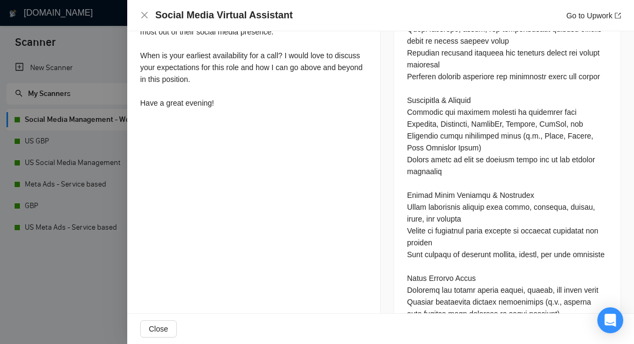
click at [111, 283] on div at bounding box center [317, 172] width 634 height 344
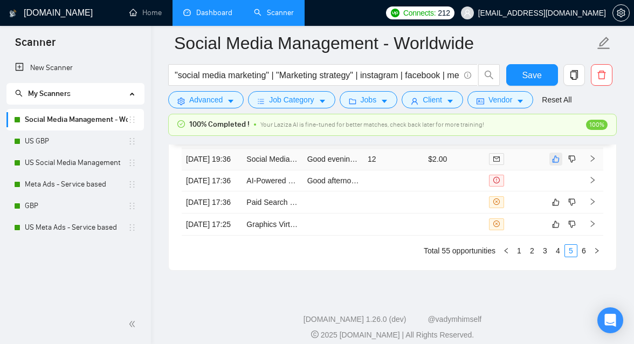
click at [551, 166] on button "button" at bounding box center [556, 159] width 13 height 13
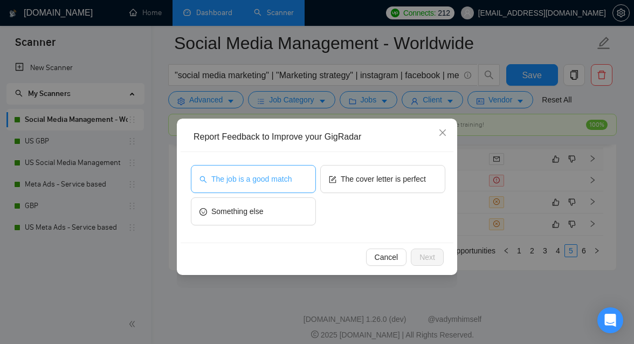
click at [277, 176] on span "The job is a good match" at bounding box center [251, 179] width 80 height 12
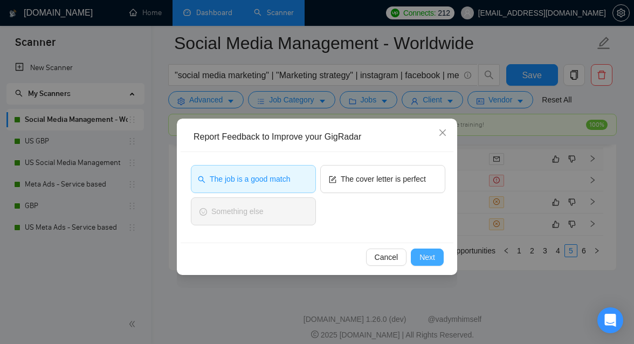
click at [436, 262] on button "Next" at bounding box center [427, 257] width 33 height 17
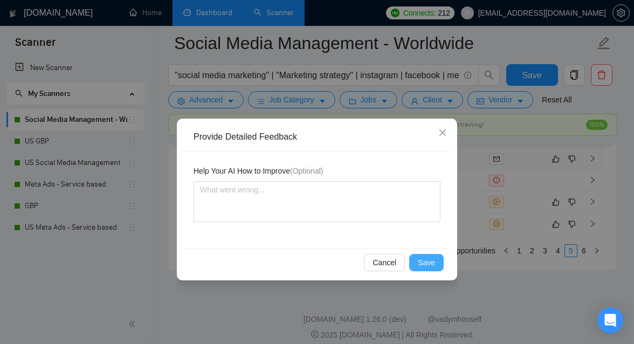
click at [434, 266] on span "Save" at bounding box center [426, 263] width 17 height 12
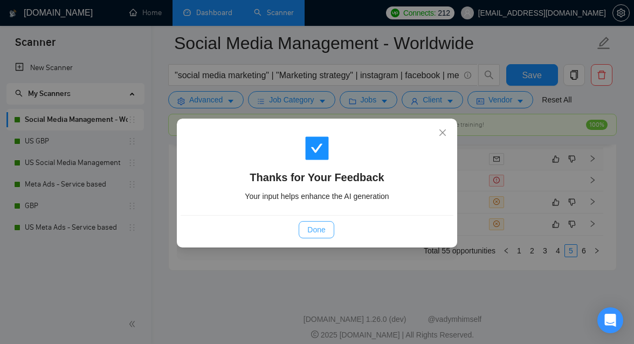
click at [314, 226] on span "Done" at bounding box center [316, 230] width 18 height 12
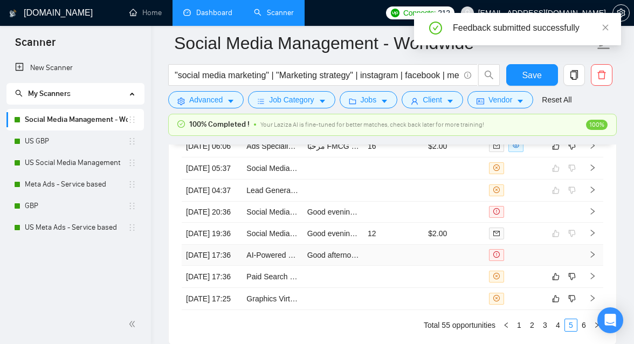
scroll to position [3152, 0]
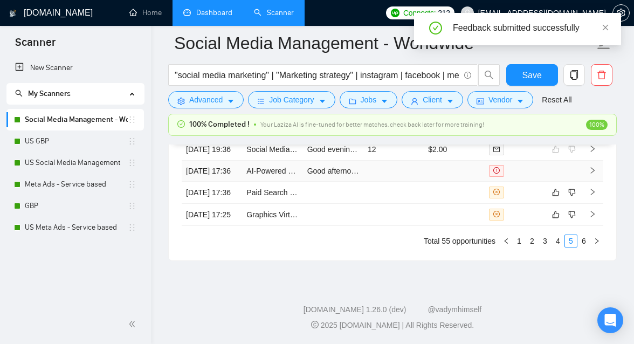
click at [370, 175] on tbody "[DATE] 07:07 Experienced Lead Generator for IT and Datacenter Services [DATE] 0…" at bounding box center [393, 116] width 422 height 219
click at [342, 204] on td at bounding box center [333, 193] width 60 height 22
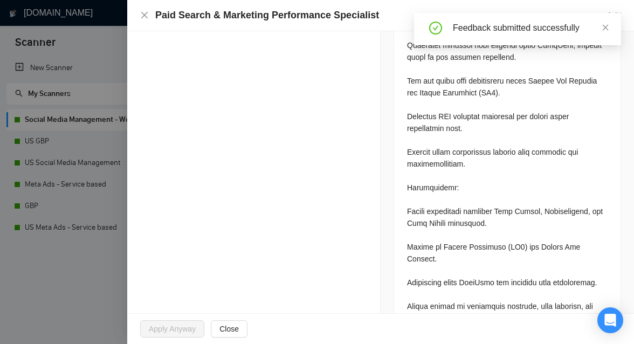
click at [103, 265] on div at bounding box center [317, 172] width 634 height 344
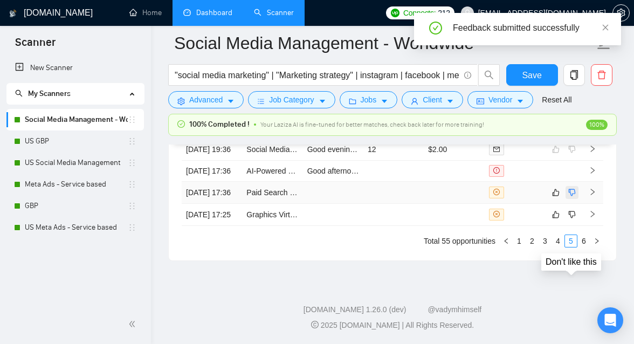
click at [572, 197] on icon "dislike" at bounding box center [572, 192] width 8 height 9
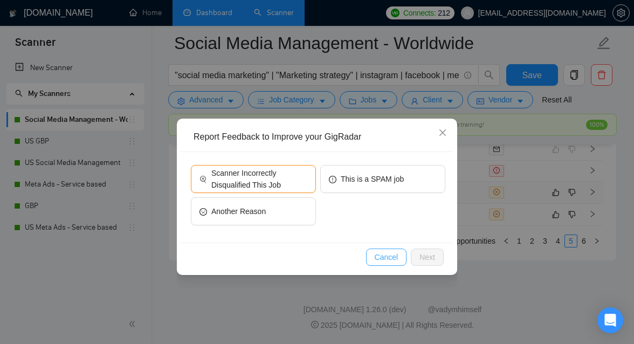
click at [386, 261] on span "Cancel" at bounding box center [387, 257] width 24 height 12
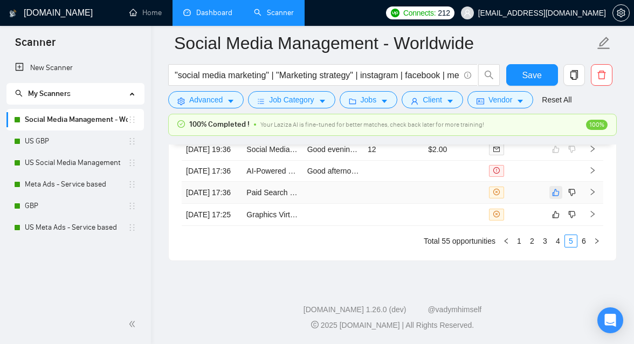
click at [556, 197] on icon "like" at bounding box center [556, 192] width 8 height 9
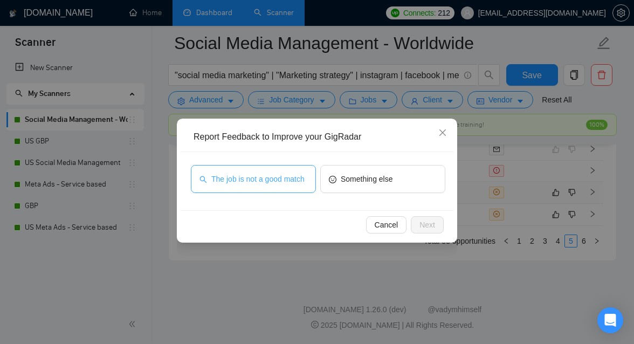
click at [282, 185] on span "The job is not a good match" at bounding box center [257, 179] width 93 height 12
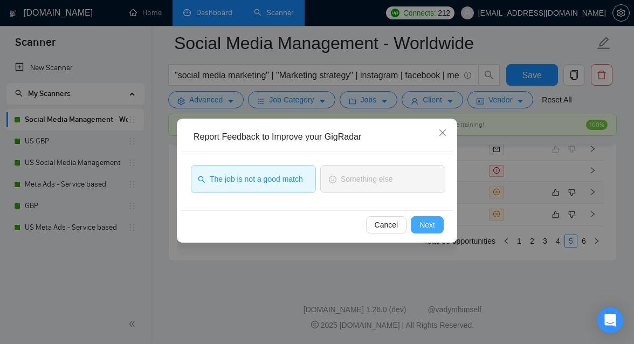
click at [414, 224] on button "Next" at bounding box center [427, 224] width 33 height 17
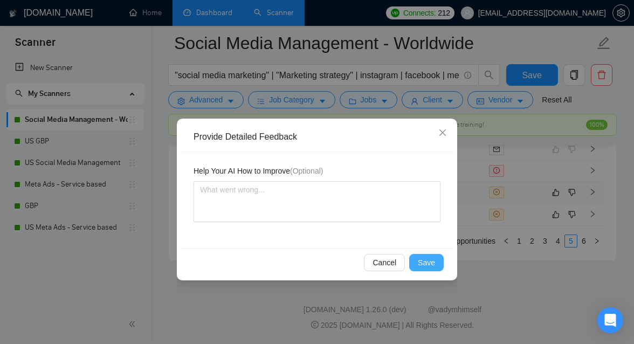
click at [433, 260] on span "Save" at bounding box center [426, 263] width 17 height 12
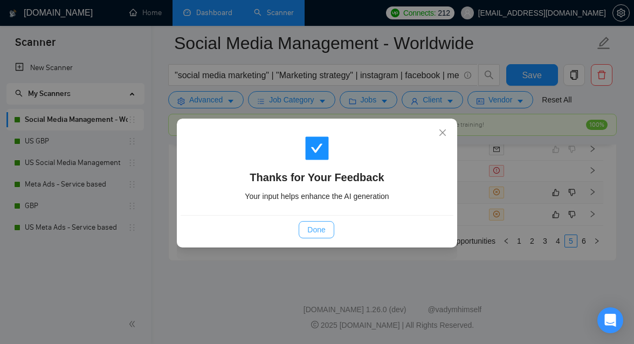
click at [327, 234] on button "Done" at bounding box center [316, 229] width 35 height 17
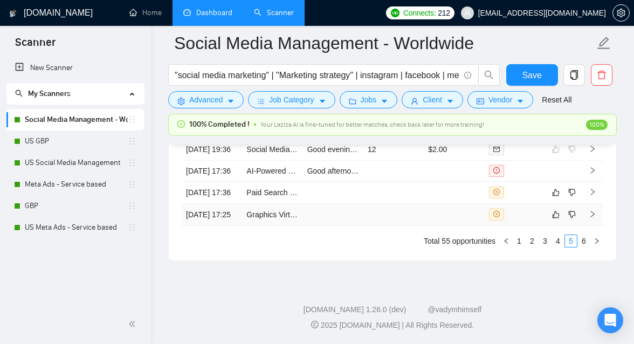
click at [428, 226] on td at bounding box center [454, 215] width 60 height 22
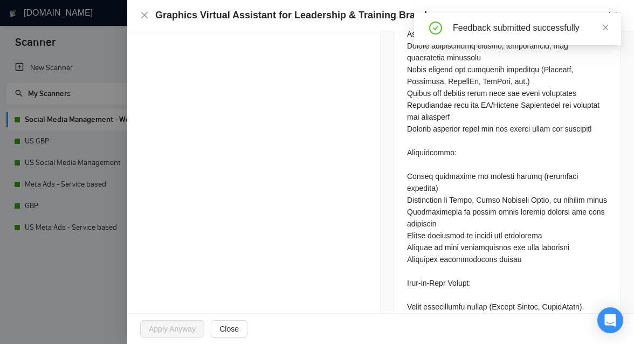
scroll to position [626, 0]
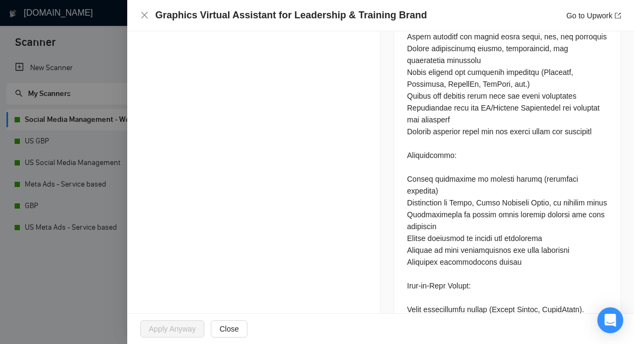
click at [107, 269] on div at bounding box center [317, 172] width 634 height 344
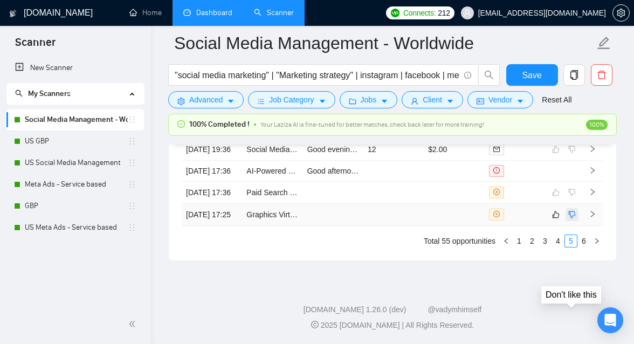
click at [570, 218] on icon "dislike" at bounding box center [572, 214] width 7 height 7
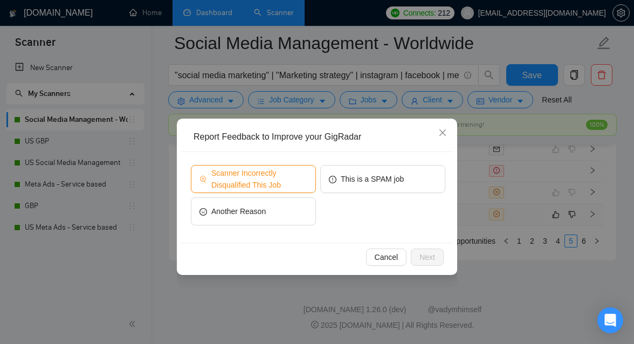
click at [266, 190] on span "Scanner Incorrectly Disqualified This Job" at bounding box center [259, 179] width 96 height 24
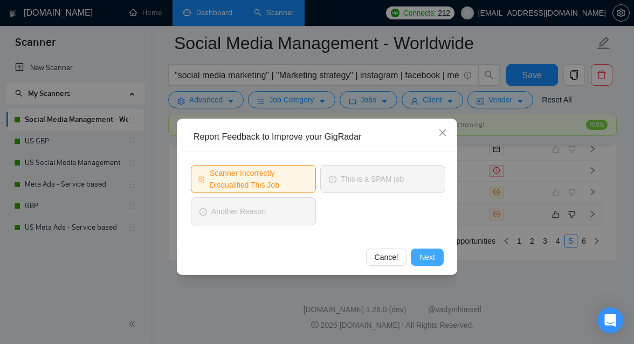
click at [434, 256] on span "Next" at bounding box center [428, 257] width 16 height 12
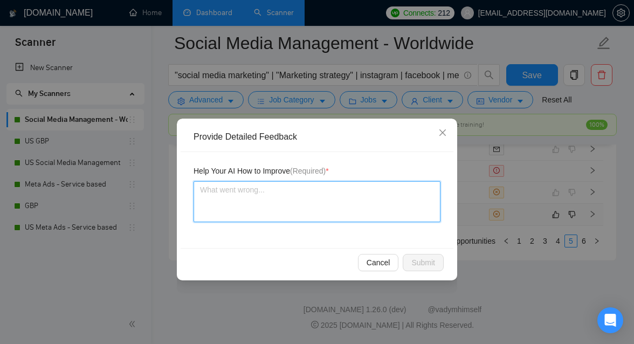
click at [350, 206] on textarea at bounding box center [317, 201] width 247 height 41
type textarea "I"
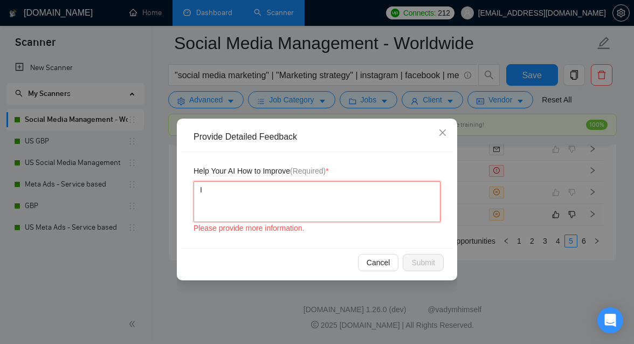
type textarea "I a"
type textarea "I am"
type textarea "I am s"
type textarea "I am sti"
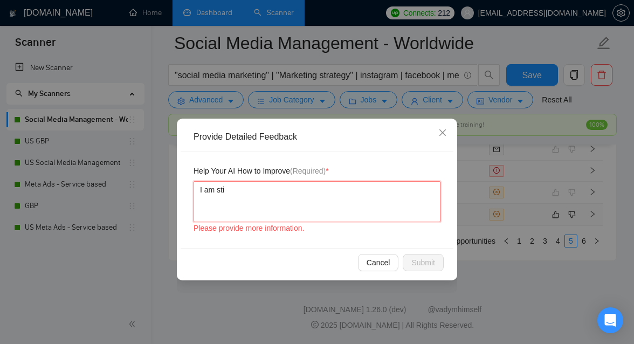
type textarea "I am stil"
type textarea "I am still"
type textarea "I am still a"
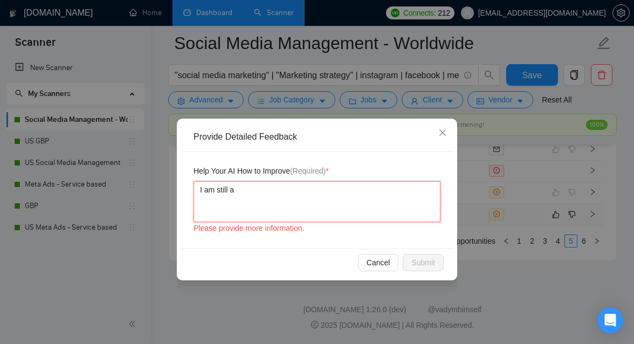
type textarea "I am still a g"
type textarea "I am still a gr"
type textarea "I am still a gra"
type textarea "I am still a grap"
type textarea "I am still a graph"
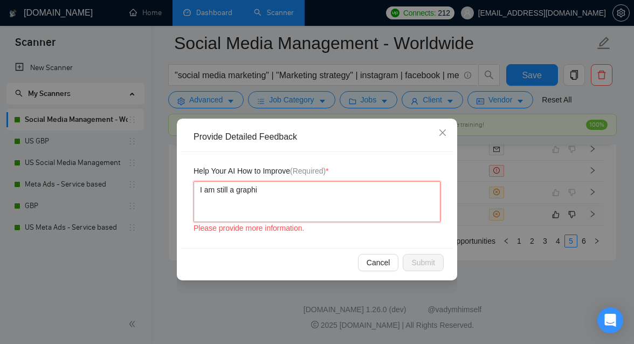
type textarea "I am still a graphic"
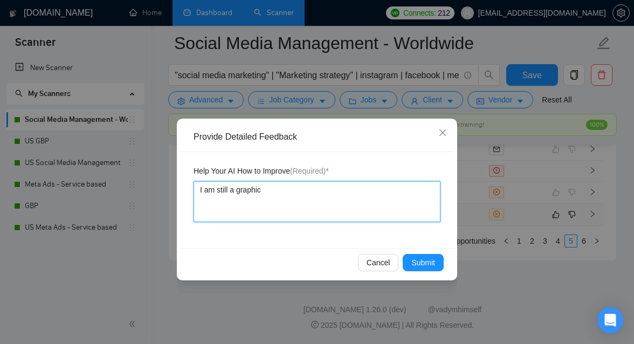
type textarea "I am still a graphic d"
type textarea "I am still a graphic de"
type textarea "I am still a graphic des"
type textarea "I am still a graphic desi"
type textarea "I am still a graphic desig"
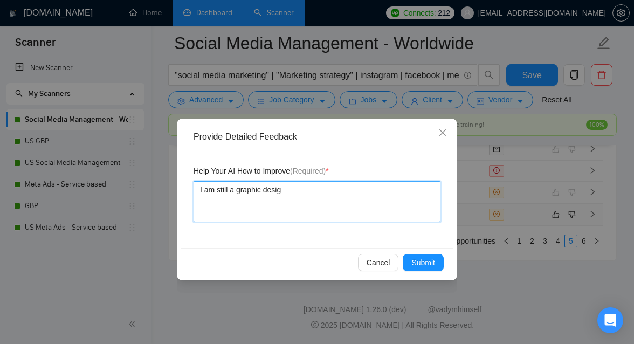
type textarea "I am still a graphic design"
type textarea "I am still a graphic designe"
type textarea "I am still a graphic designer"
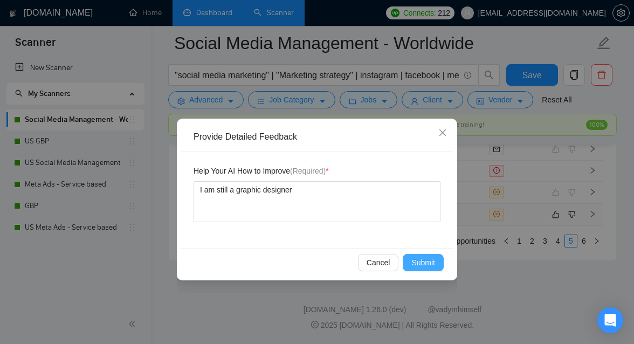
click at [431, 265] on span "Submit" at bounding box center [424, 263] width 24 height 12
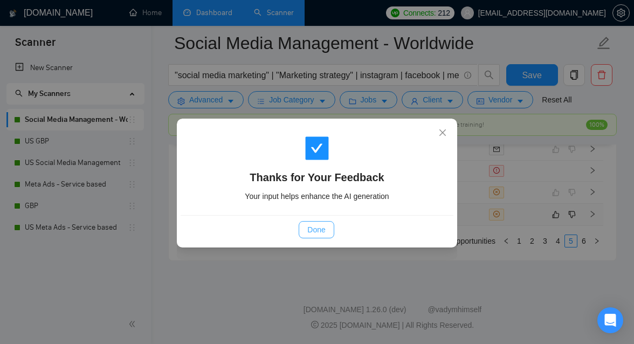
click at [313, 224] on span "Done" at bounding box center [316, 230] width 18 height 12
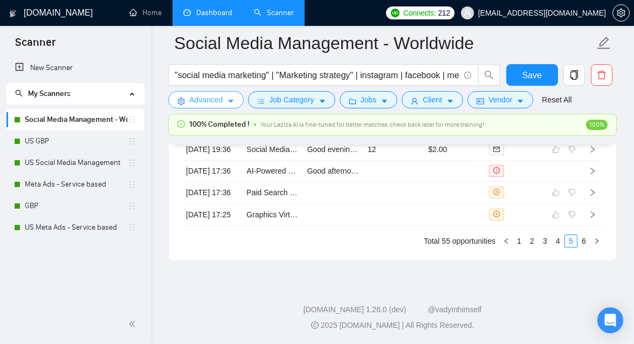
scroll to position [3056, 0]
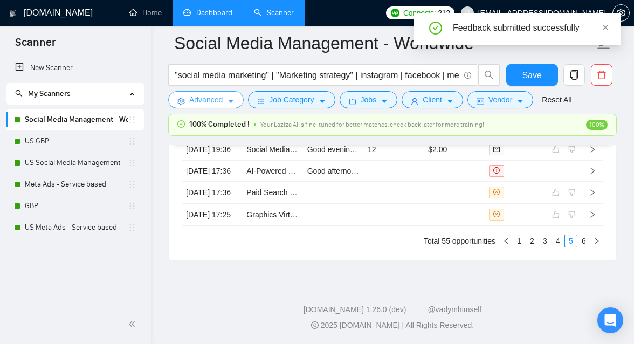
click at [230, 102] on icon "caret-down" at bounding box center [231, 102] width 8 height 8
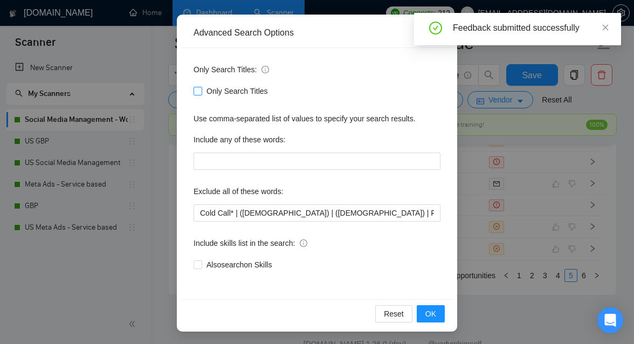
scroll to position [99, 0]
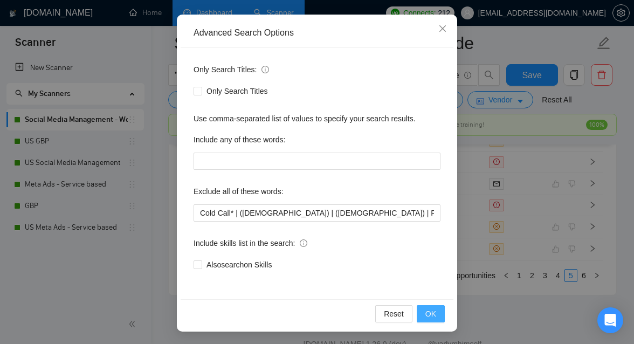
click at [429, 314] on span "OK" at bounding box center [431, 314] width 11 height 12
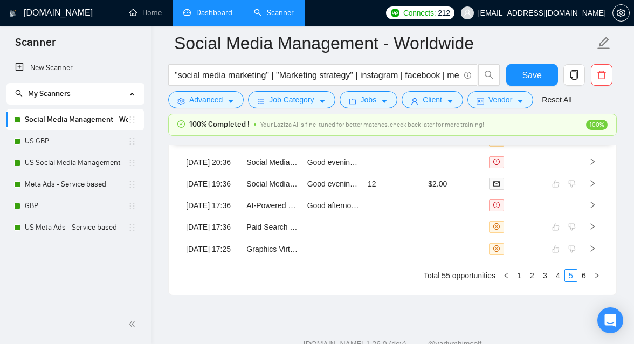
scroll to position [50, 0]
click at [291, 106] on button "Job Category" at bounding box center [291, 99] width 87 height 17
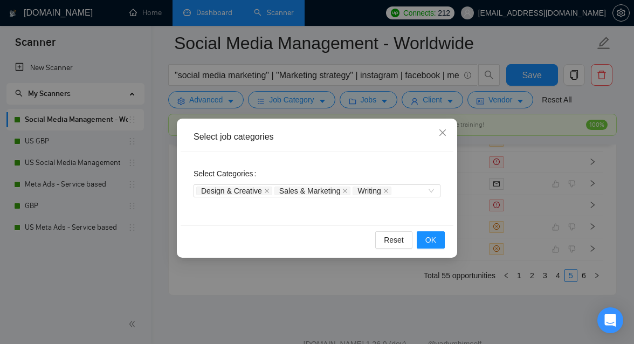
click at [300, 88] on div "Select job categories Select Categories Design & Creative Sales & Marketing Wri…" at bounding box center [317, 172] width 634 height 344
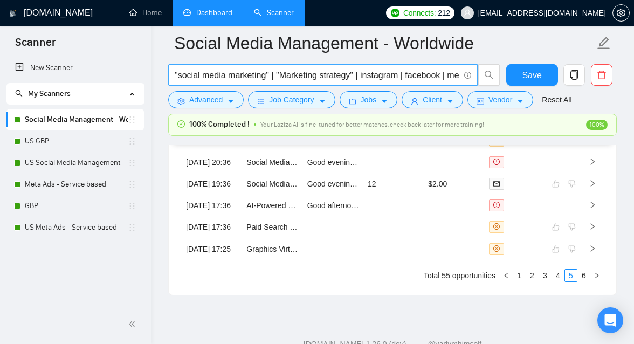
click at [311, 81] on input ""social media marketing" | "Marketing strategy" | instagram | facebook | meta a…" at bounding box center [317, 74] width 285 height 13
click at [458, 74] on input ""social media marketing" | "Marketing strategy" | instagram | facebook | meta a…" at bounding box center [317, 74] width 285 height 13
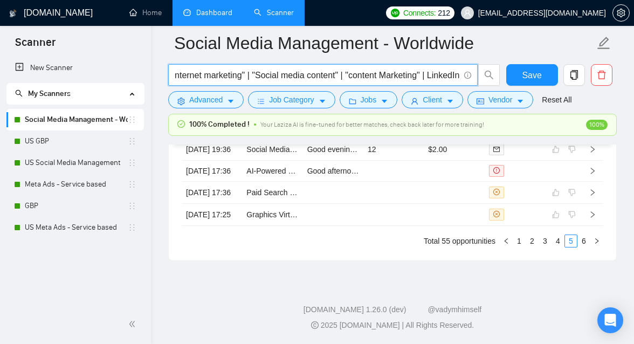
scroll to position [0, 478]
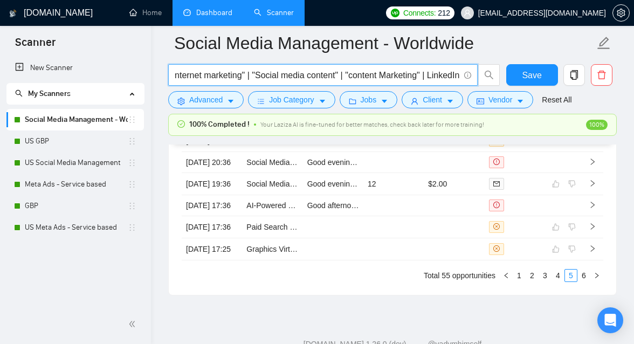
click at [419, 78] on input ""social media marketing" | "Marketing strategy" | instagram | facebook | meta a…" at bounding box center [317, 74] width 285 height 13
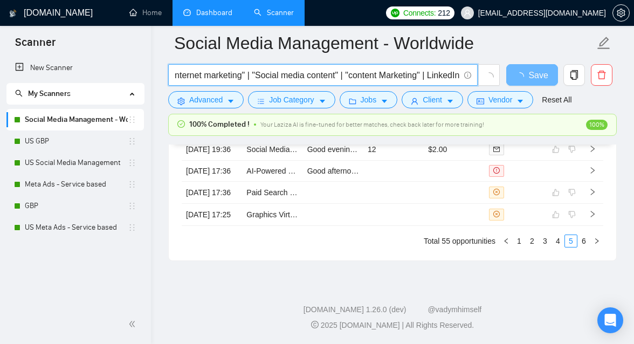
click at [458, 75] on input ""social media marketing" | "Marketing strategy" | instagram | facebook | meta a…" at bounding box center [317, 74] width 285 height 13
paste input "|"
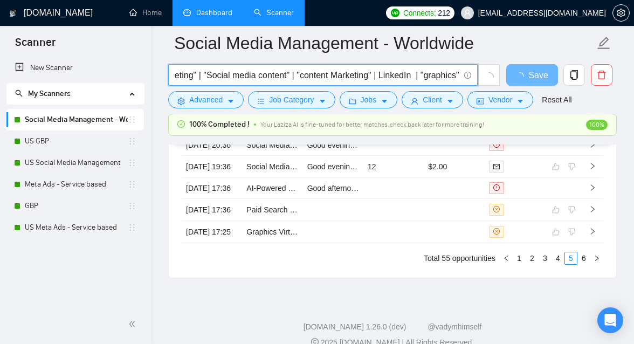
paste input "|"
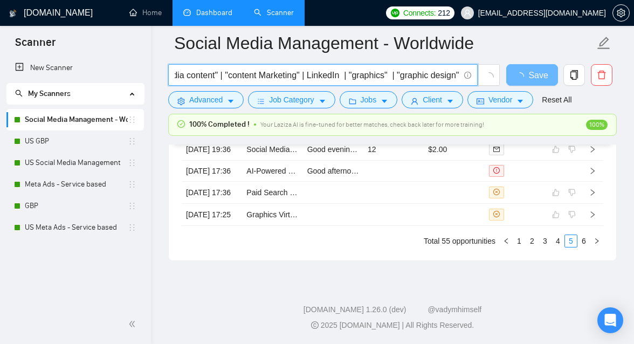
scroll to position [0, 602]
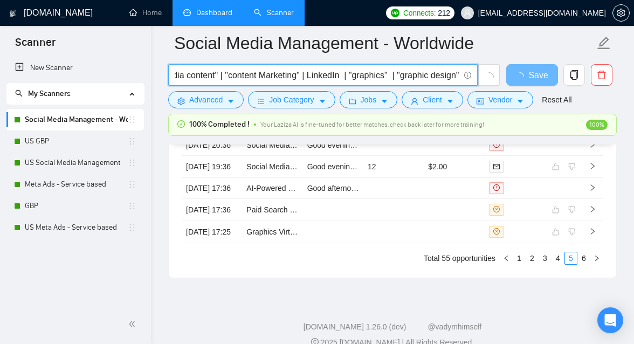
click at [388, 74] on input ""social media marketing" | "Marketing strategy" | instagram | facebook | meta a…" at bounding box center [317, 74] width 285 height 13
type input ""social media marketing" | "Marketing strategy" | instagram | facebook | meta a…"
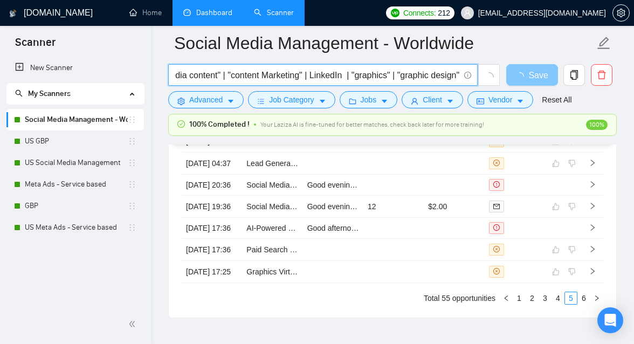
type input ""social media marketing" | "Marketing strategy" | instagram | facebook | meta a…"
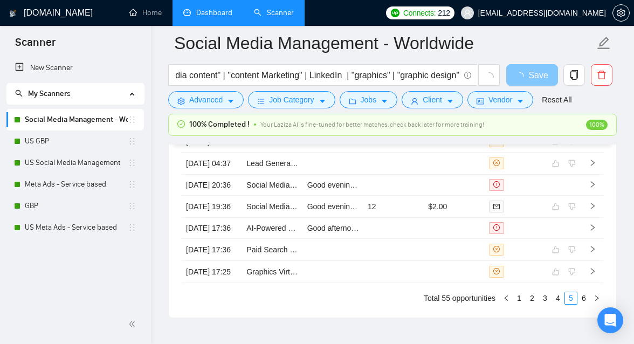
click at [527, 80] on span "loading" at bounding box center [522, 76] width 13 height 9
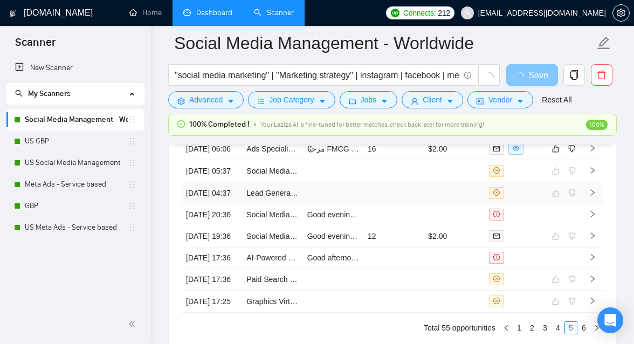
scroll to position [2942, 0]
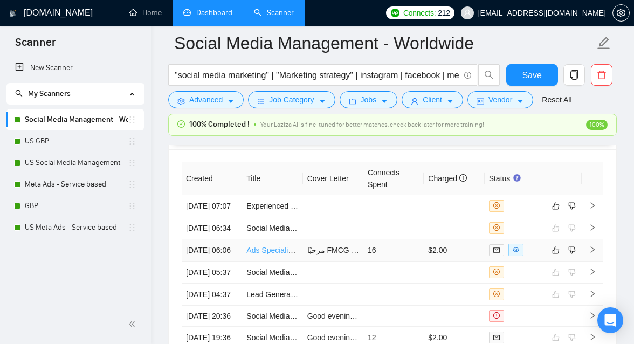
click at [272, 255] on link "Ads Specialist – FMCG 360" at bounding box center [292, 250] width 93 height 9
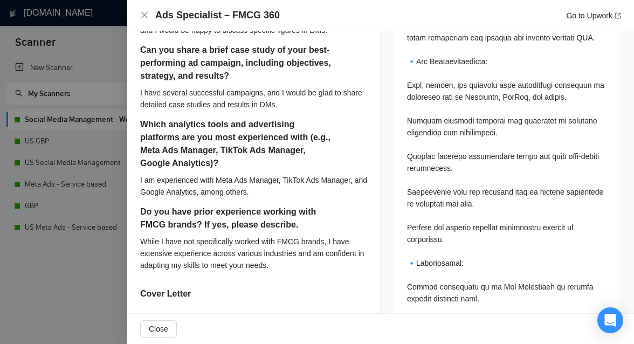
scroll to position [583, 0]
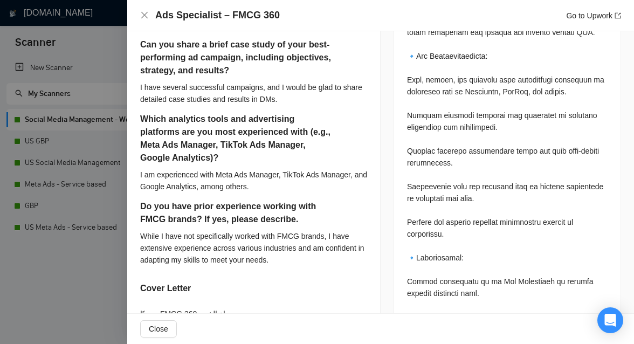
click at [94, 272] on div at bounding box center [317, 172] width 634 height 344
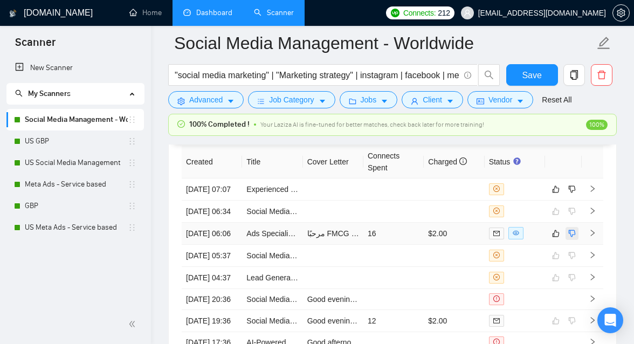
scroll to position [2966, 0]
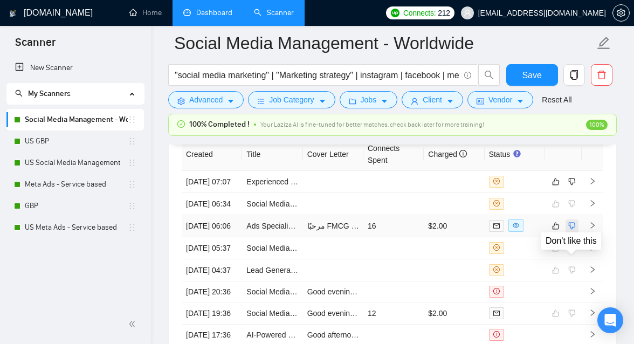
click at [572, 230] on icon "dislike" at bounding box center [572, 226] width 8 height 9
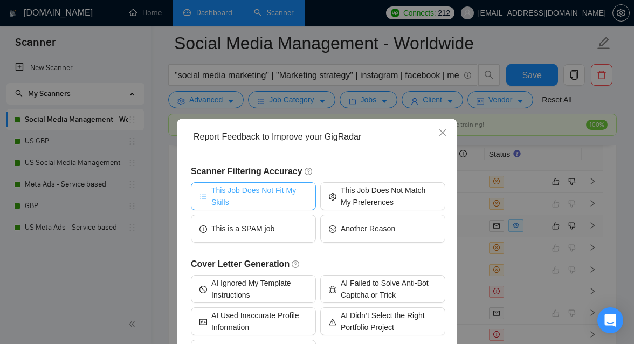
click at [252, 201] on span "This Job Does Not Fit My Skills" at bounding box center [259, 196] width 96 height 24
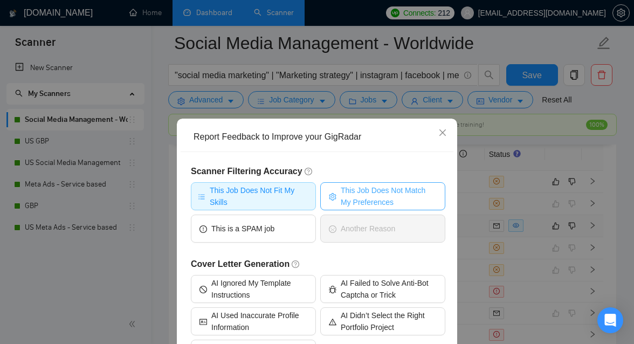
click at [371, 190] on span "This Job Does Not Match My Preferences" at bounding box center [389, 196] width 96 height 24
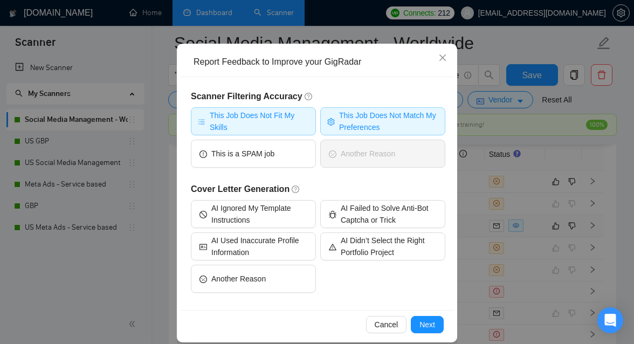
scroll to position [86, 0]
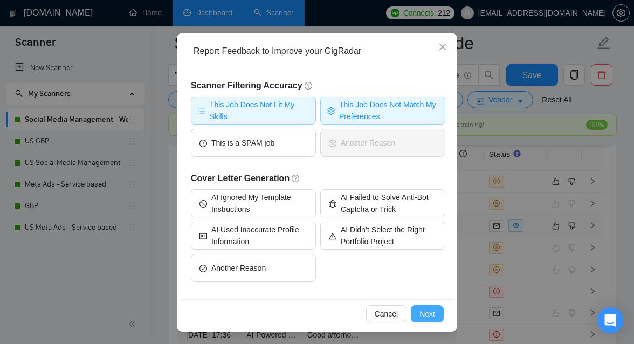
click at [420, 311] on span "Next" at bounding box center [428, 314] width 16 height 12
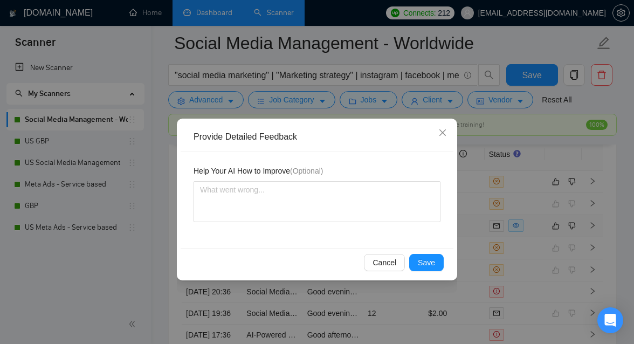
scroll to position [0, 0]
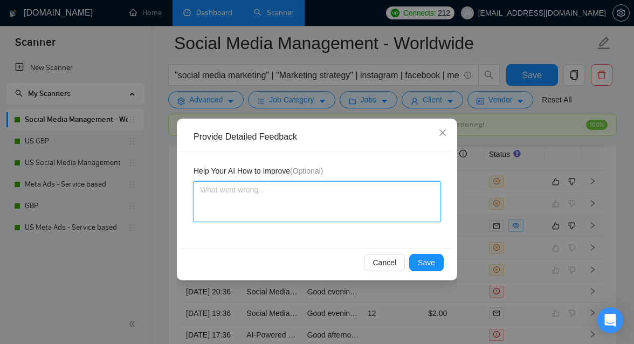
click at [269, 198] on textarea at bounding box center [317, 201] width 247 height 41
type textarea "T"
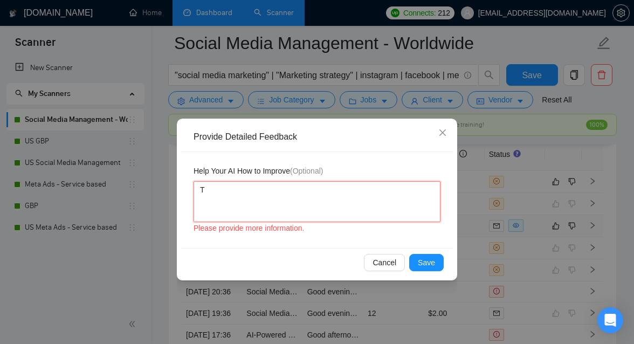
type textarea "Th"
type textarea "Thi"
type textarea "This"
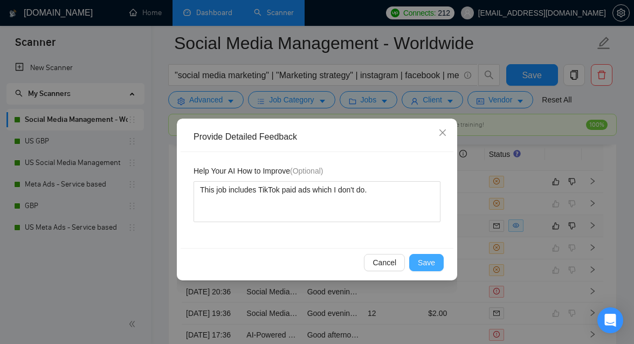
click at [423, 261] on span "Save" at bounding box center [426, 263] width 17 height 12
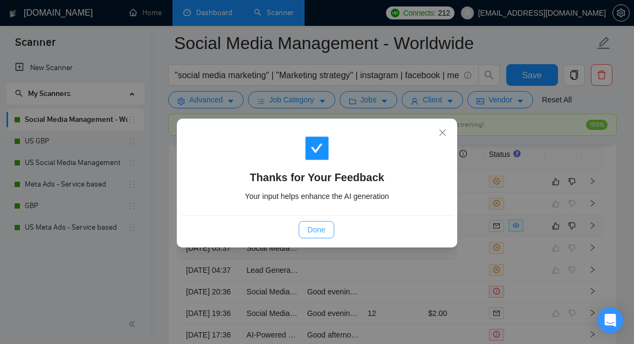
click at [330, 232] on button "Done" at bounding box center [316, 229] width 35 height 17
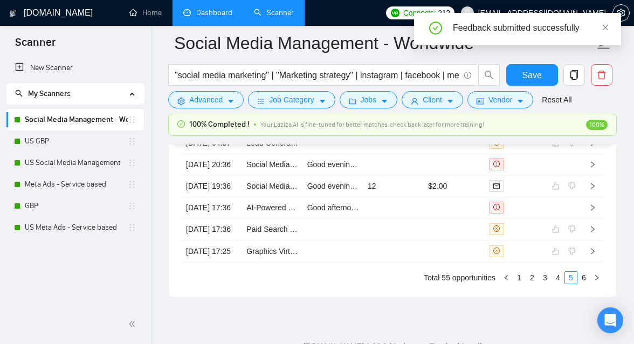
scroll to position [2953, 0]
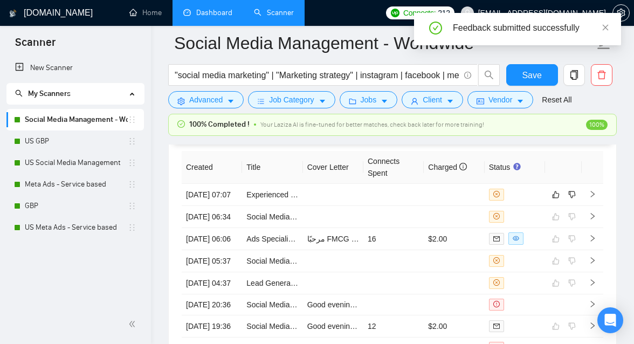
click at [268, 199] on link "Experienced Lead Generator for IT and Datacenter Services" at bounding box center [346, 194] width 201 height 9
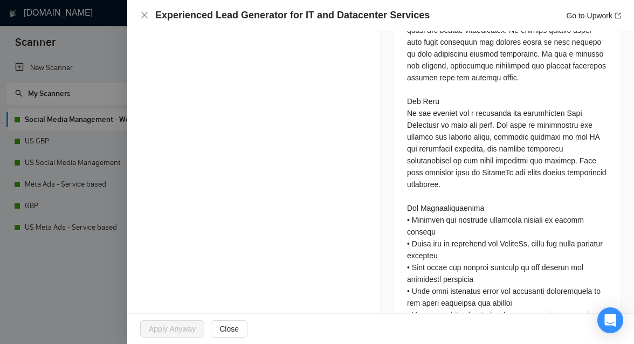
click at [64, 261] on div at bounding box center [317, 172] width 634 height 344
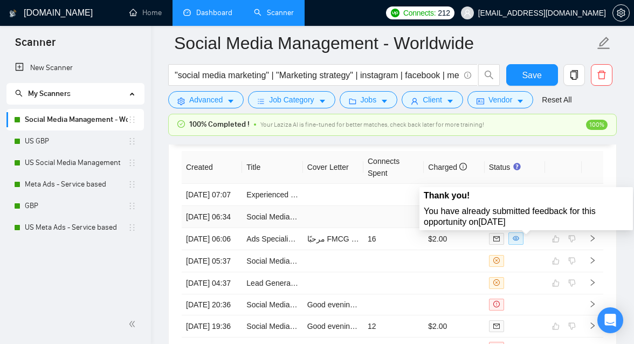
click at [554, 203] on div "Thank you! You have already submitted feedback for this opportunity on [DATE]" at bounding box center [526, 208] width 205 height 37
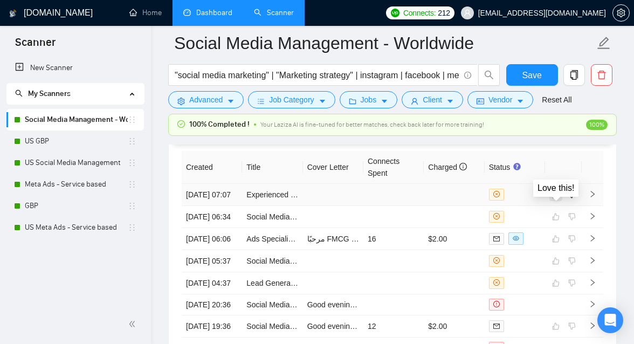
click at [560, 201] on button "button" at bounding box center [556, 194] width 13 height 13
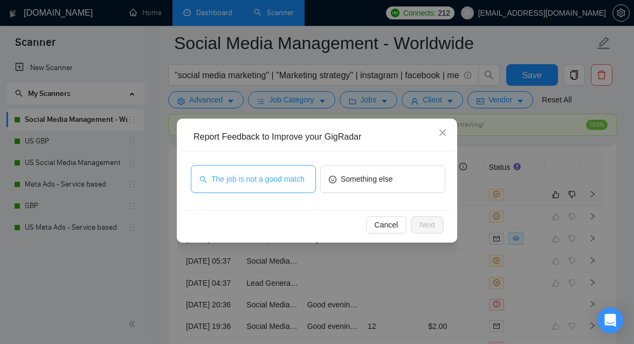
click at [284, 185] on span "The job is not a good match" at bounding box center [257, 179] width 93 height 12
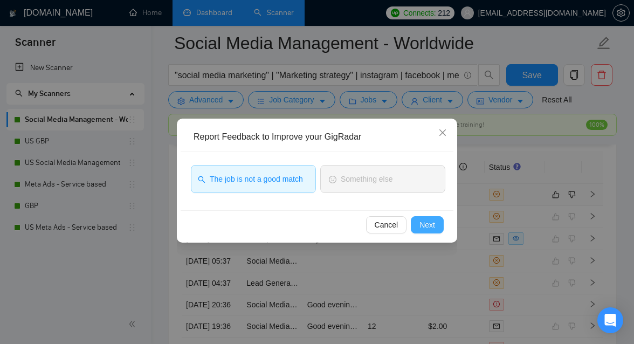
click at [429, 225] on span "Next" at bounding box center [428, 225] width 16 height 12
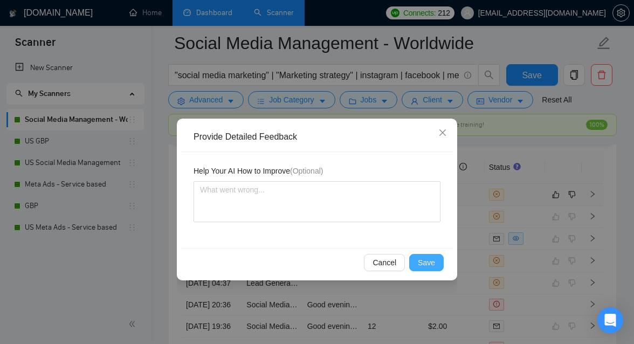
click at [431, 266] on span "Save" at bounding box center [426, 263] width 17 height 12
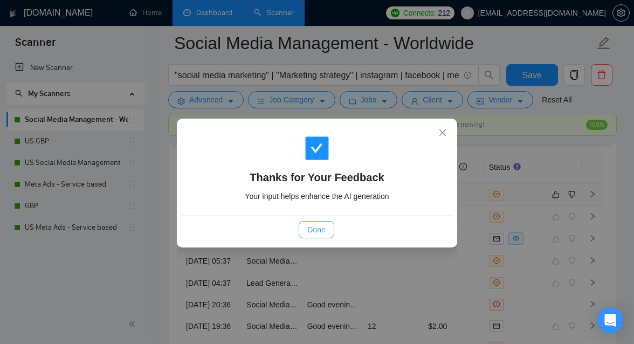
click at [310, 237] on button "Done" at bounding box center [316, 229] width 35 height 17
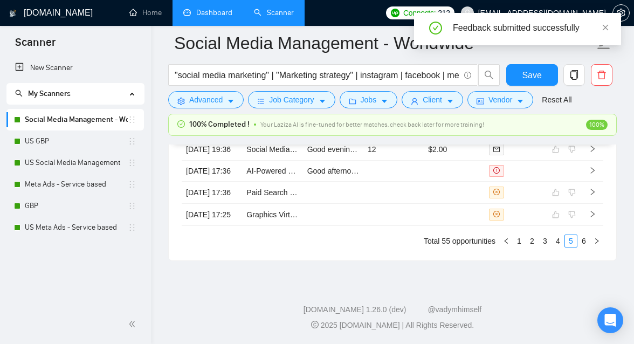
scroll to position [3246, 0]
click at [558, 244] on link "4" at bounding box center [558, 241] width 12 height 12
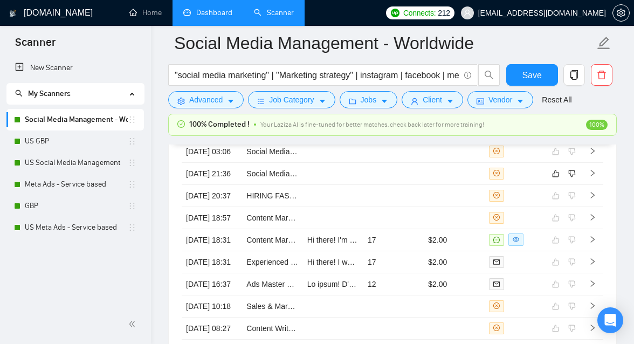
scroll to position [3018, 0]
click at [313, 186] on td at bounding box center [333, 174] width 60 height 22
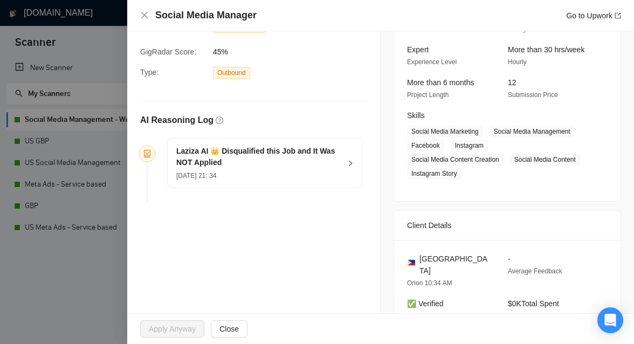
scroll to position [99, 0]
click at [352, 159] on div "[PERSON_NAME] AI 👑 Disqualified this Job and It Was NOT Applied [DATE] 21: 34" at bounding box center [265, 163] width 195 height 49
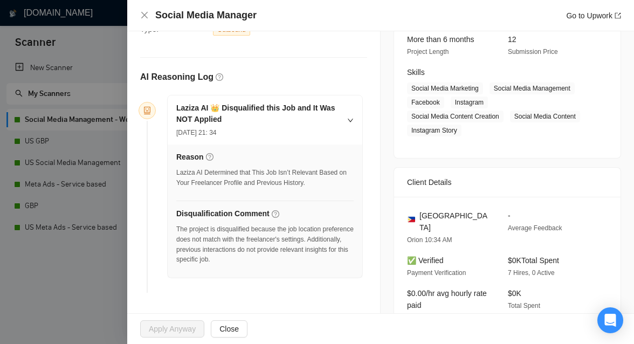
scroll to position [187, 0]
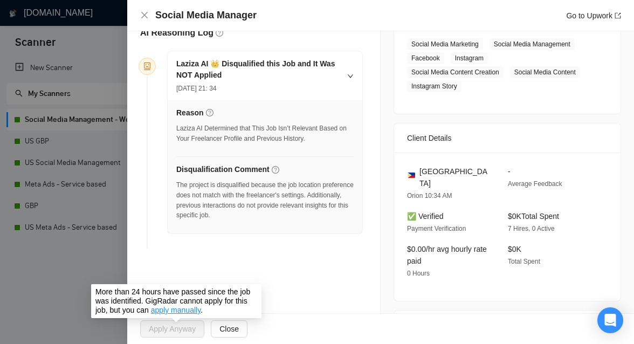
click at [179, 309] on link "apply manually" at bounding box center [176, 310] width 50 height 9
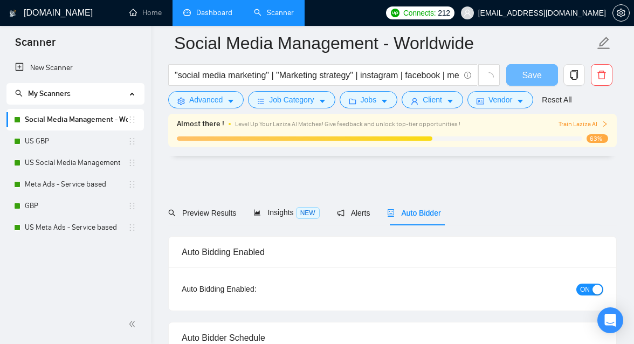
scroll to position [71, 0]
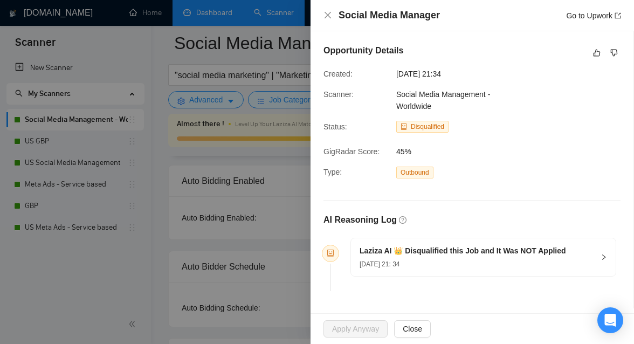
click at [319, 19] on div "Social Media Manager Go to Upwork" at bounding box center [473, 15] width 324 height 31
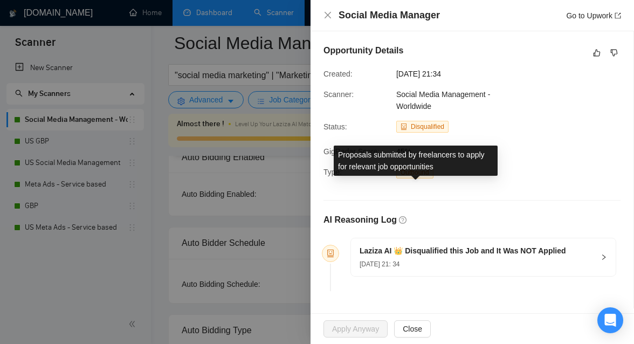
scroll to position [121, 0]
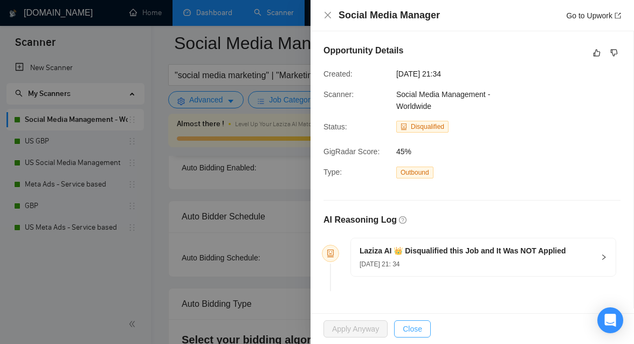
click at [416, 324] on span "Close" at bounding box center [412, 329] width 19 height 12
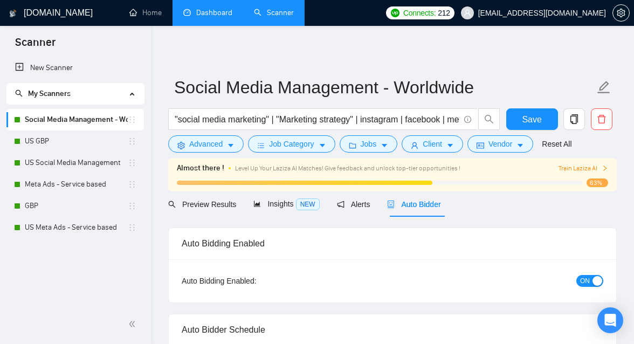
click at [432, 200] on span "Auto Bidder" at bounding box center [413, 204] width 53 height 9
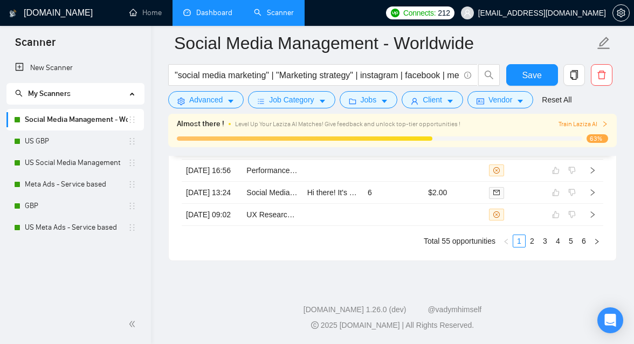
scroll to position [3183, 0]
click at [559, 247] on link "4" at bounding box center [558, 241] width 12 height 12
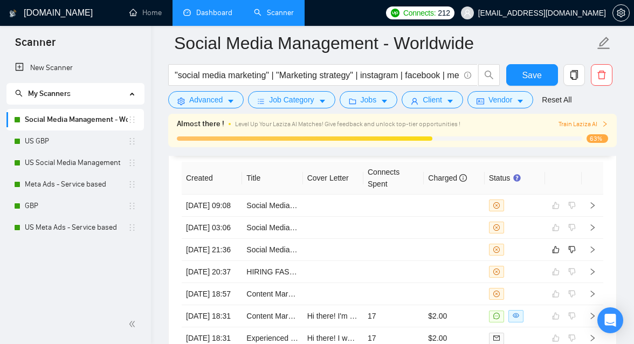
scroll to position [2915, 0]
click at [554, 253] on icon "like" at bounding box center [556, 249] width 7 height 7
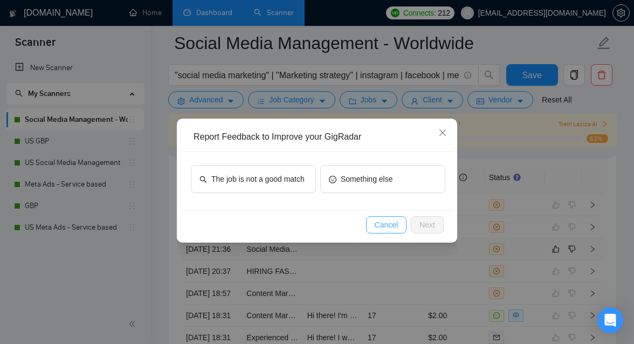
click at [394, 223] on span "Cancel" at bounding box center [387, 225] width 24 height 12
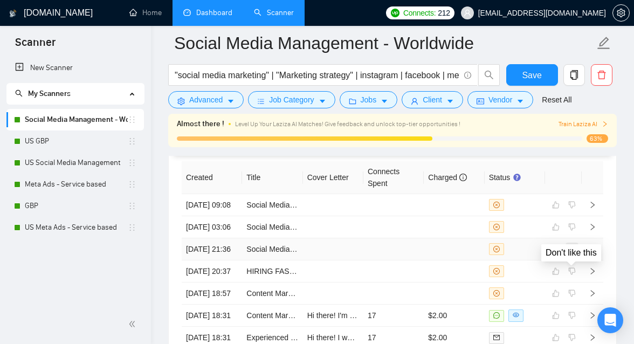
click at [568, 253] on icon "dislike" at bounding box center [572, 249] width 8 height 9
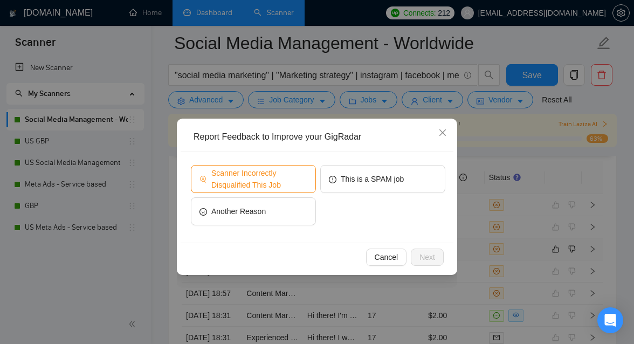
click at [305, 180] on span "Scanner Incorrectly Disqualified This Job" at bounding box center [259, 179] width 96 height 24
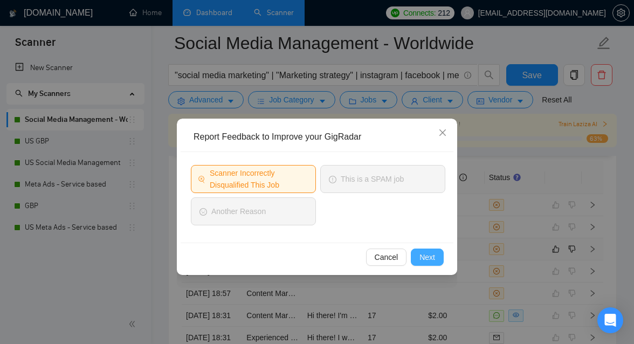
click at [425, 257] on span "Next" at bounding box center [428, 257] width 16 height 12
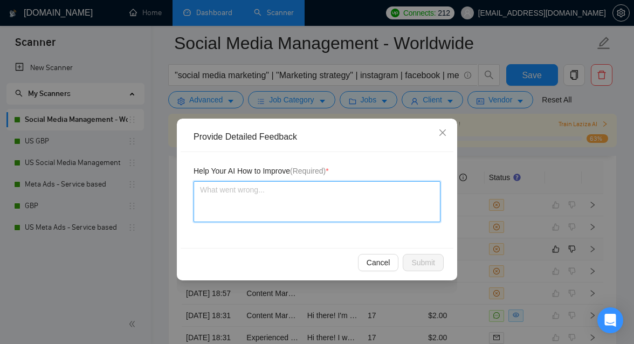
click at [303, 207] on textarea at bounding box center [317, 201] width 247 height 41
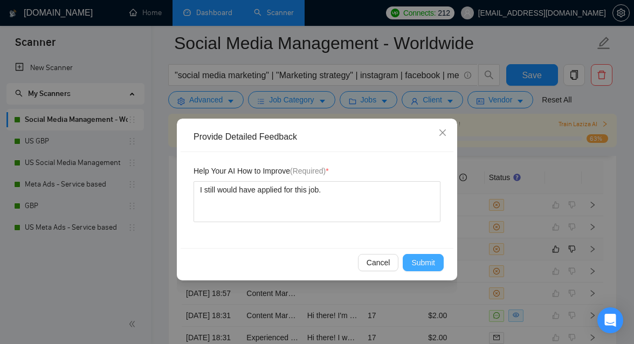
click at [428, 266] on span "Submit" at bounding box center [424, 263] width 24 height 12
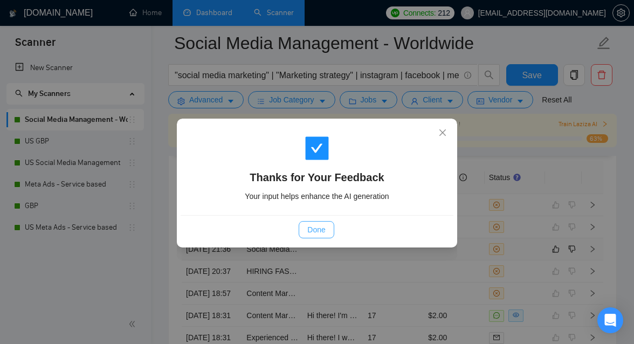
click at [318, 223] on button "Done" at bounding box center [316, 229] width 35 height 17
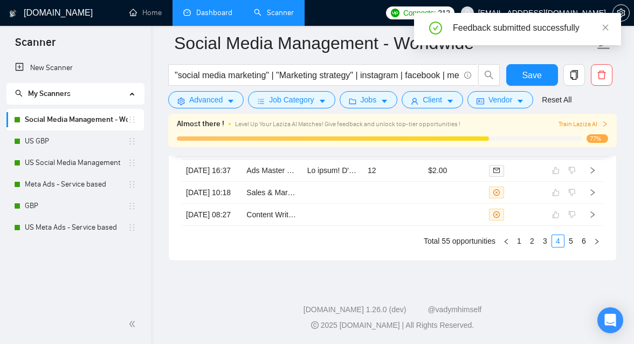
scroll to position [3206, 0]
click at [547, 242] on link "3" at bounding box center [545, 241] width 12 height 12
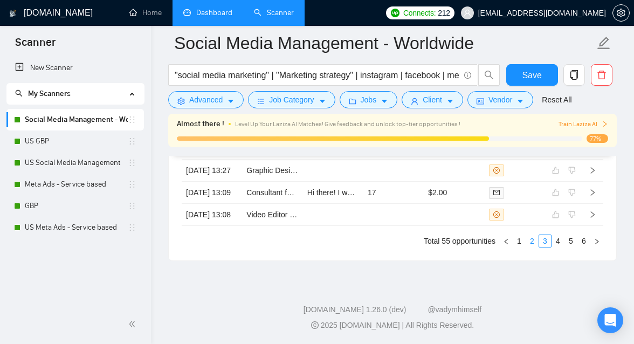
click at [536, 237] on link "2" at bounding box center [532, 241] width 12 height 12
click at [520, 241] on link "1" at bounding box center [519, 241] width 12 height 12
click at [584, 238] on link "6" at bounding box center [584, 241] width 12 height 12
click at [572, 243] on link "5" at bounding box center [571, 241] width 12 height 12
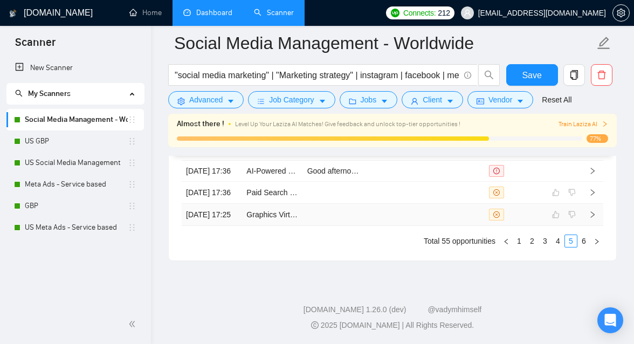
scroll to position [3206, 0]
click at [559, 240] on link "4" at bounding box center [558, 241] width 12 height 12
click at [542, 241] on link "3" at bounding box center [545, 241] width 12 height 12
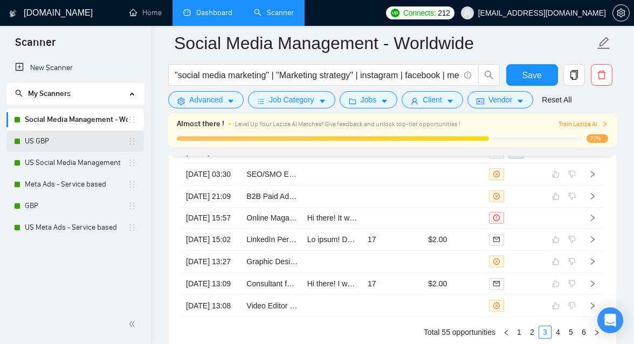
click at [73, 148] on link "US GBP" at bounding box center [76, 142] width 103 height 22
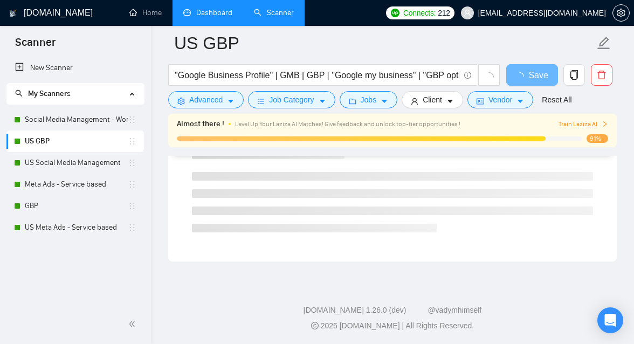
scroll to position [2480, 0]
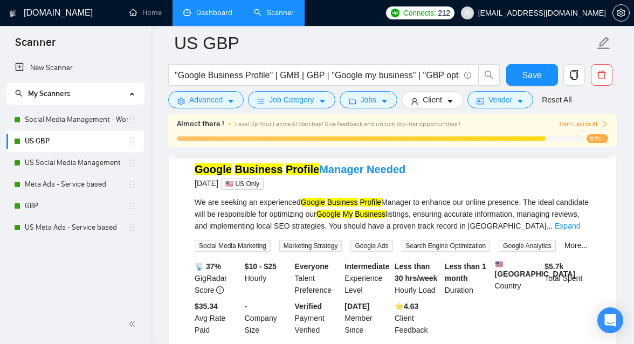
drag, startPoint x: 466, startPoint y: 189, endPoint x: 467, endPoint y: 344, distance: 154.8
click at [467, 344] on li "Google Business Profile Manager Needed [DATE] 🇺🇸 US Only We are seeking an expe…" at bounding box center [393, 248] width 422 height 191
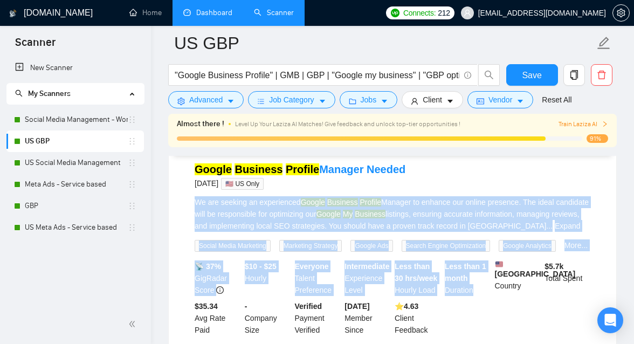
scroll to position [846, 0]
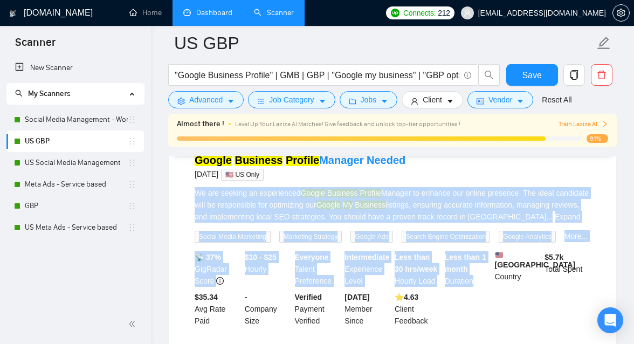
click at [527, 195] on li "Google Business Profile Manager Needed [DATE] 🇺🇸 US Only We are seeking an expe…" at bounding box center [393, 239] width 422 height 191
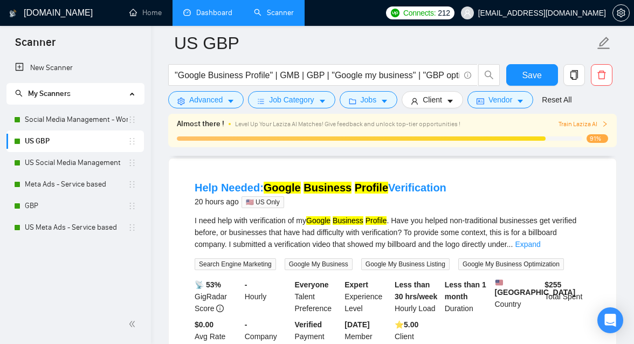
scroll to position [0, 0]
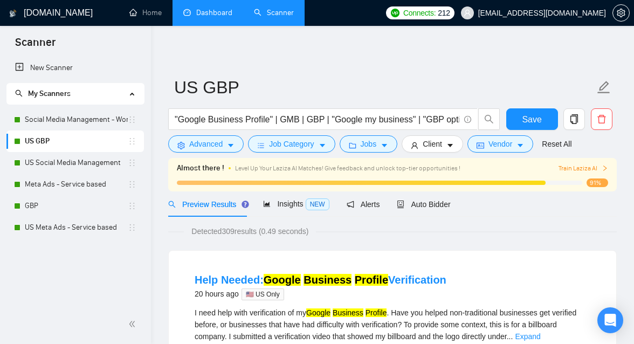
click at [463, 173] on div "Level Up Your Laziza AI Matches! Give feedback and unlock top-tier opportunitie…" at bounding box center [376, 168] width 283 height 12
click at [426, 207] on span "Auto Bidder" at bounding box center [423, 204] width 53 height 9
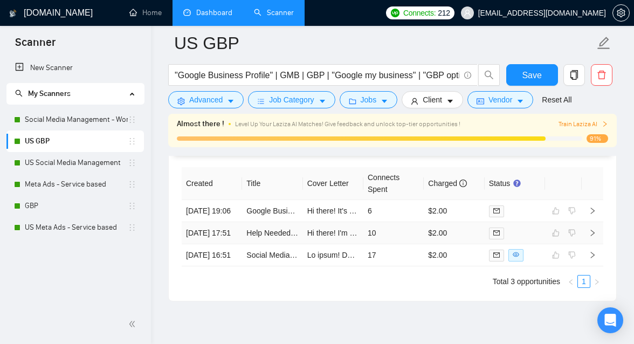
scroll to position [2763, 0]
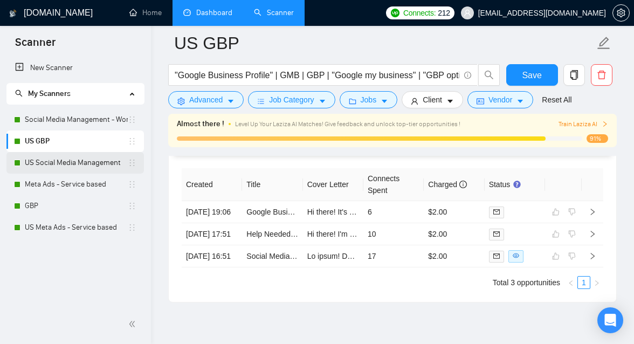
click at [81, 161] on link "US Social Media Management" at bounding box center [76, 163] width 103 height 22
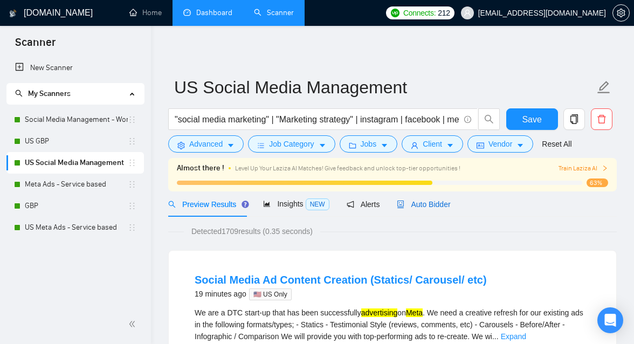
click at [435, 205] on span "Auto Bidder" at bounding box center [423, 204] width 53 height 9
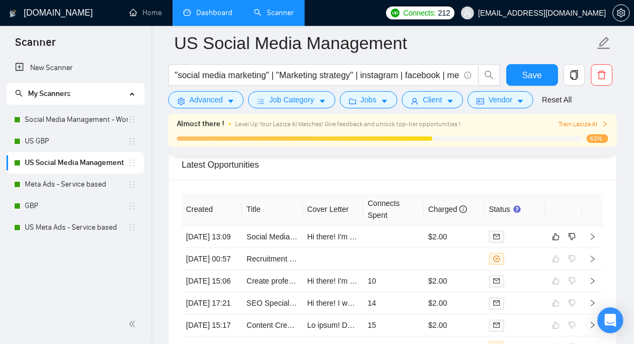
scroll to position [2776, 0]
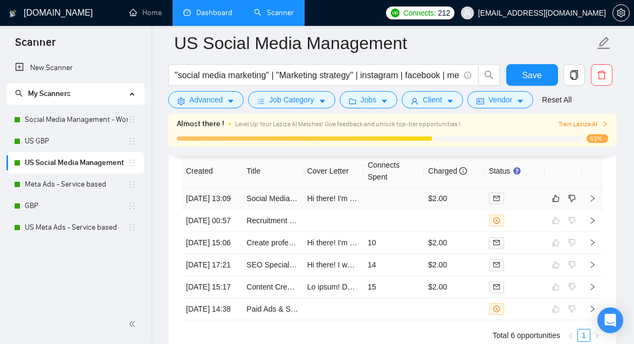
click at [395, 210] on td at bounding box center [394, 199] width 60 height 22
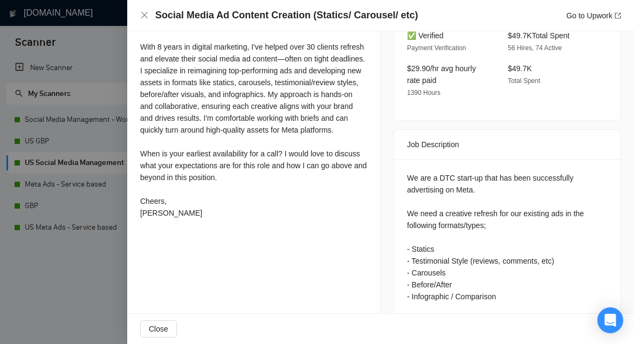
scroll to position [471, 0]
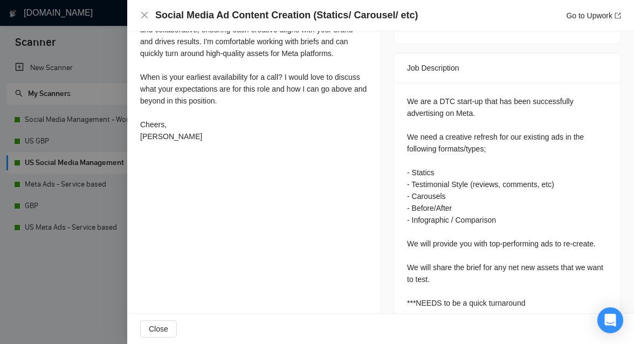
click at [114, 280] on div at bounding box center [317, 172] width 634 height 344
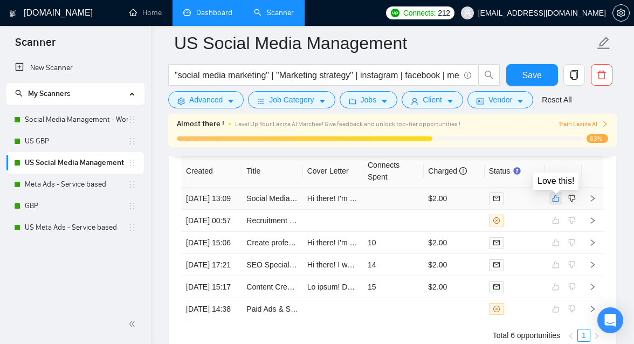
click at [550, 202] on button "button" at bounding box center [556, 198] width 13 height 13
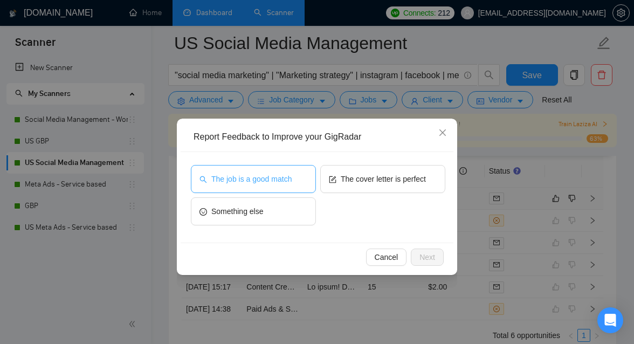
click at [258, 191] on button "The job is a good match" at bounding box center [253, 179] width 125 height 28
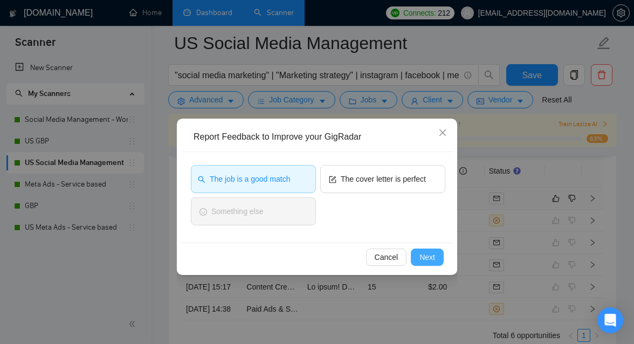
click at [435, 261] on span "Next" at bounding box center [428, 257] width 16 height 12
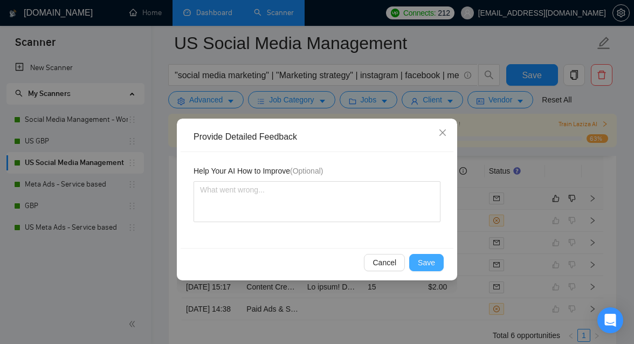
click at [426, 260] on span "Save" at bounding box center [426, 263] width 17 height 12
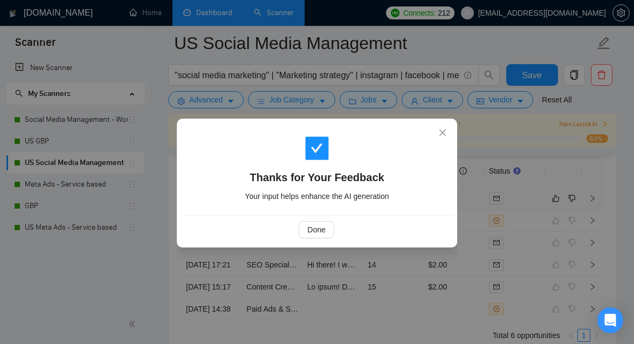
click at [298, 228] on div "Done" at bounding box center [316, 229] width 255 height 17
click at [321, 229] on span "Done" at bounding box center [316, 230] width 18 height 12
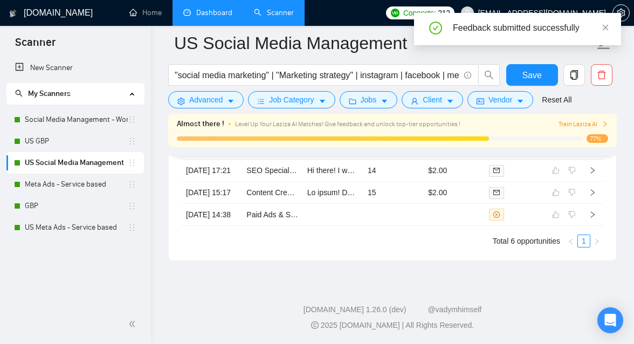
scroll to position [2881, 0]
click at [81, 183] on link "Meta Ads - Service based" at bounding box center [76, 185] width 103 height 22
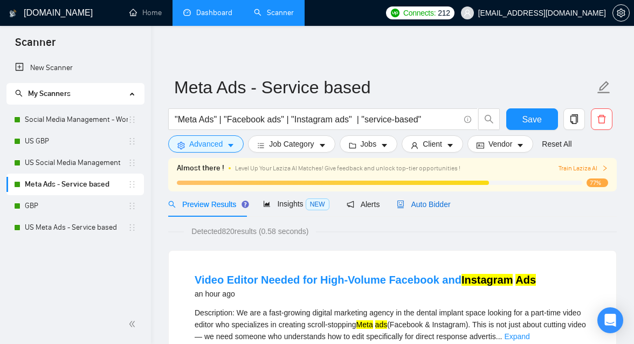
click at [434, 205] on span "Auto Bidder" at bounding box center [423, 204] width 53 height 9
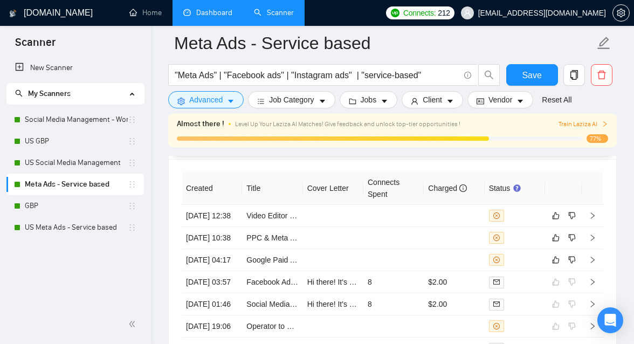
scroll to position [2904, 0]
click at [286, 264] on link "Google Paid Ads & Meta Ads" at bounding box center [294, 259] width 97 height 9
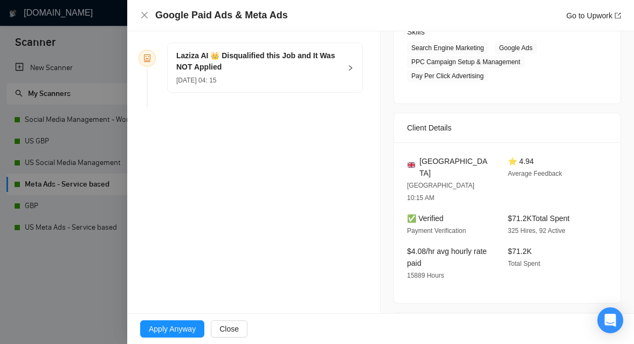
scroll to position [133, 0]
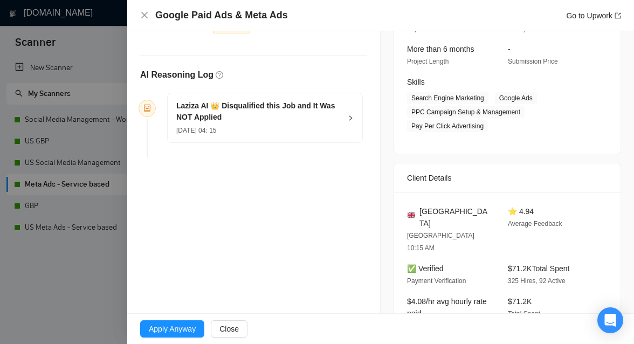
click at [350, 112] on div "Laziza AI 👑 Disqualified this Job and It Was NOT Applied [DATE] 04: 15" at bounding box center [265, 117] width 195 height 49
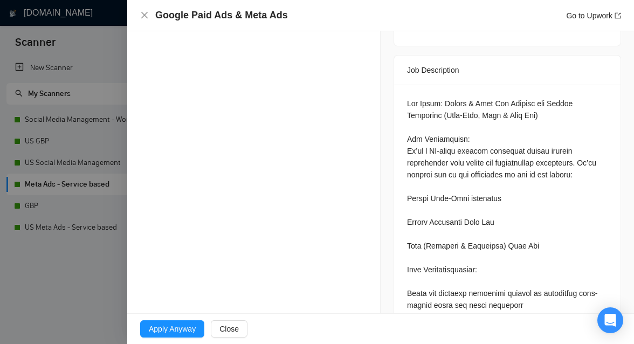
scroll to position [441, 0]
click at [99, 276] on div at bounding box center [317, 172] width 634 height 344
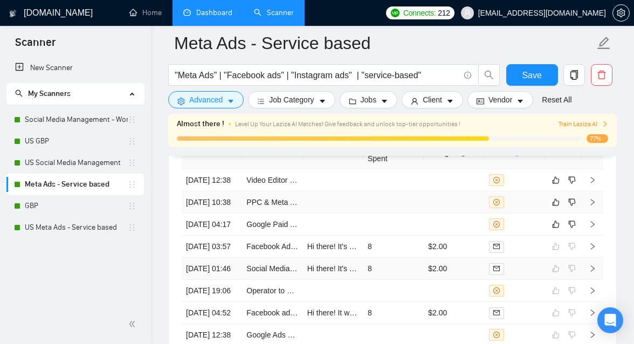
scroll to position [2919, 0]
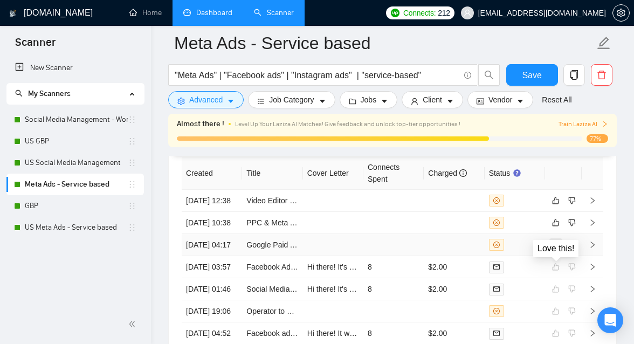
click at [556, 249] on icon "like" at bounding box center [556, 245] width 8 height 9
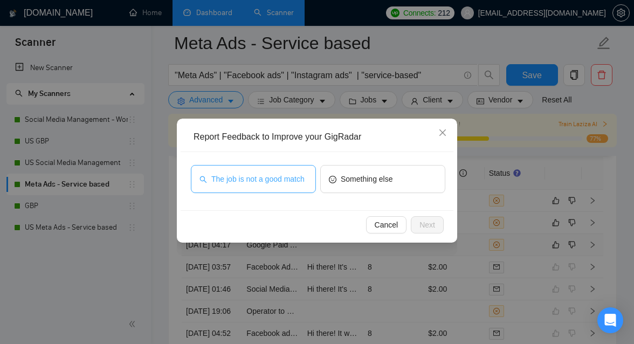
click at [284, 177] on span "The job is not a good match" at bounding box center [257, 179] width 93 height 12
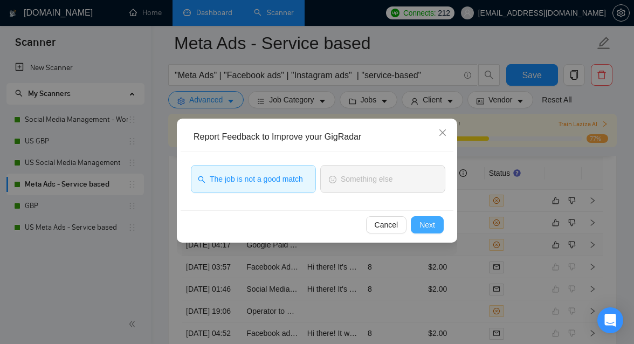
click at [421, 225] on span "Next" at bounding box center [428, 225] width 16 height 12
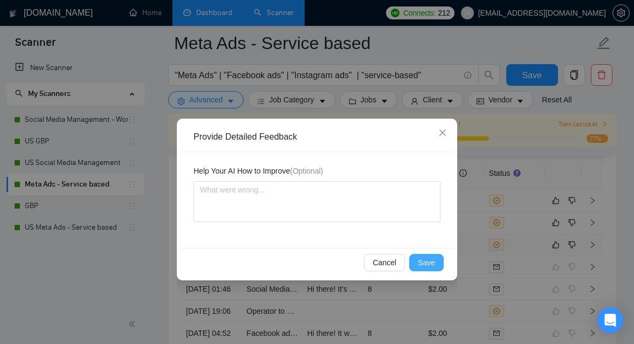
click at [437, 263] on button "Save" at bounding box center [426, 262] width 35 height 17
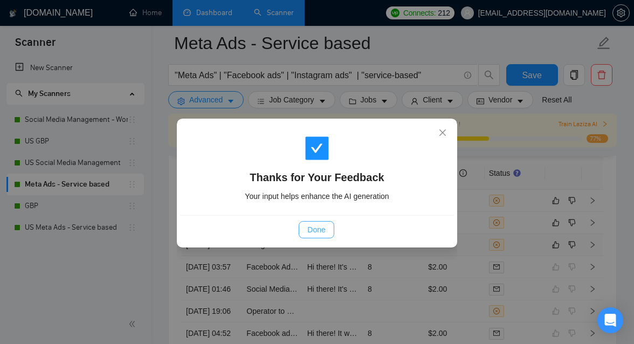
click at [315, 232] on span "Done" at bounding box center [316, 230] width 18 height 12
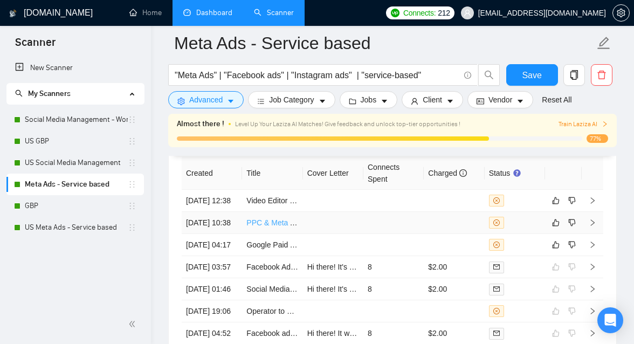
click at [279, 227] on link "PPC & Meta Ads Expert for [US_STATE] Law Firm Marketing Campaigns" at bounding box center [368, 222] width 244 height 9
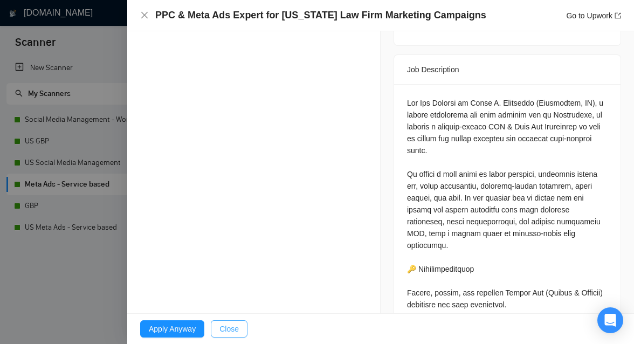
click at [233, 330] on span "Close" at bounding box center [229, 329] width 19 height 12
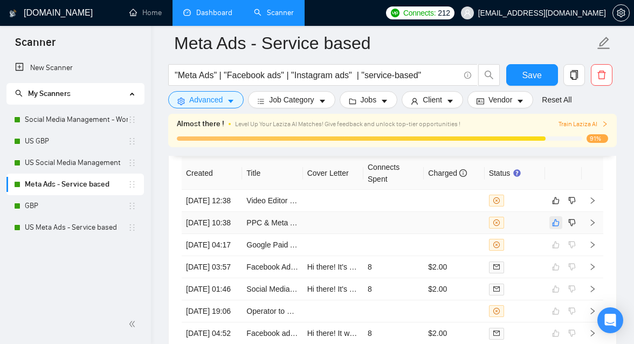
click at [558, 227] on icon "like" at bounding box center [556, 222] width 8 height 9
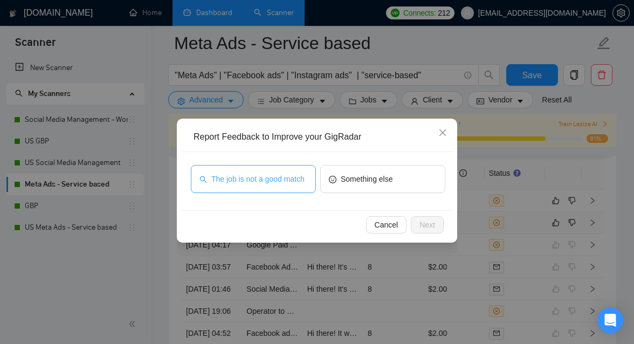
click at [304, 179] on span "The job is not a good match" at bounding box center [257, 179] width 93 height 12
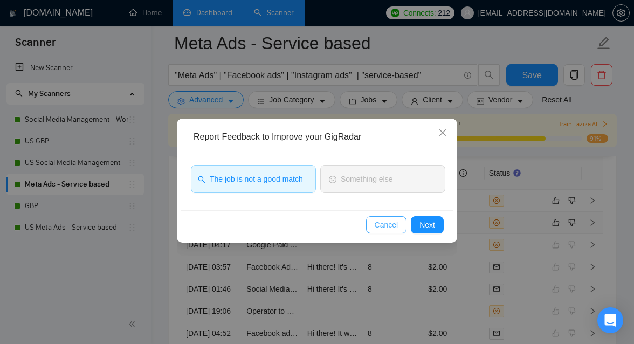
click at [386, 224] on span "Cancel" at bounding box center [387, 225] width 24 height 12
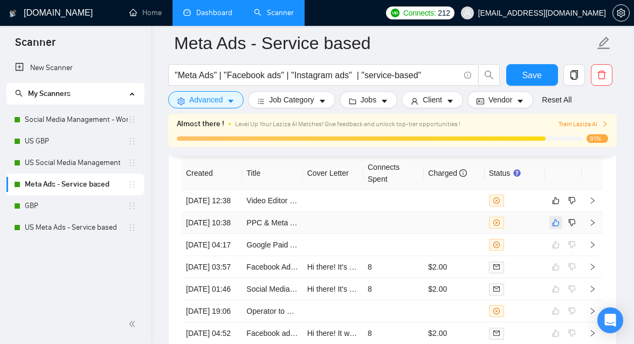
click at [554, 227] on icon "like" at bounding box center [556, 222] width 8 height 9
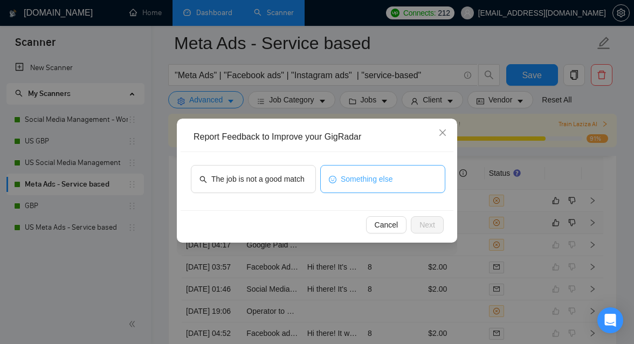
click at [386, 184] on span "Something else" at bounding box center [367, 179] width 52 height 12
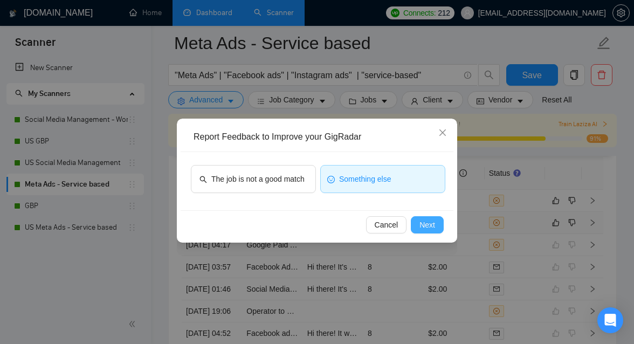
click at [438, 228] on button "Next" at bounding box center [427, 224] width 33 height 17
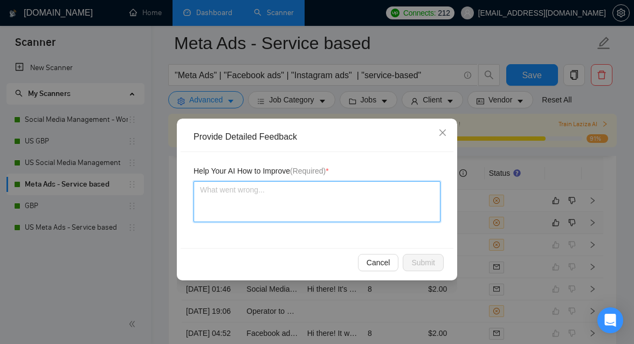
click at [346, 212] on textarea at bounding box center [317, 201] width 247 height 41
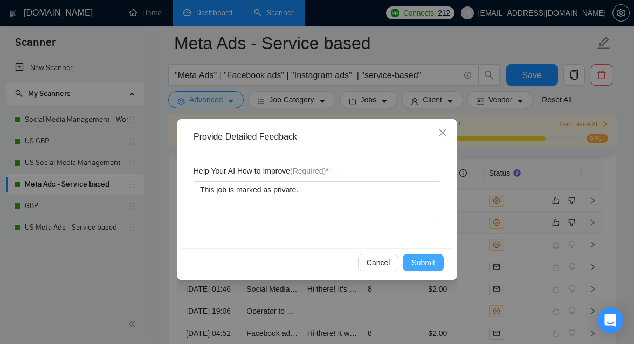
click at [433, 260] on span "Submit" at bounding box center [424, 263] width 24 height 12
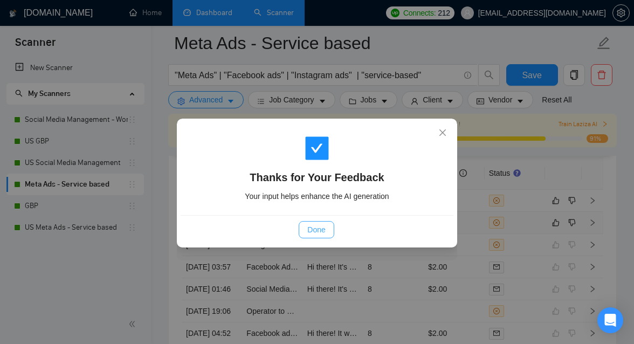
click at [315, 236] on button "Done" at bounding box center [316, 229] width 35 height 17
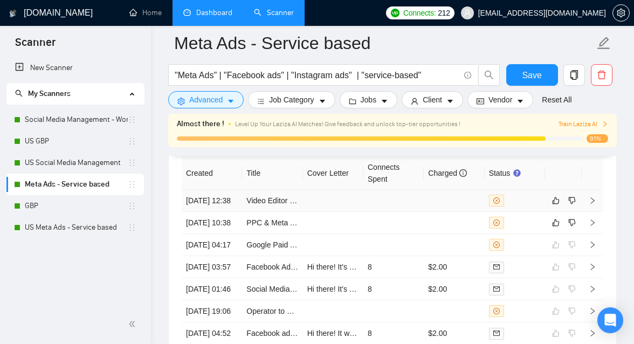
click at [303, 197] on td at bounding box center [333, 201] width 60 height 22
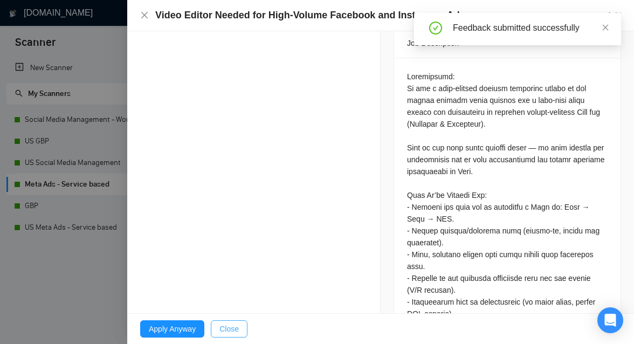
click at [234, 336] on button "Close" at bounding box center [229, 328] width 37 height 17
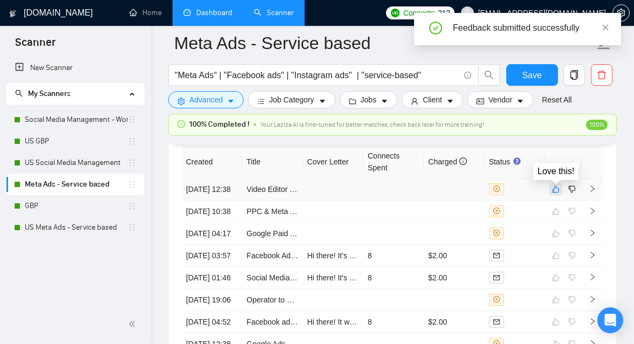
click at [560, 189] on icon "like" at bounding box center [556, 189] width 8 height 9
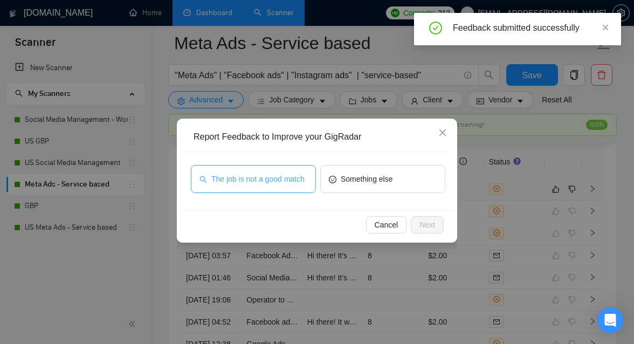
click at [290, 183] on span "The job is not a good match" at bounding box center [257, 179] width 93 height 12
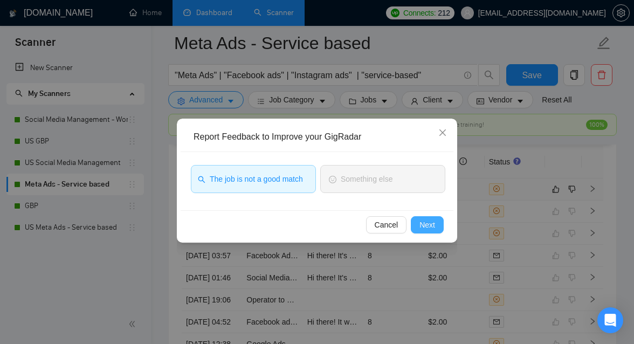
click at [428, 225] on span "Next" at bounding box center [428, 225] width 16 height 12
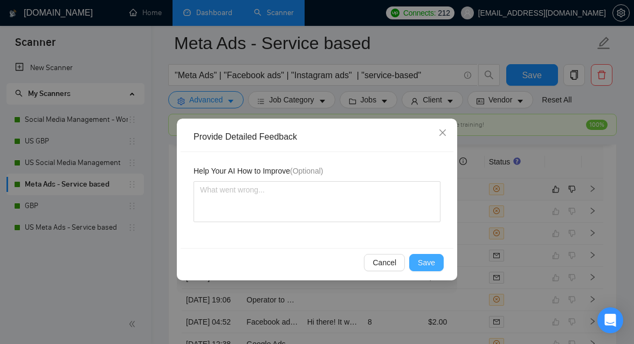
click at [429, 262] on span "Save" at bounding box center [426, 263] width 17 height 12
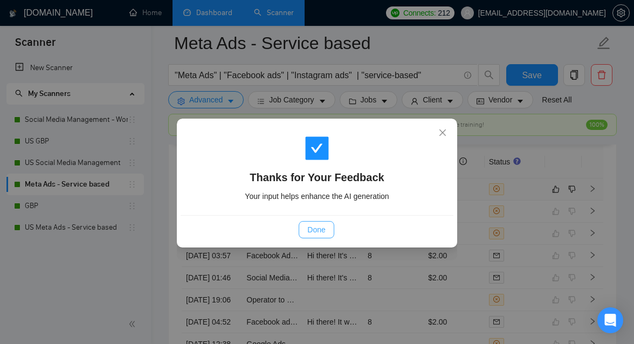
click at [310, 232] on span "Done" at bounding box center [316, 230] width 18 height 12
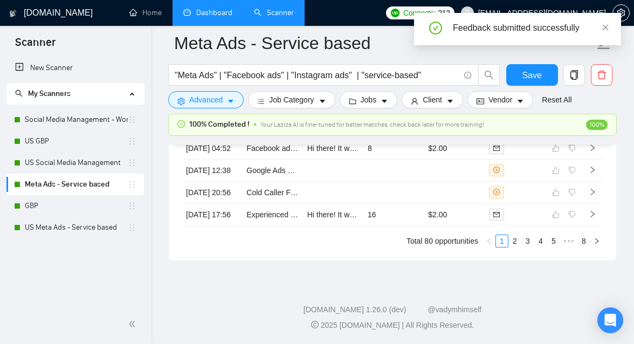
scroll to position [3194, 0]
click at [516, 239] on link "2" at bounding box center [515, 241] width 12 height 12
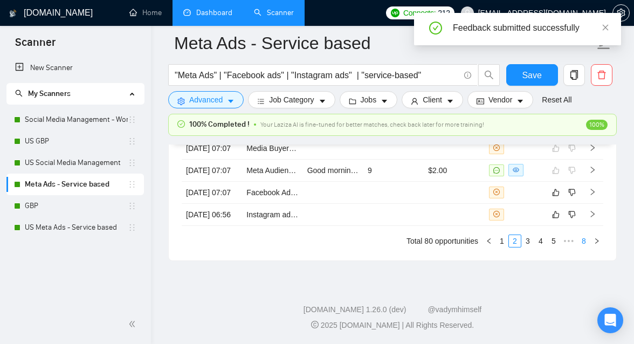
click at [585, 246] on link "8" at bounding box center [584, 241] width 12 height 12
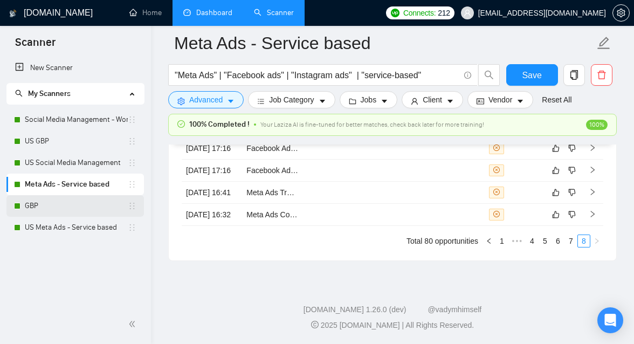
click at [56, 201] on link "GBP" at bounding box center [76, 206] width 103 height 22
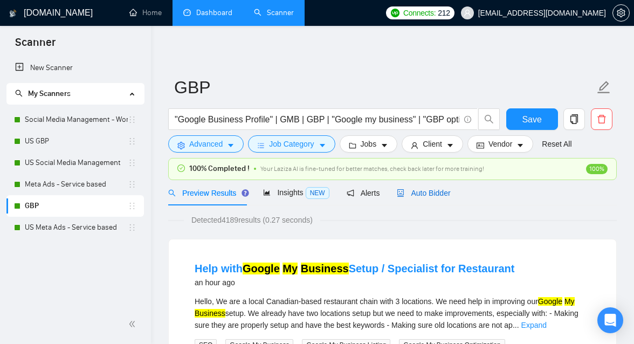
click at [427, 190] on span "Auto Bidder" at bounding box center [423, 193] width 53 height 9
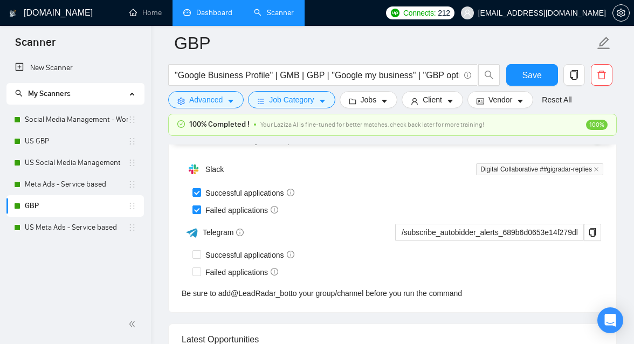
scroll to position [2653, 0]
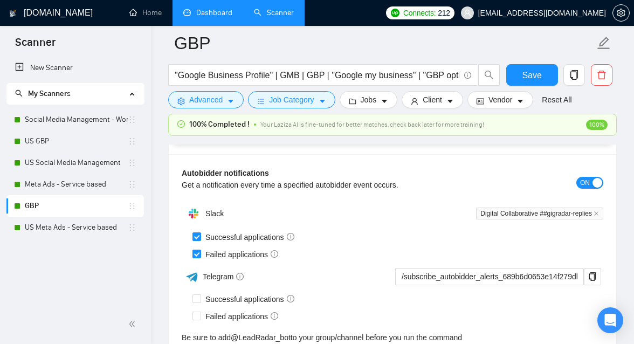
click at [190, 13] on link "Dashboard" at bounding box center [207, 12] width 49 height 9
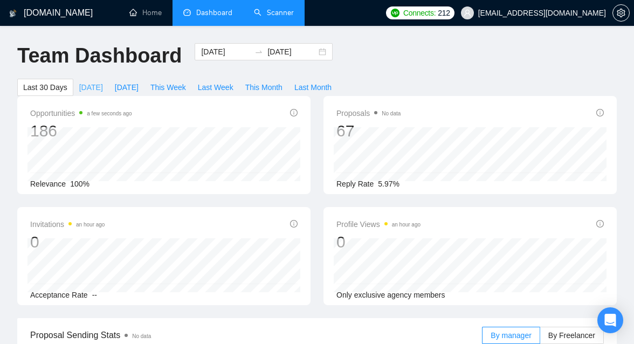
click at [99, 89] on span "[DATE]" at bounding box center [91, 87] width 24 height 12
